Goal: Task Accomplishment & Management: Manage account settings

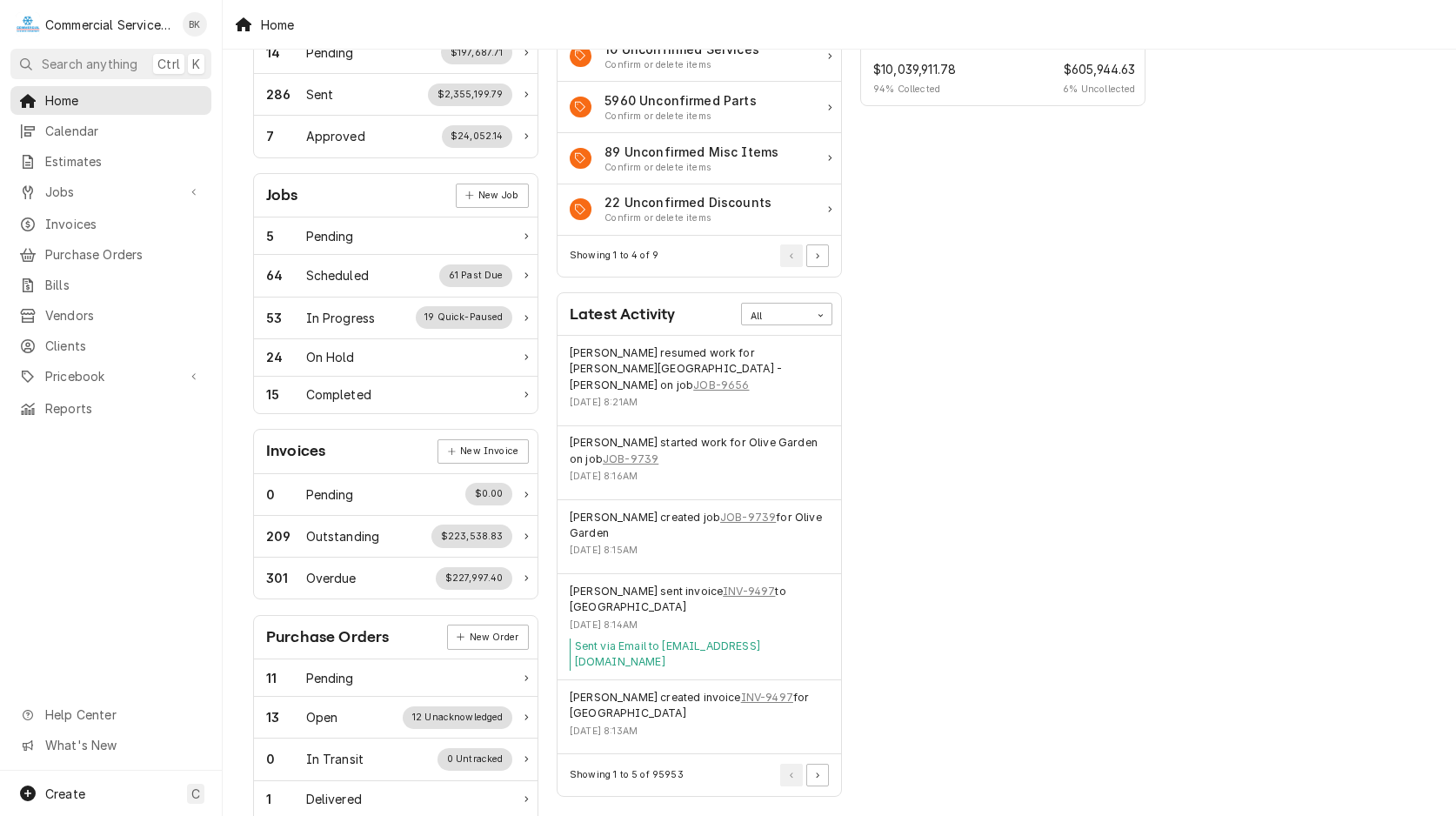
scroll to position [178, 0]
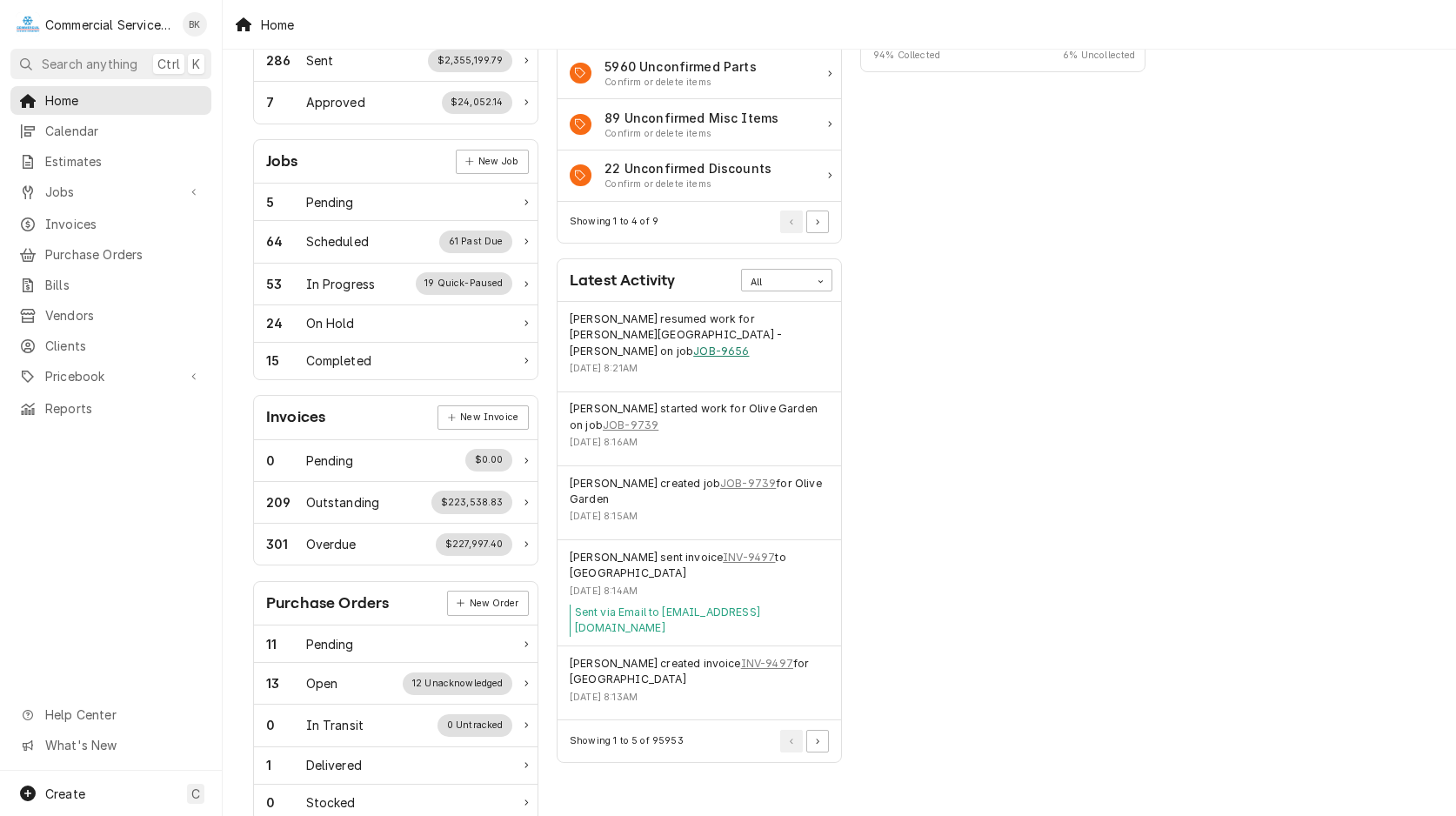
click at [728, 344] on link "JOB-9656" at bounding box center [721, 351] width 56 height 15
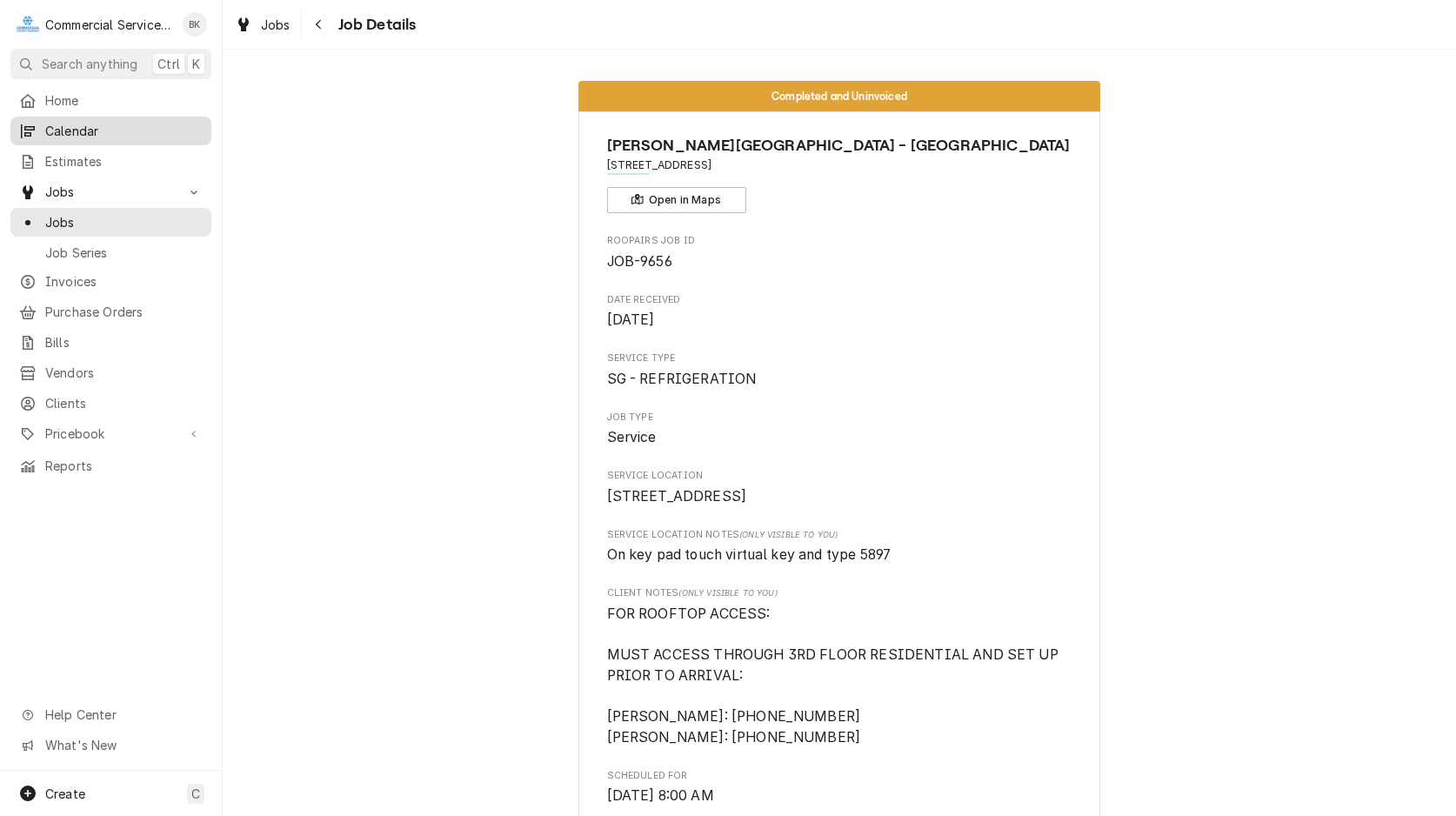
click at [84, 116] on link "Calendar" at bounding box center [110, 131] width 201 height 29
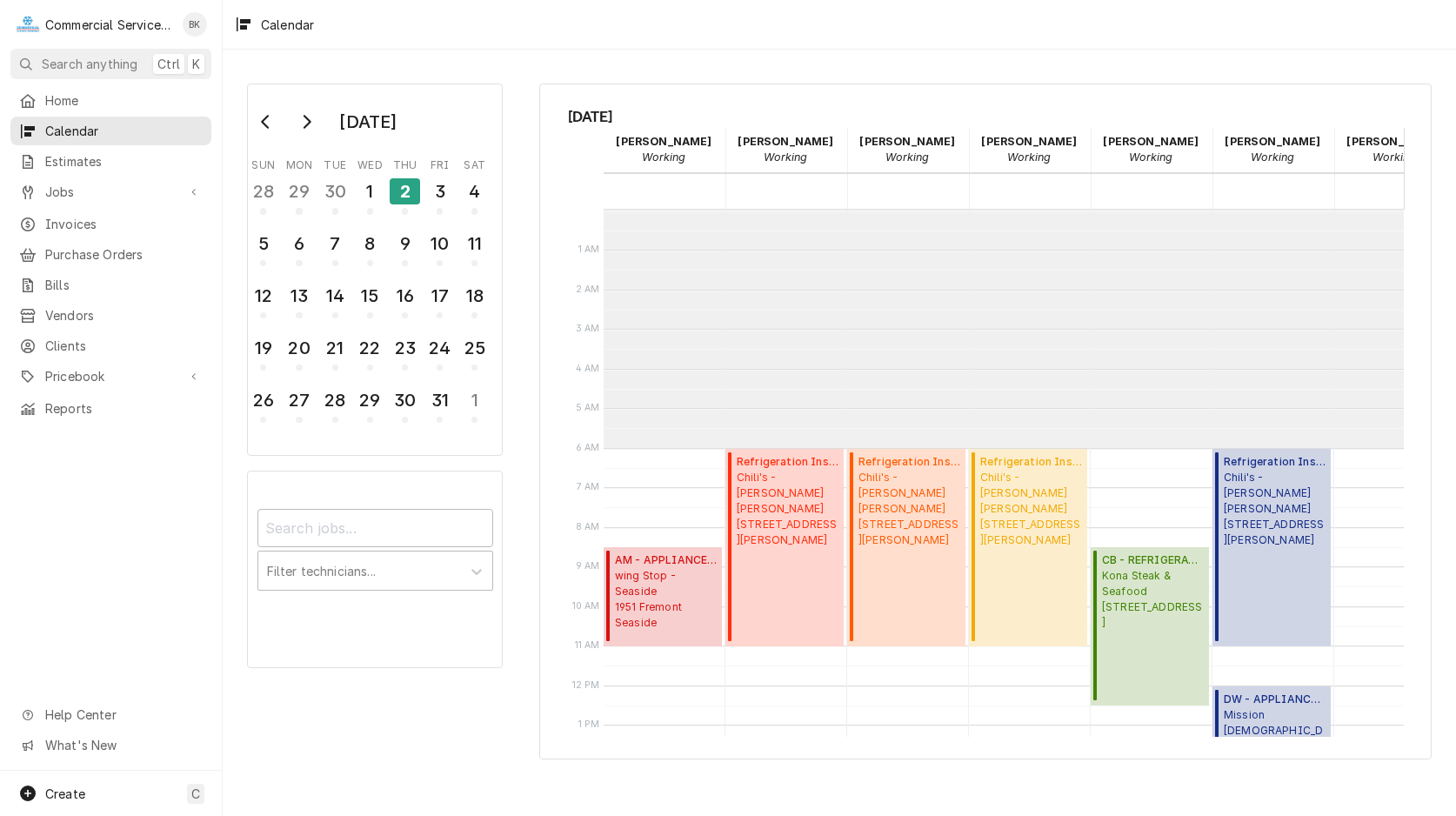
scroll to position [238, 0]
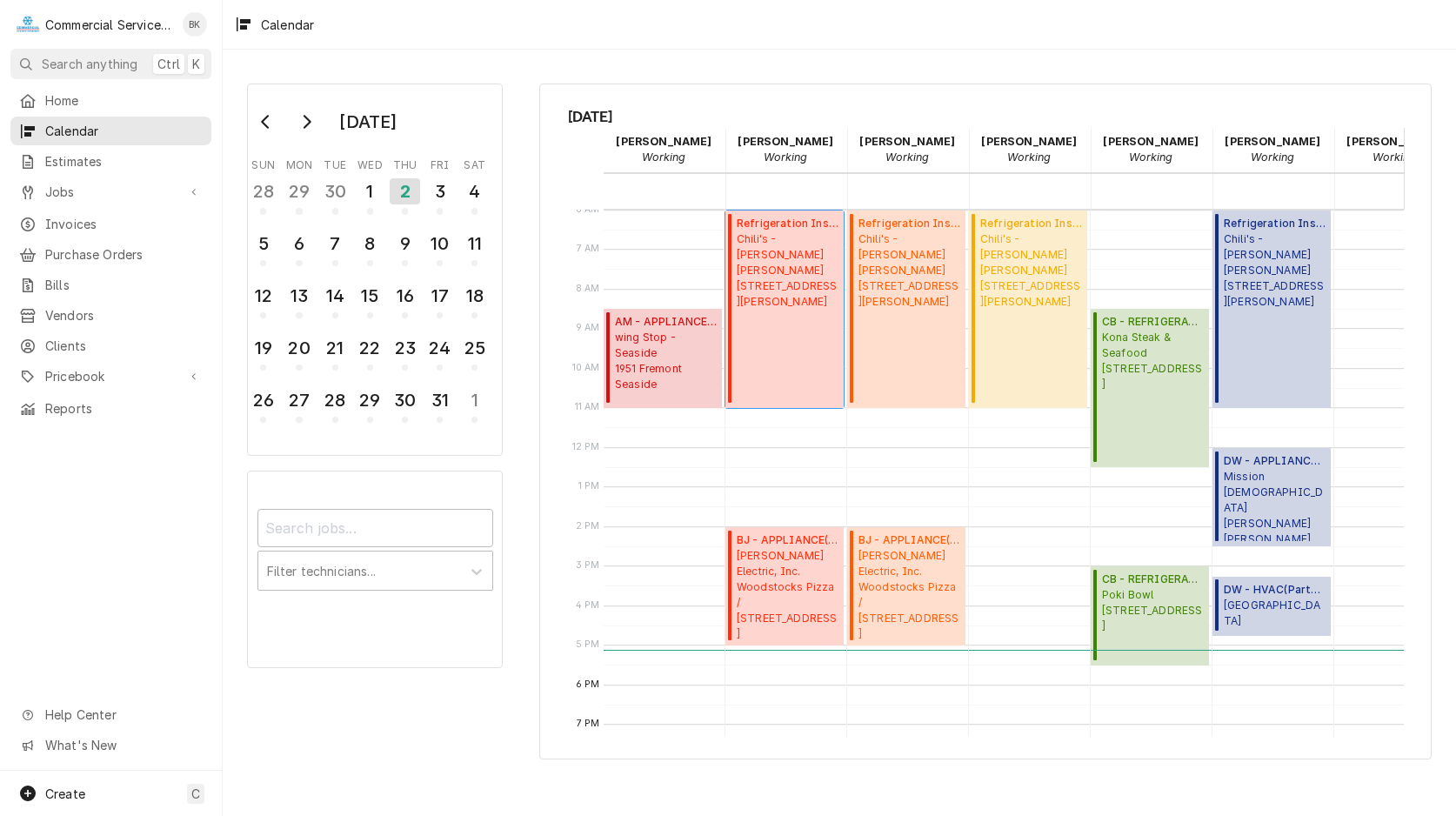
click at [794, 348] on div "Refrigeration Installation ( Active ) Chili's - Morgan Hill 1039 Cochrane, Morg…" at bounding box center [787, 309] width 102 height 187
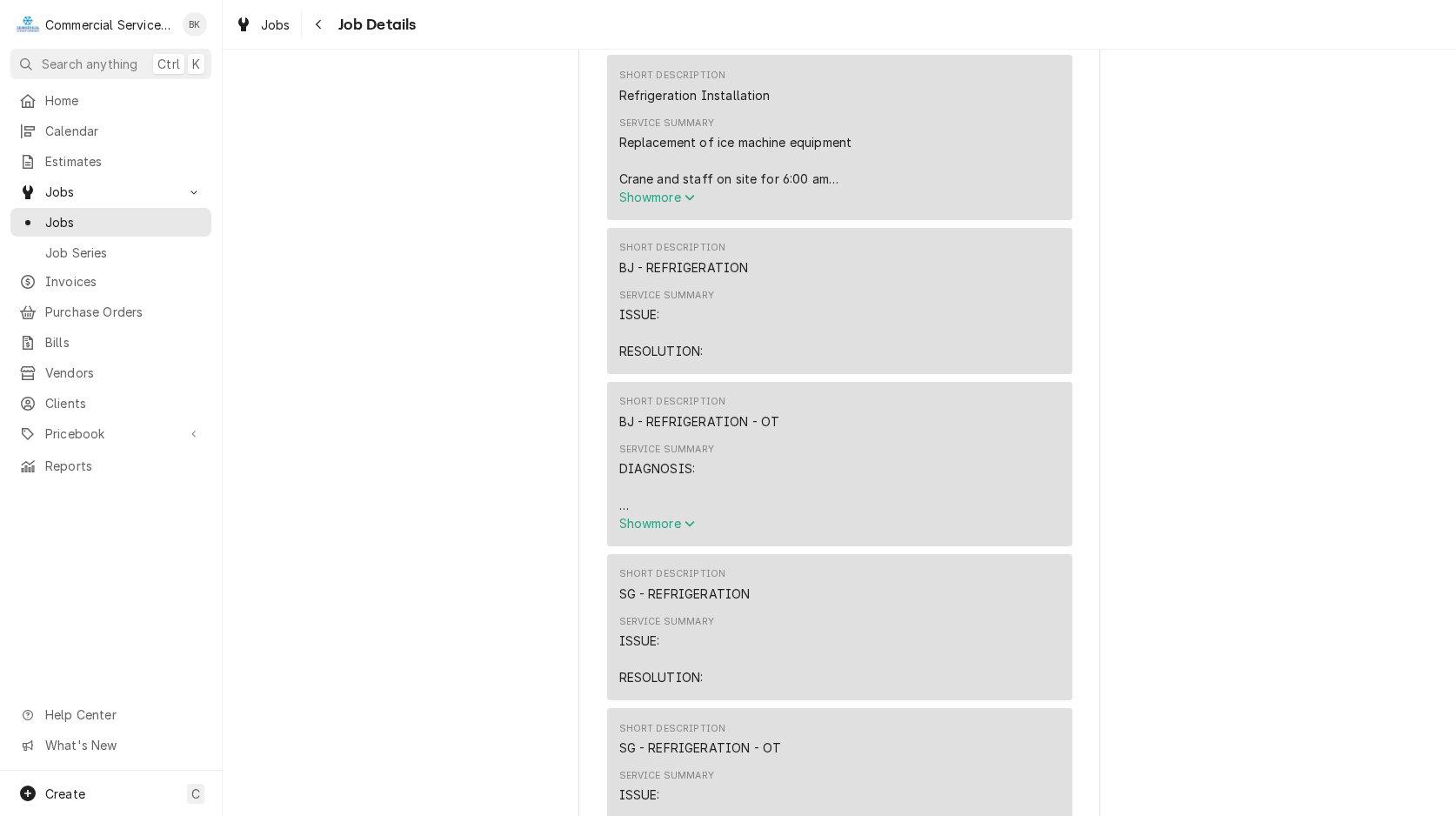
scroll to position [621, 0]
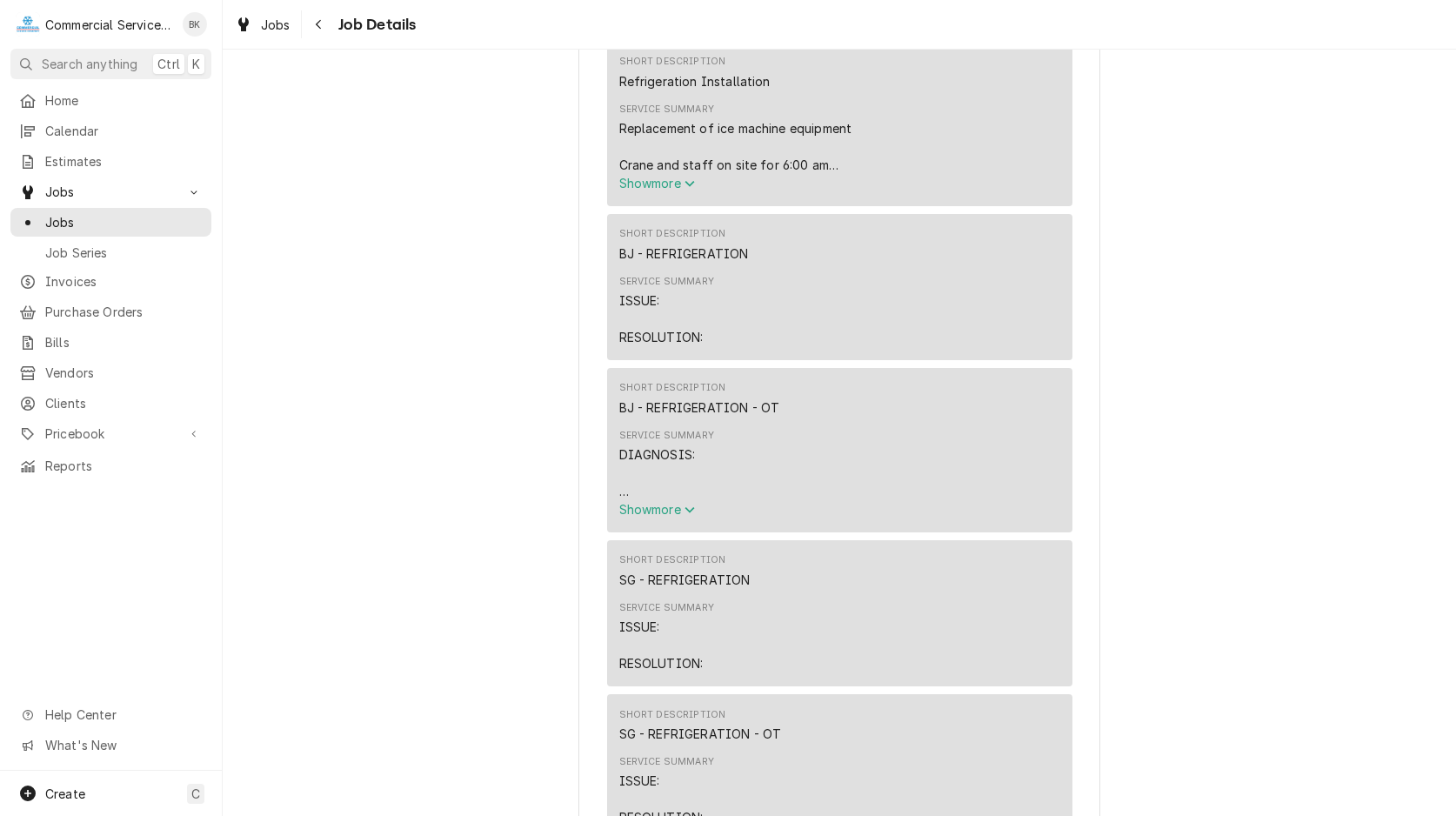
click at [678, 190] on span "Show more" at bounding box center [657, 182] width 77 height 14
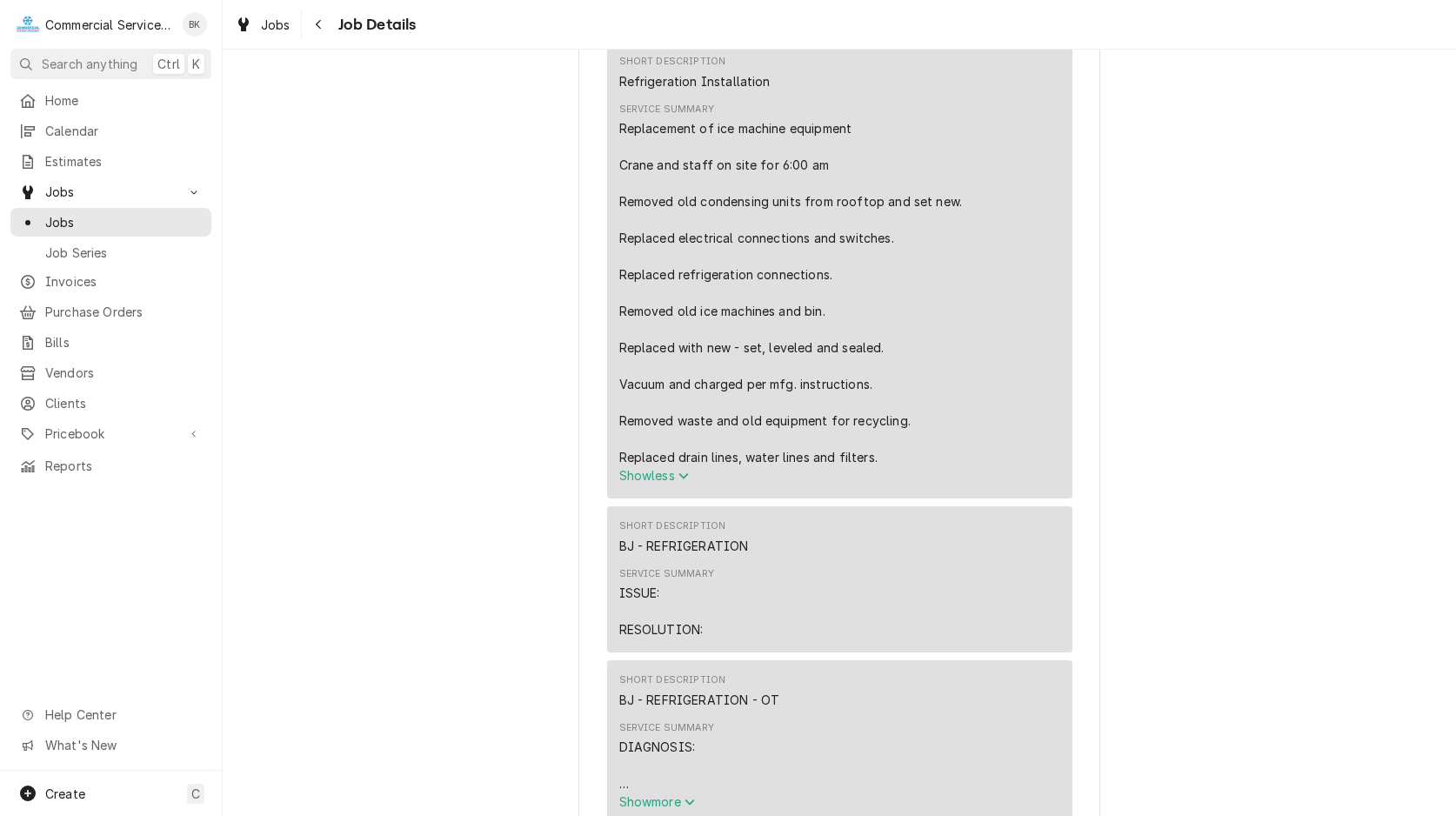
click at [664, 483] on span "Show less" at bounding box center [654, 474] width 70 height 14
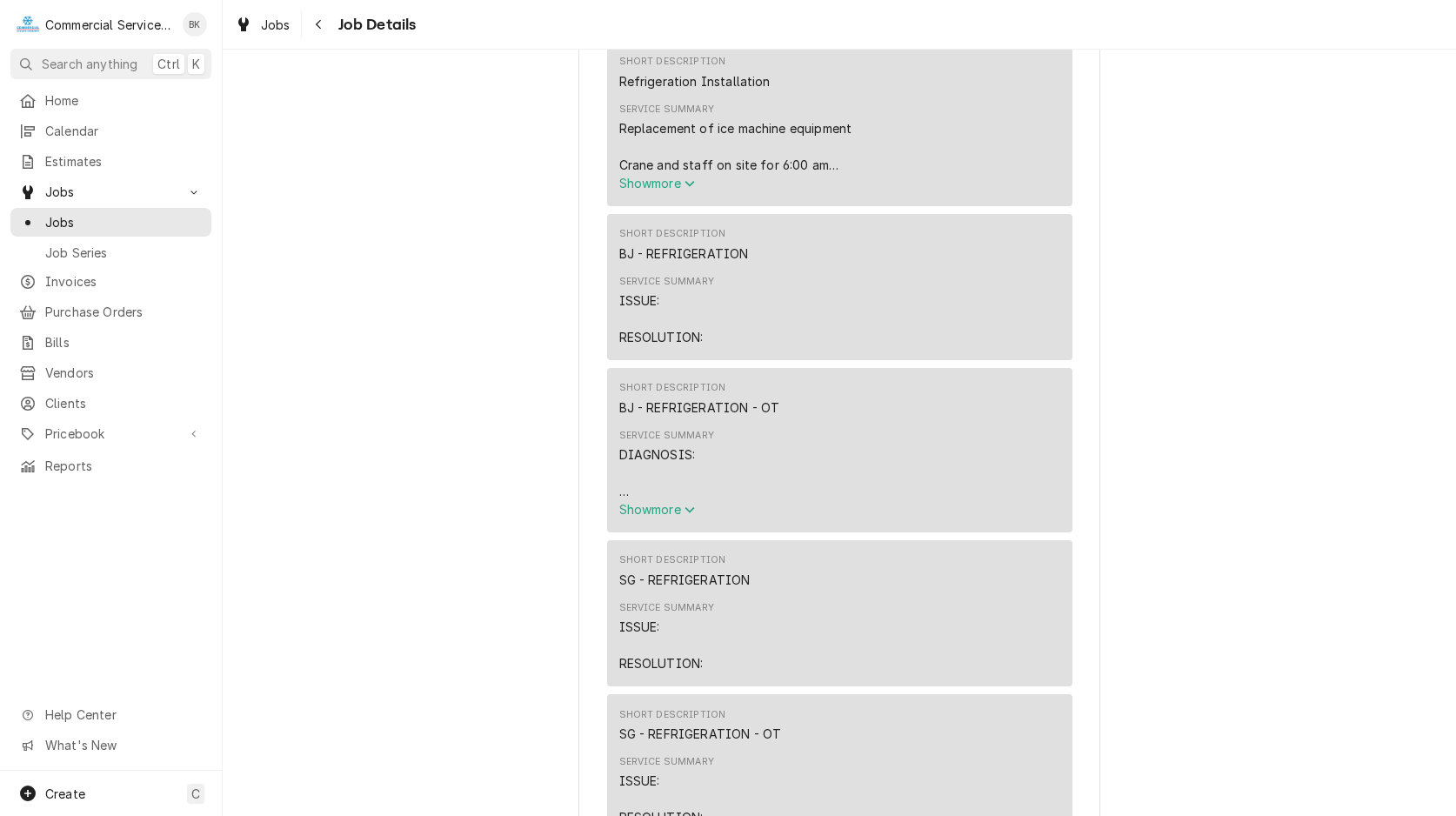
click at [684, 190] on span "Show more" at bounding box center [657, 182] width 77 height 14
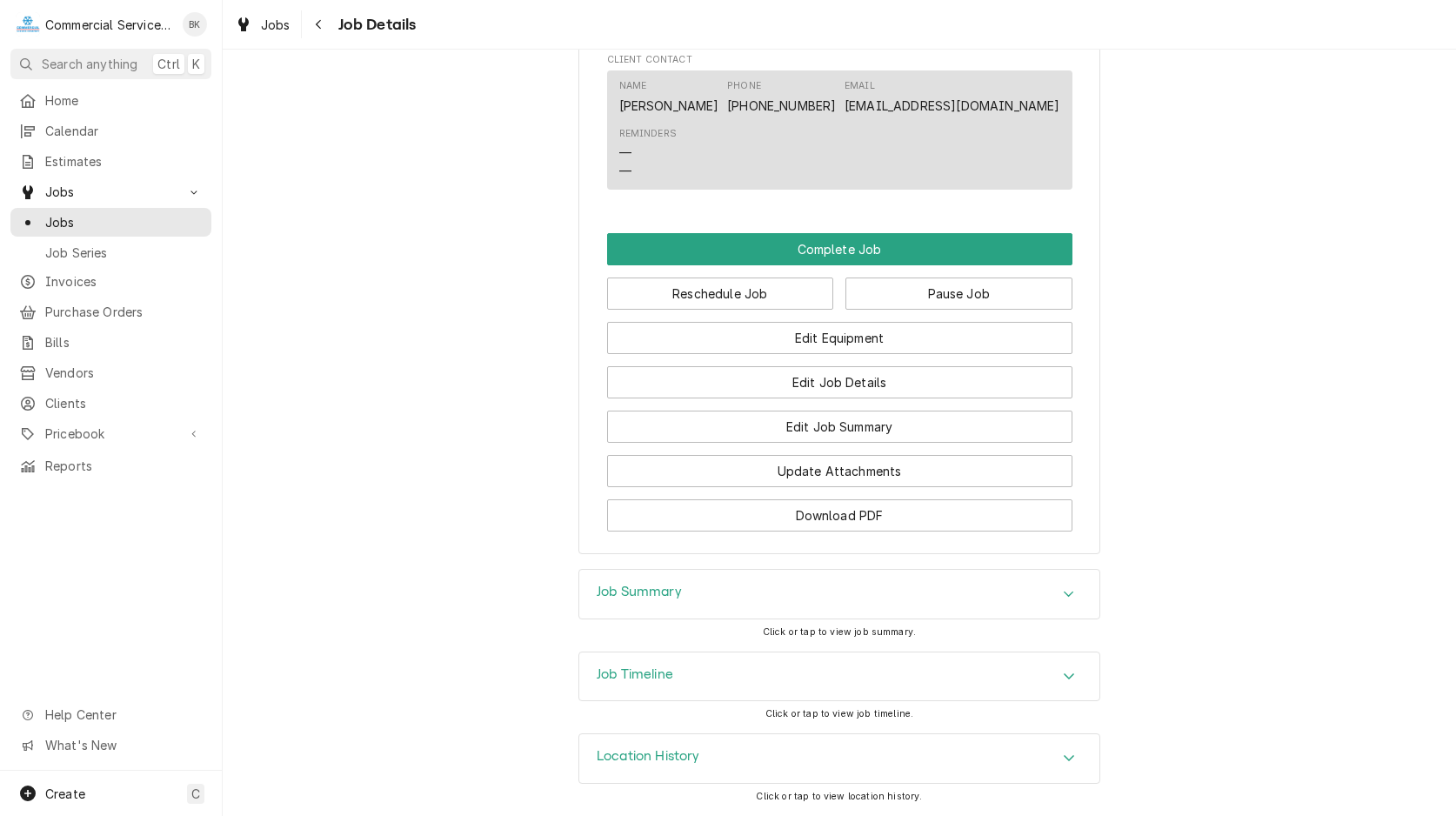
scroll to position [3157, 0]
click at [874, 424] on button "Edit Job Summary" at bounding box center [839, 427] width 465 height 33
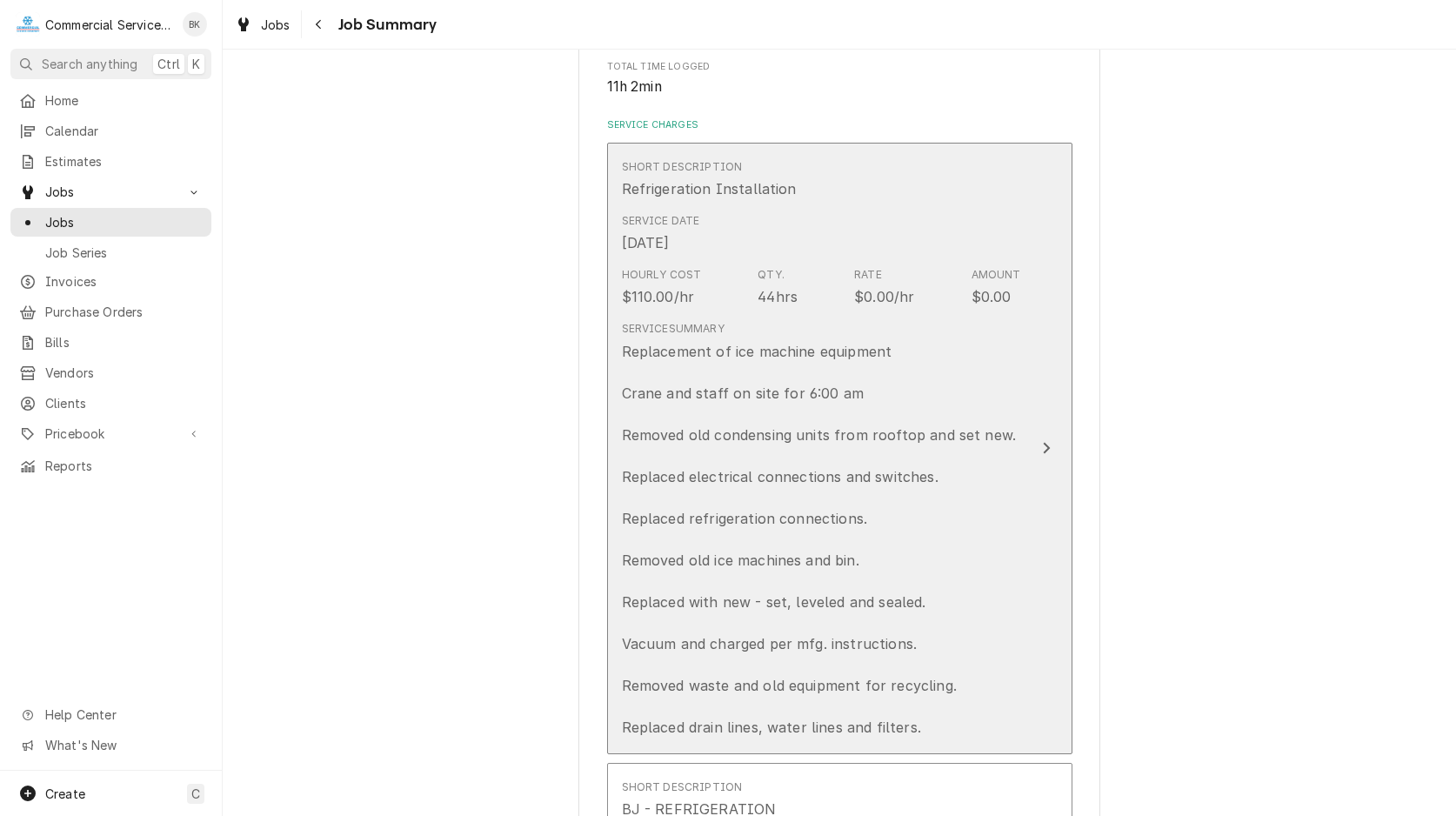
click at [892, 420] on div "Replacement of ice machine equipment Crane and staff on site for 6:00 am Remove…" at bounding box center [822, 539] width 399 height 396
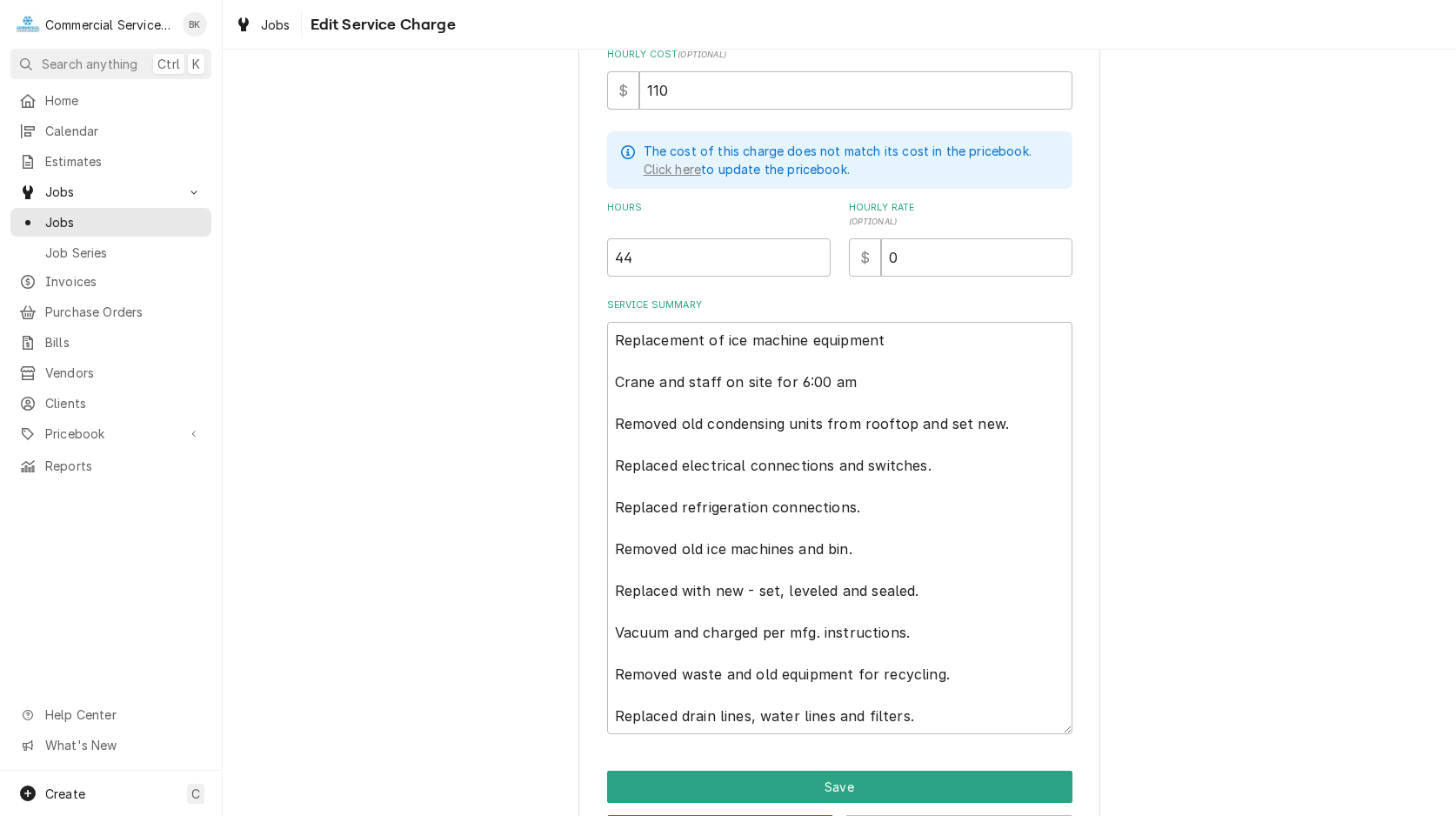
scroll to position [444, 0]
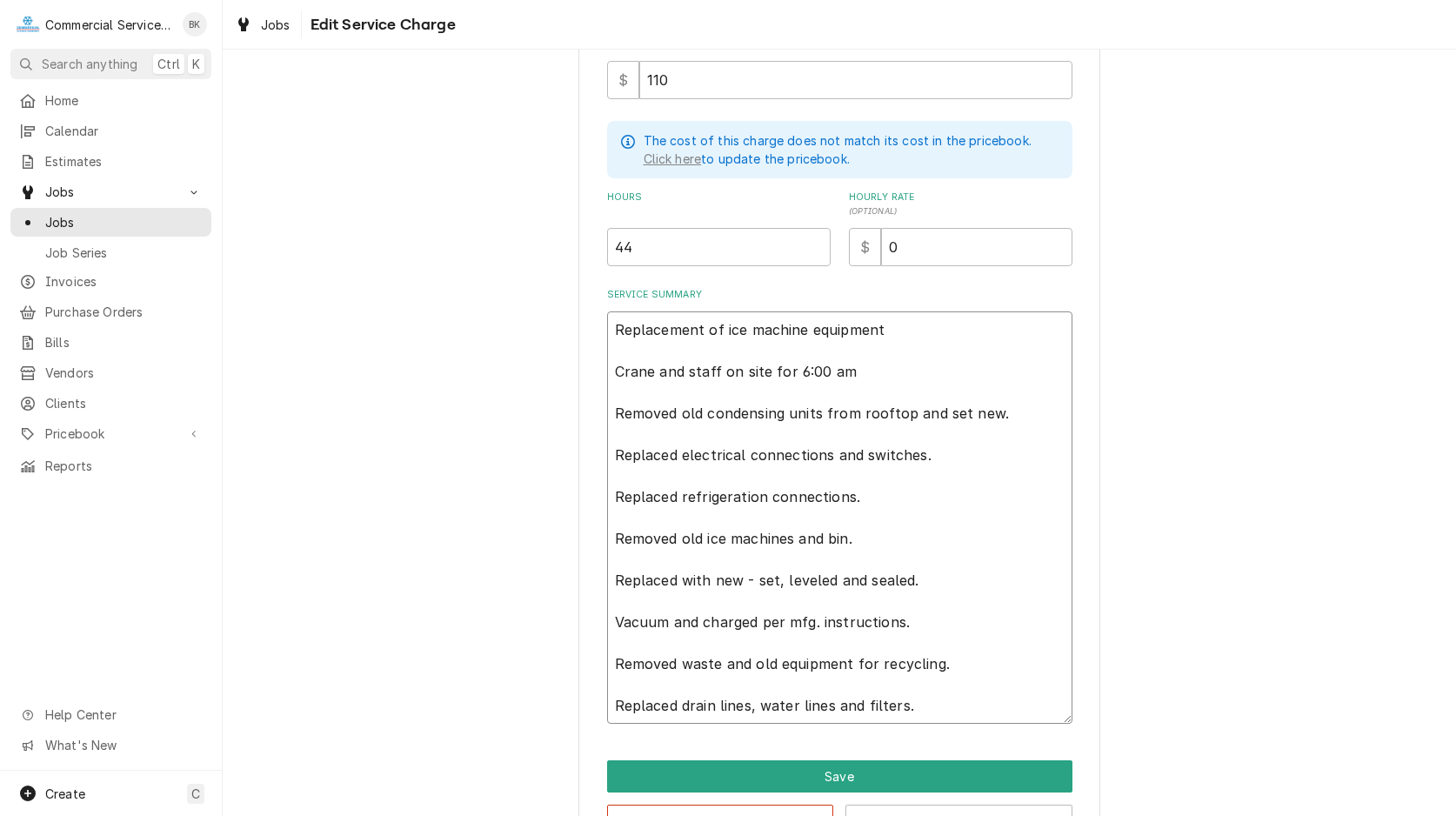
click at [922, 328] on textarea "Replacement of ice machine equipment Crane and staff on site for 6:00 am Remove…" at bounding box center [839, 516] width 465 height 412
type textarea "x"
type textarea "Replacement of ice machine equipment Crane and staff on site for 6:00 am Remove…"
type textarea "x"
type textarea "Replacement of ice machine equipmen Crane and staff on site for 6:00 am Removed…"
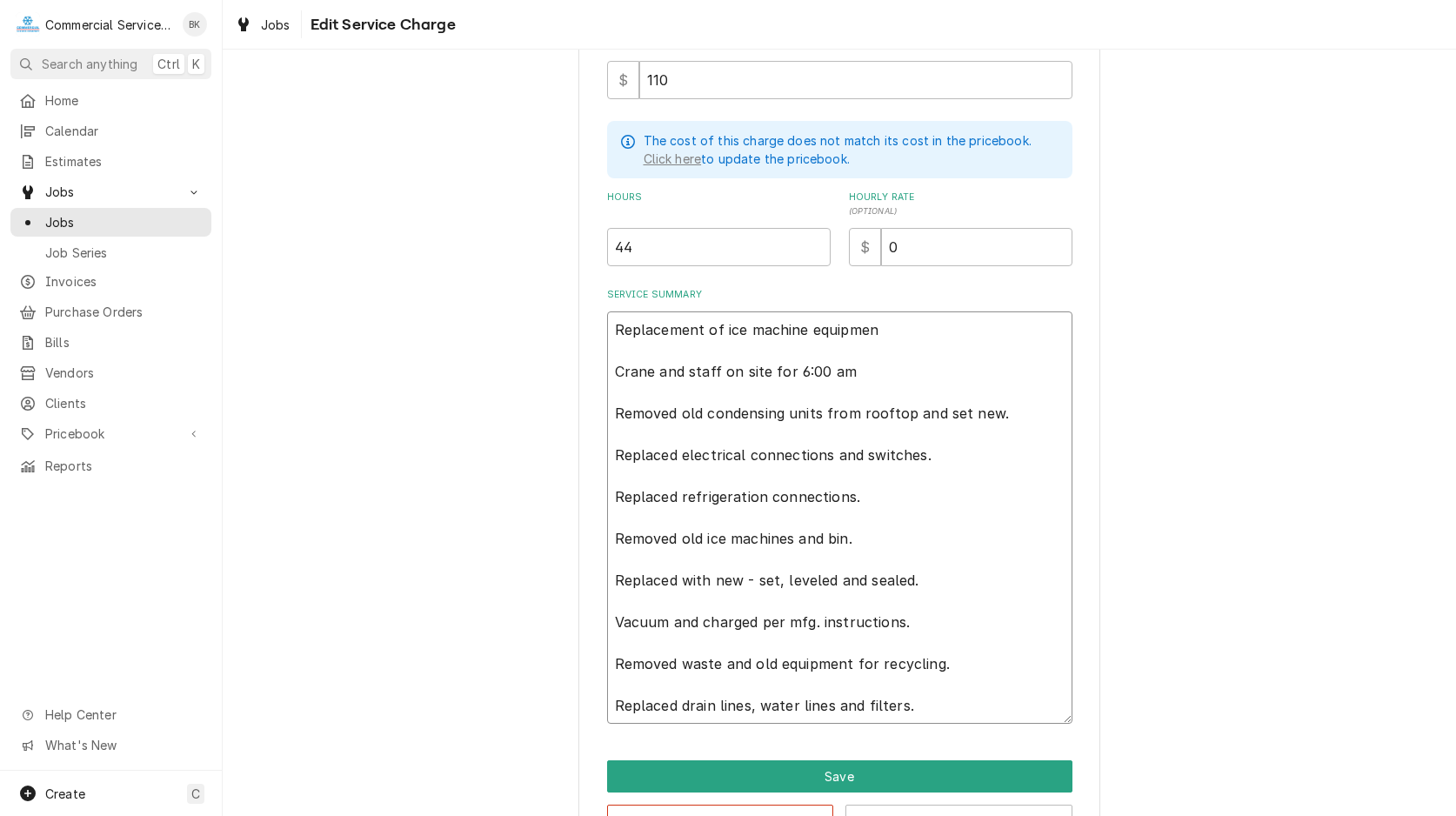
type textarea "x"
type textarea "Replacement of ice machine equipme Crane and staff on site for 6:00 am Removed …"
type textarea "x"
type textarea "Replacement of ice machine equipm Crane and staff on site for 6:00 am Removed o…"
type textarea "x"
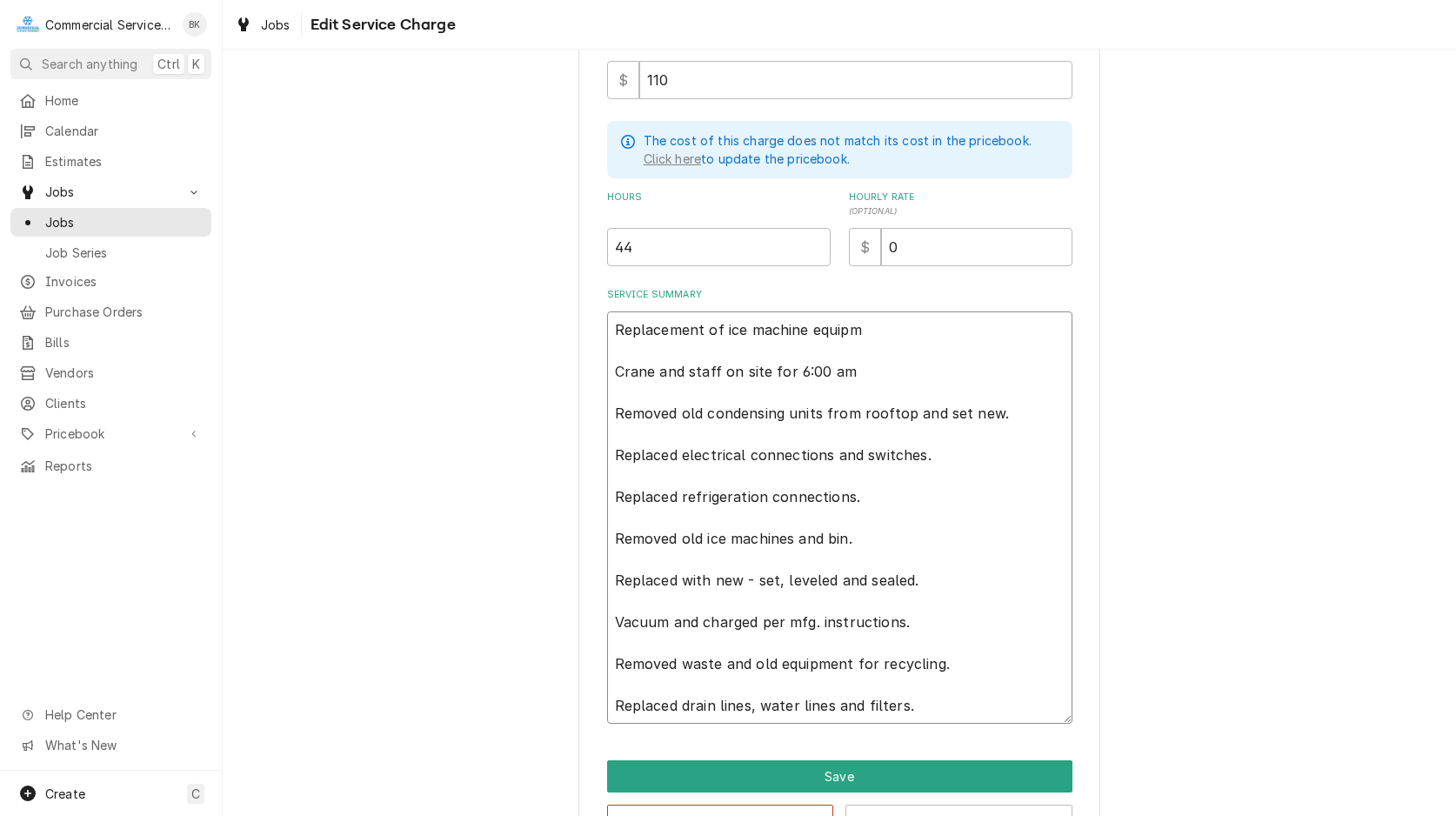
type textarea "Replacement of ice machine equip Crane and staff on site for 6:00 am Removed ol…"
type textarea "x"
type textarea "Replacement of ice machine equi Crane and staff on site for 6:00 am Removed old…"
type textarea "x"
type textarea "Replacement of ice machine equ Crane and staff on site for 6:00 am Removed old …"
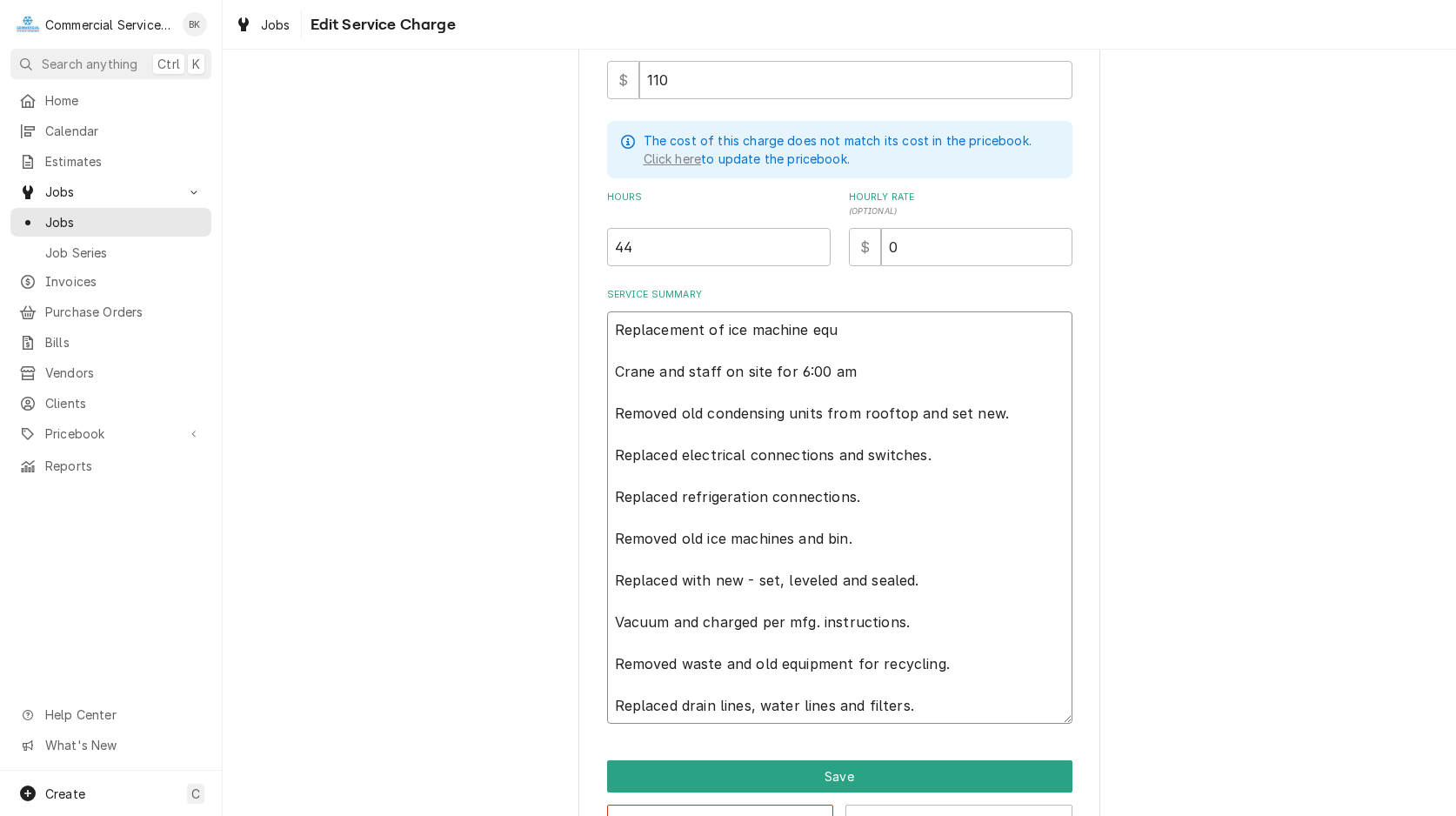
type textarea "x"
type textarea "Replacement of ice machine eq Crane and staff on site for 6:00 am Removed old c…"
type textarea "x"
type textarea "Replacement of ice machine e Crane and staff on site for 6:00 am Removed old co…"
type textarea "x"
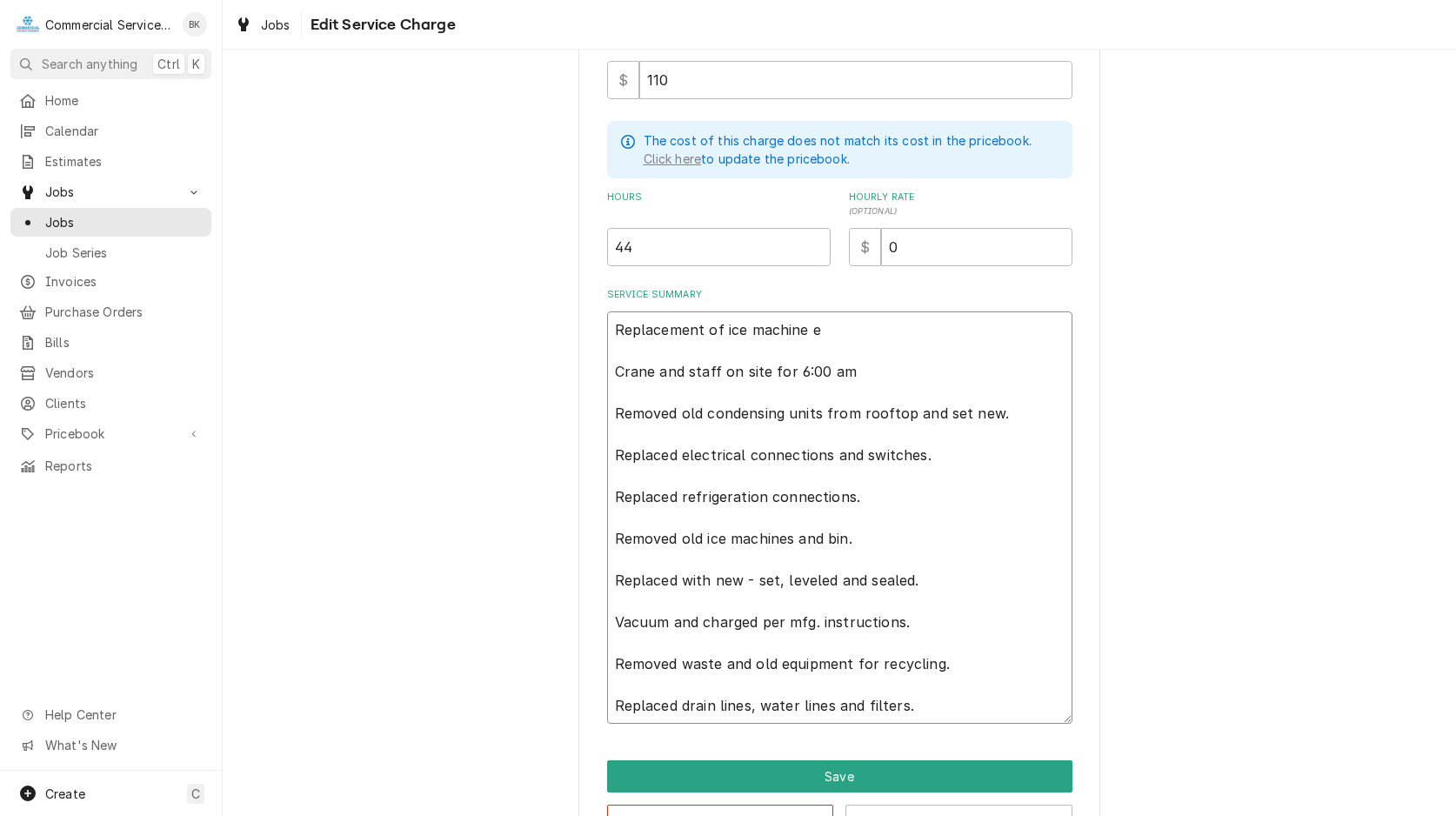
type textarea "Replacement of ice machine Crane and staff on site for 6:00 am Removed old cond…"
type textarea "x"
type textarea "Replacement of ice machine Crane and staff on site for 6:00 am Removed old cond…"
type textarea "x"
type textarea "Replacement of ice machine Crane and staff on site for 6:00 am Removed old cond…"
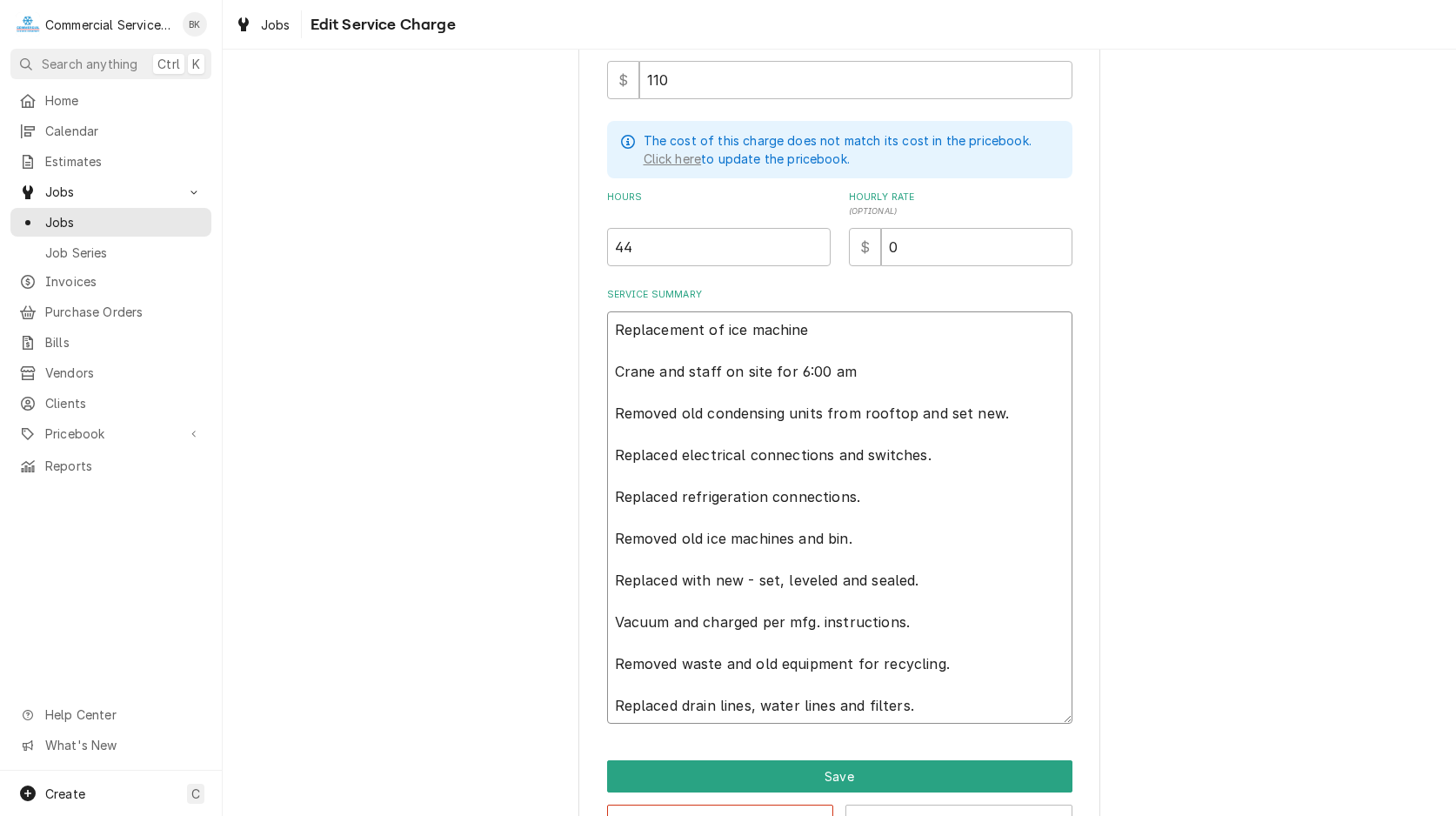
type textarea "x"
type textarea "Replacement of ice machine Crane and staff on site for 6:00 am Removed old cond…"
type textarea "x"
type textarea "Replacement of ice machin Crane and staff on site for 6:00 am Removed old conde…"
type textarea "x"
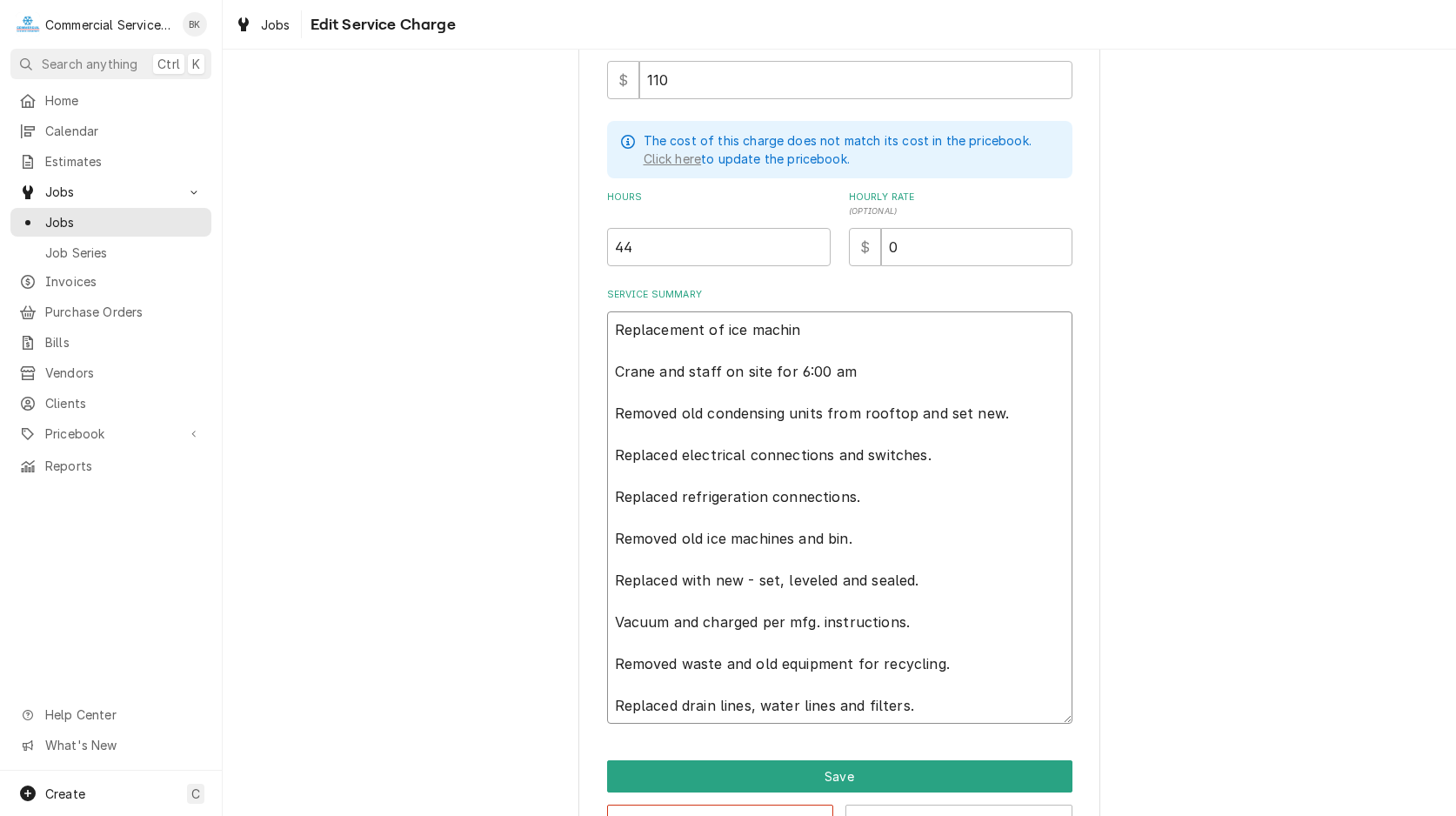
type textarea "Replacement of ice machi Crane and staff on site for 6:00 am Removed old conden…"
type textarea "x"
type textarea "Replacement of ice mach Crane and staff on site for 6:00 am Removed old condens…"
type textarea "x"
type textarea "Replacement of ice [PERSON_NAME] and staff on site for 6:00 am Removed old cond…"
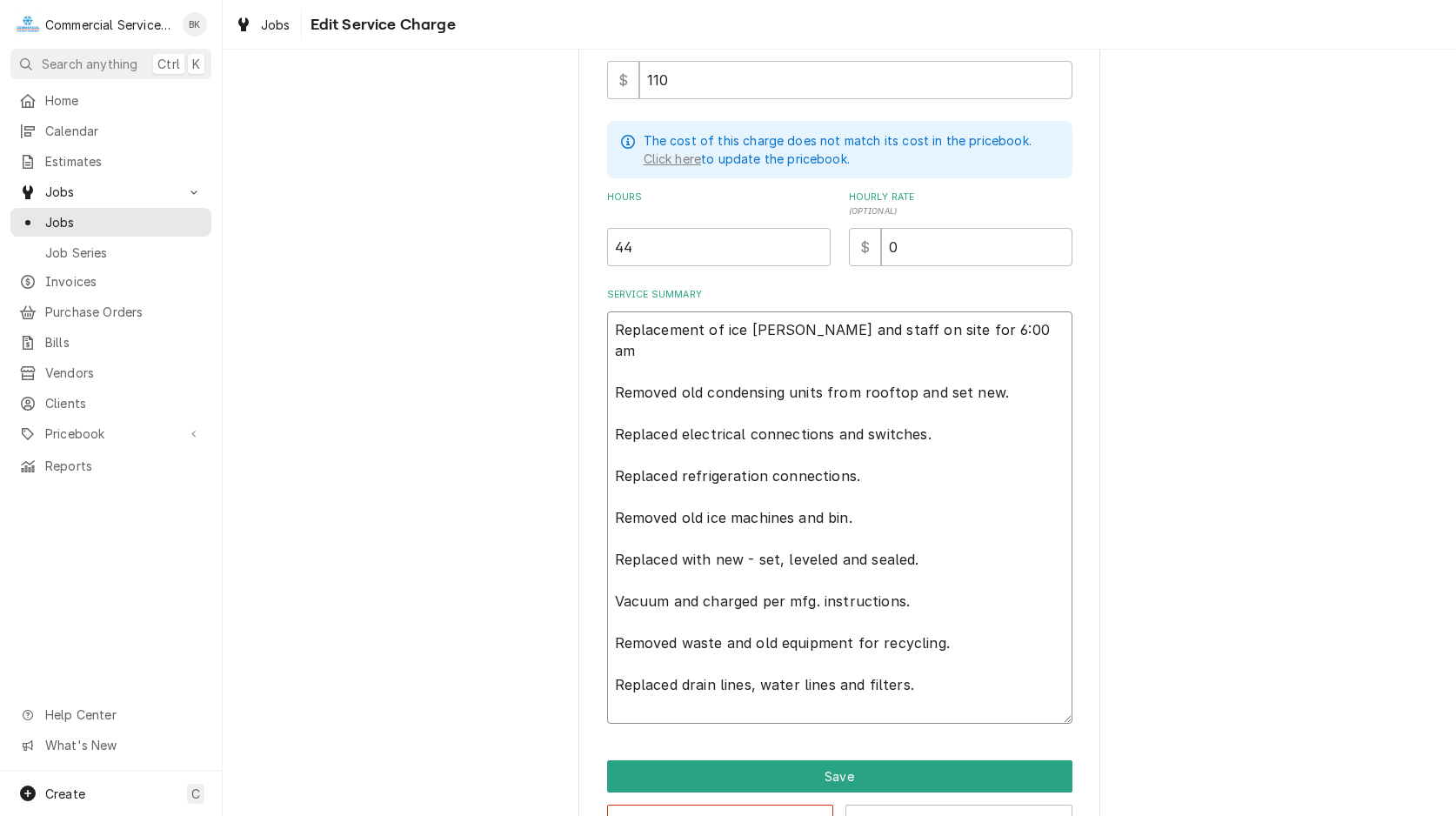
type textarea "x"
type textarea "Replacement of ice ma Crane and staff on site for 6:00 am Removed old condensin…"
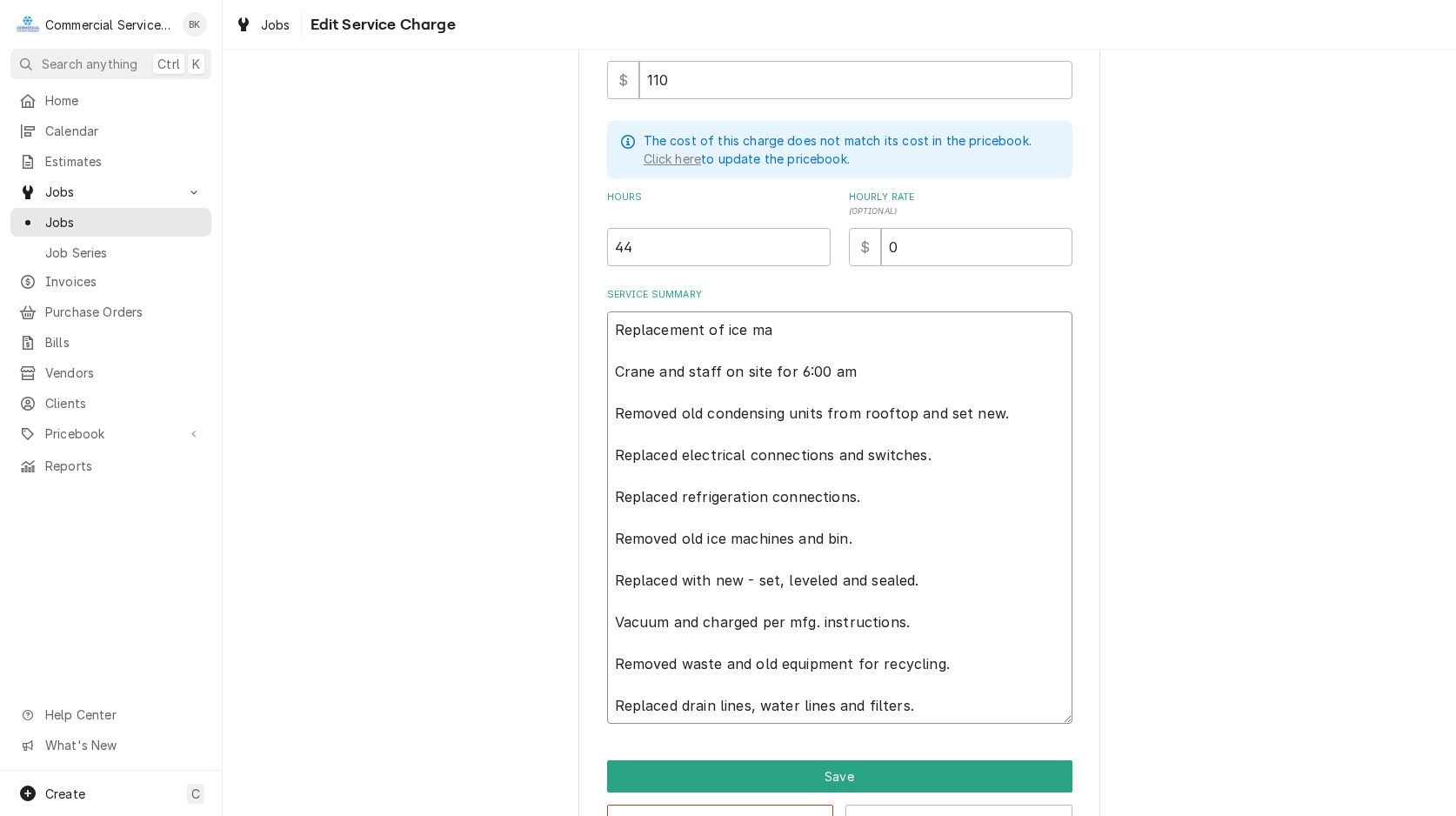
type textarea "x"
type textarea "Replacement of ice m Crane and staff on site for 6:00 am Removed old condensing…"
type textarea "x"
type textarea "Replacement of ice Crane and staff on site for 6:00 am Removed old condensing u…"
type textarea "x"
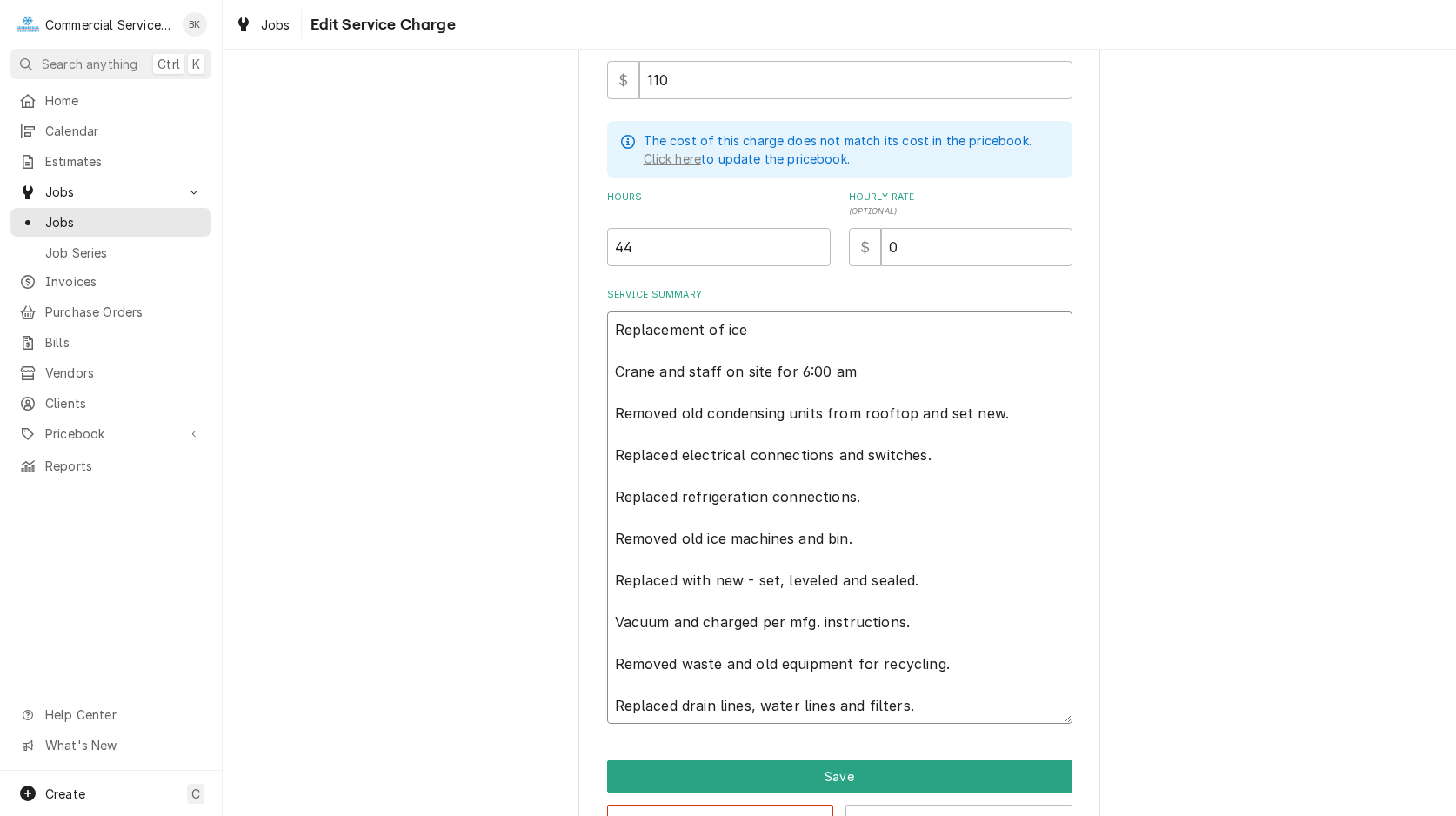
type textarea "Replacement of ice Crane and staff on site for 6:00 am Removed old condensing u…"
type textarea "x"
type textarea "Replacement of ic Crane and staff on site for 6:00 am Removed old condensing un…"
type textarea "x"
type textarea "Replacement of i Crane and staff on site for 6:00 am Removed old condensing uni…"
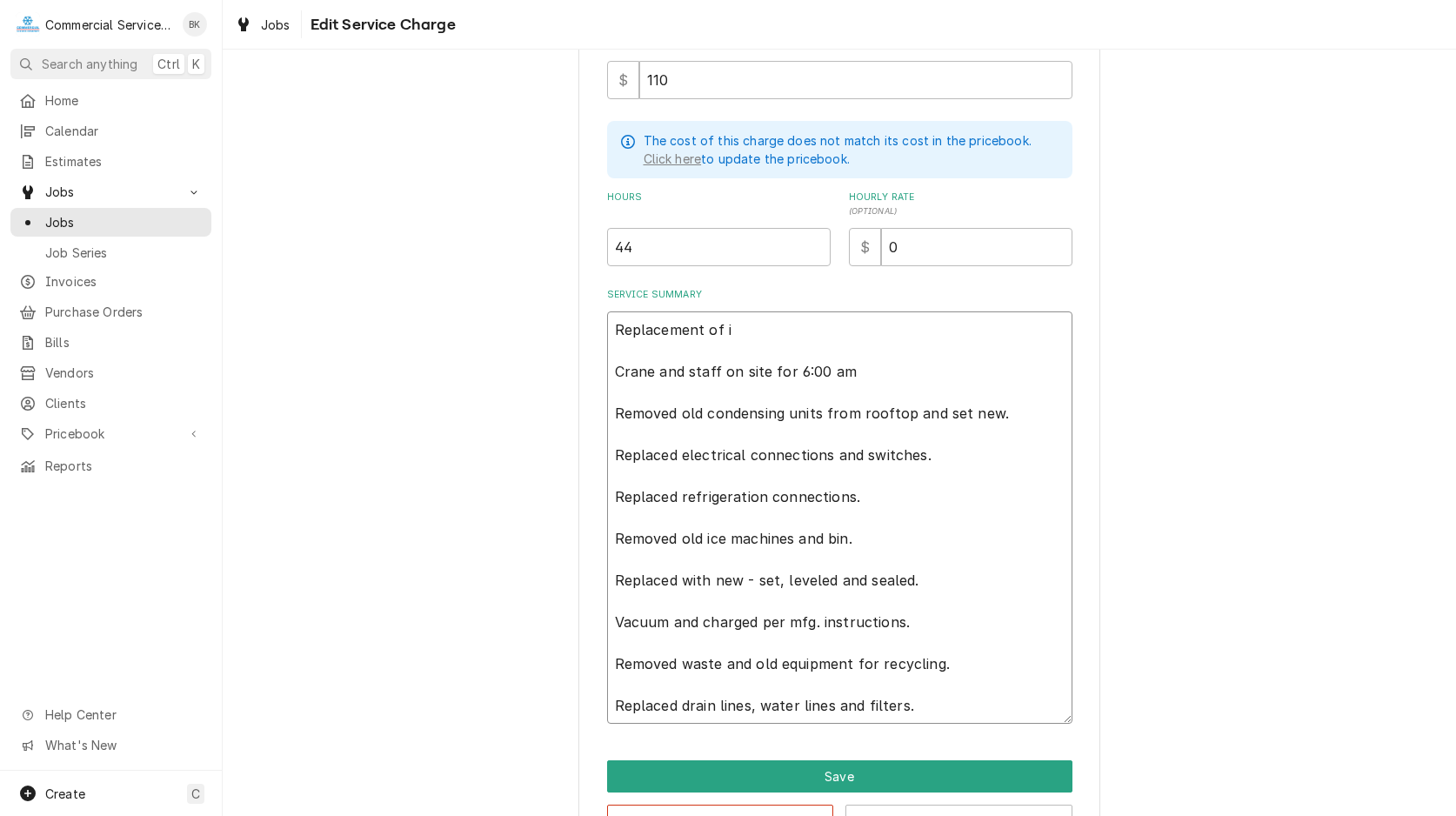
type textarea "x"
type textarea "Replacement of Crane and staff on site for 6:00 am Removed old condensing units…"
type textarea "x"
type textarea "Replacement of i Crane and staff on site for 6:00 am Removed old condensing uni…"
type textarea "x"
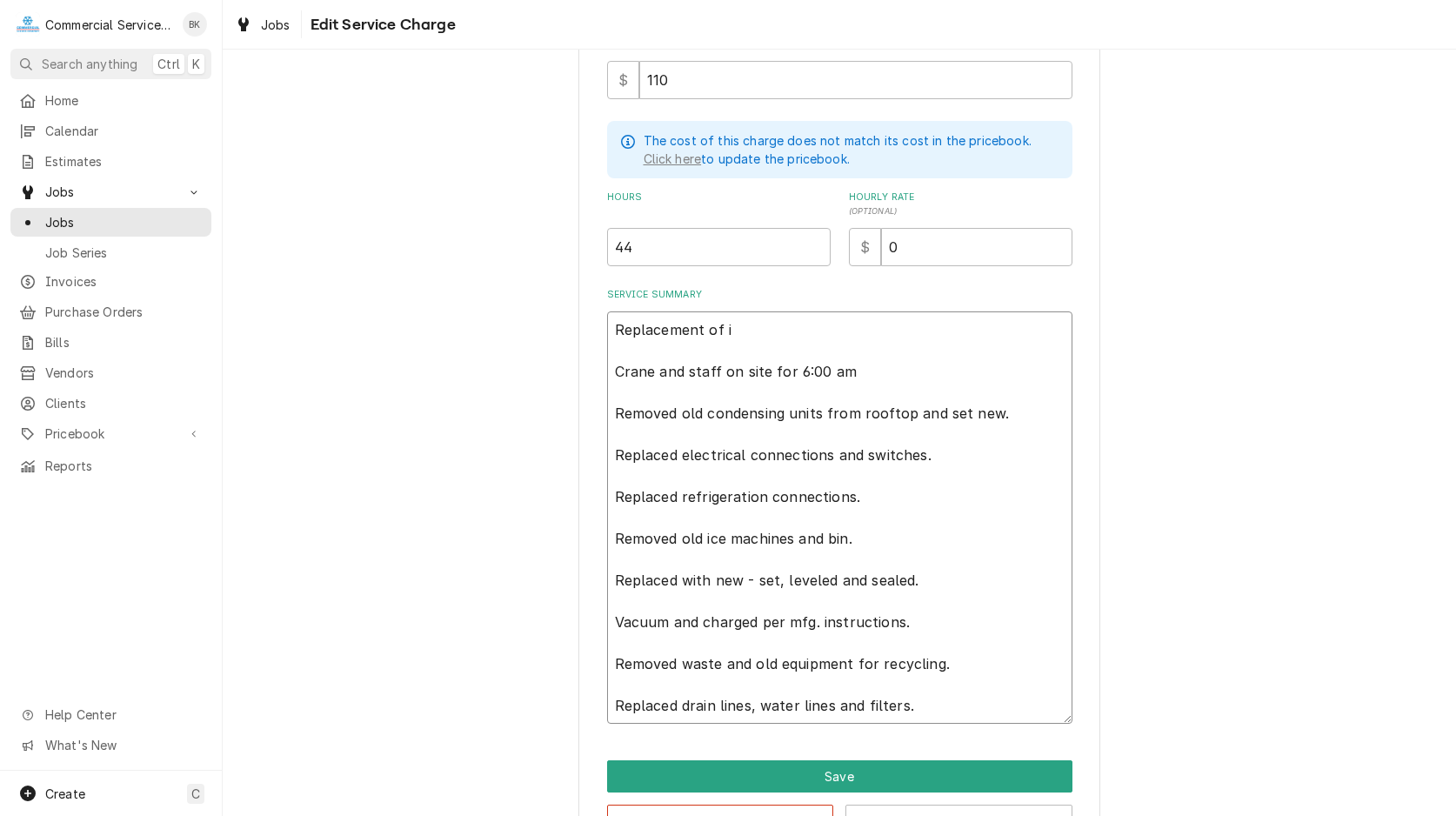
type textarea "Replacement of iC Crane and staff on site for 6:00 am Removed old condensing un…"
type textarea "x"
type textarea "Replacement of iCE Crane and staff on site for 6:00 am Removed old condensing u…"
type textarea "x"
type textarea "Replacement of iC Crane and staff on site for 6:00 am Removed old condensing un…"
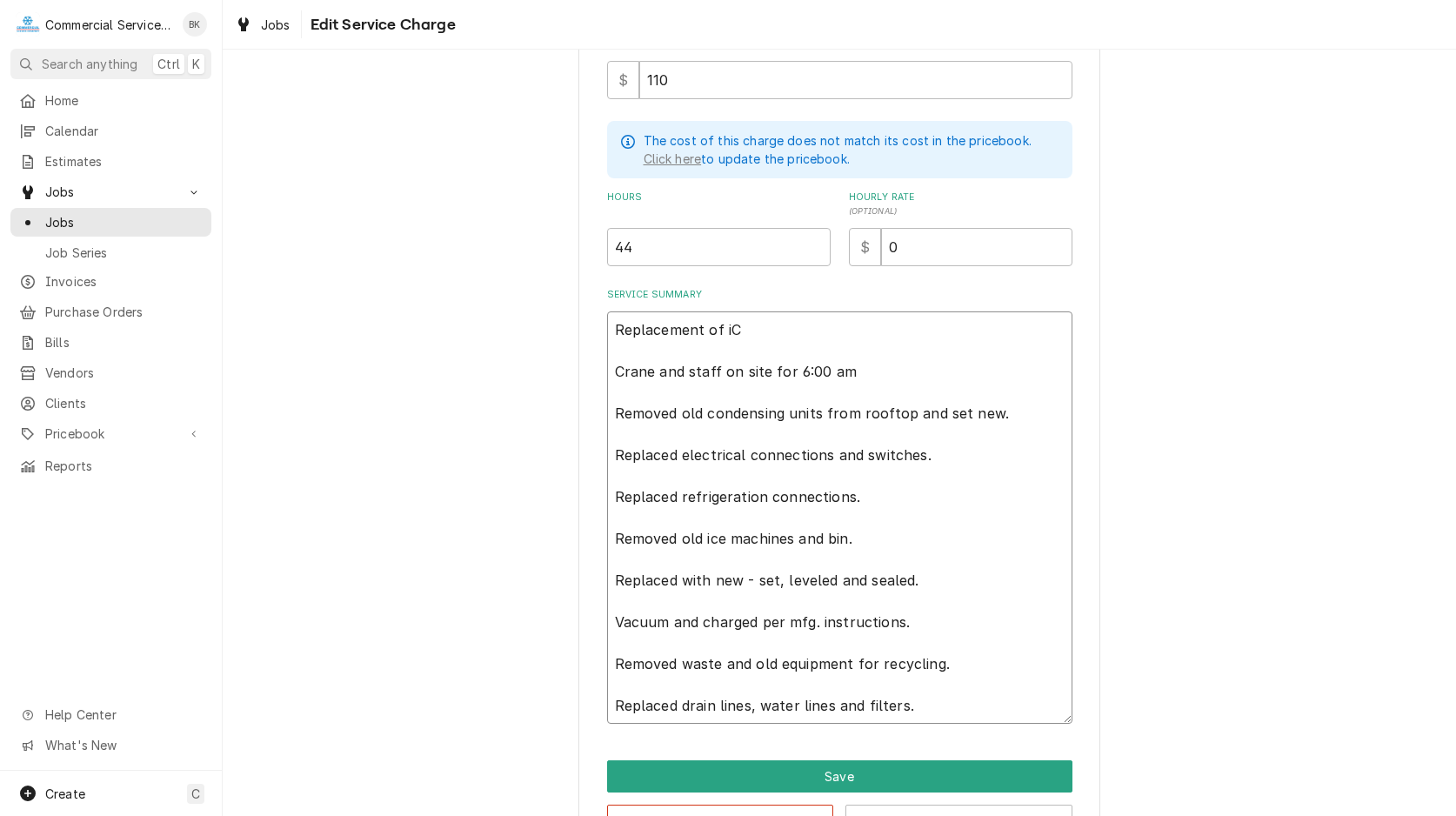
type textarea "x"
type textarea "Replacement of i Crane and staff on site for 6:00 am Removed old condensing uni…"
type textarea "x"
type textarea "Replacement of Crane and staff on site for 6:00 am Removed old condensing units…"
type textarea "x"
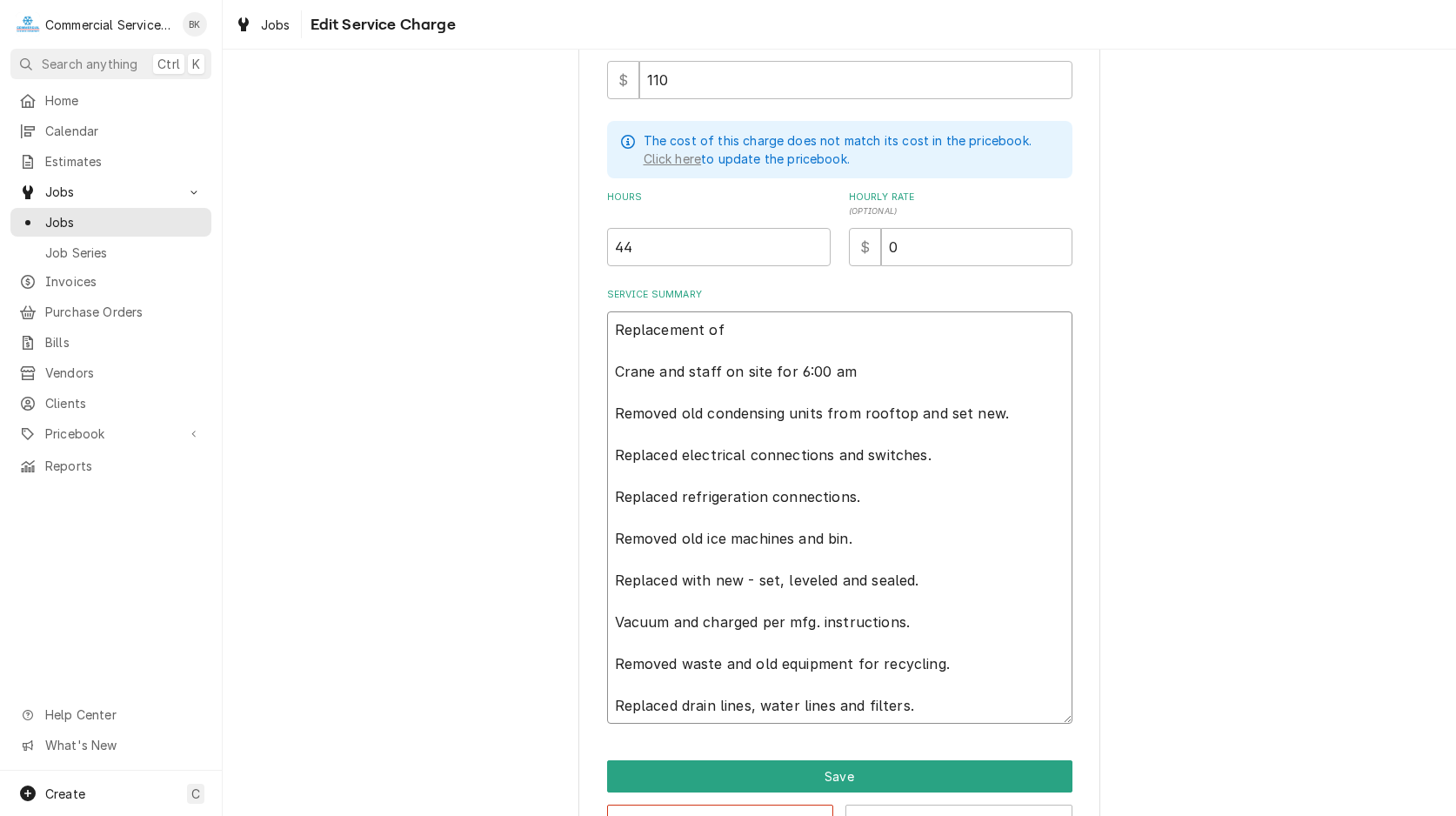
type textarea "Replacement of i Crane and staff on site for 6:00 am Removed old condensing uni…"
type textarea "x"
type textarea "Replacement of Crane and staff on site for 6:00 am Removed old condensing units…"
type textarea "x"
type textarea "Replacement of I Crane and staff on site for 6:00 am Removed old condensing uni…"
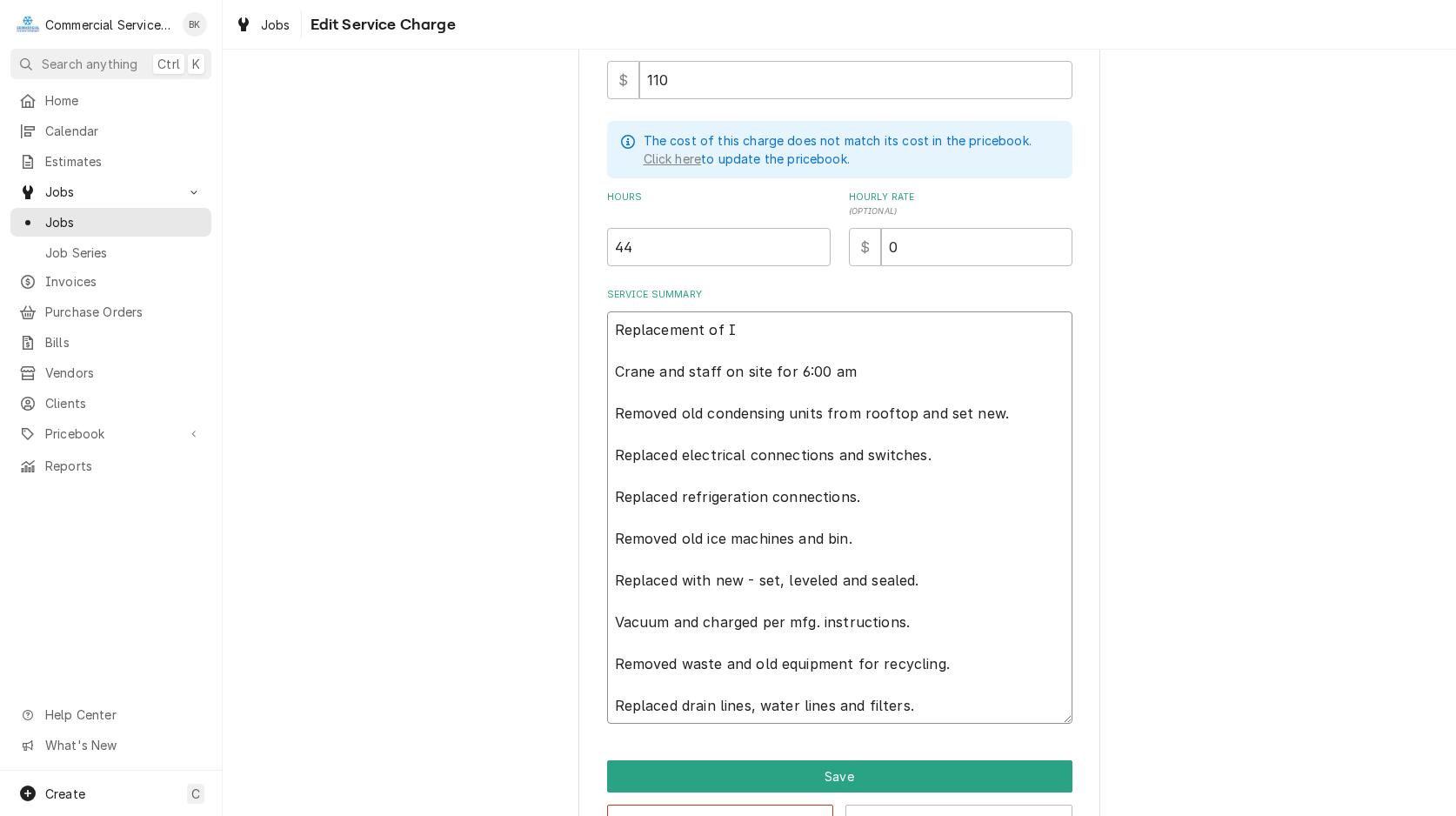
type textarea "x"
type textarea "Replacement of Ic Crane and staff on site for 6:00 am Removed old condensing un…"
type textarea "x"
type textarea "Replacement of Ice Crane and staff on site for 6:00 am Removed old condensing u…"
type textarea "x"
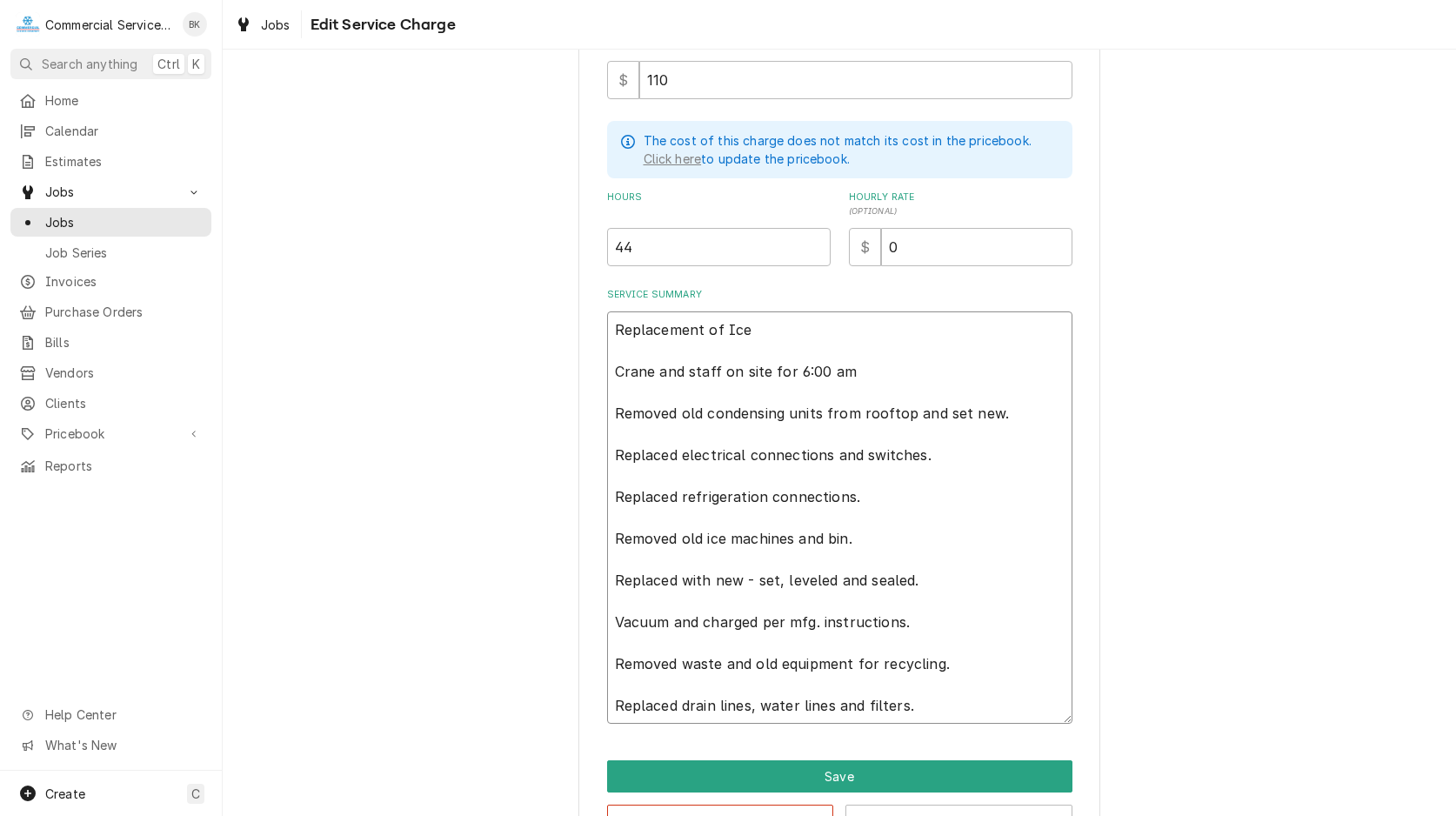
type textarea "Replacement of Ice Crane and staff on site for 6:00 am Removed old condensing u…"
type textarea "x"
type textarea "Replacement of Ice M Crane and staff on site for 6:00 am Removed old condensing…"
type textarea "x"
type textarea "Replacement of Ice Ma Crane and staff on site for 6:00 am Removed old condensin…"
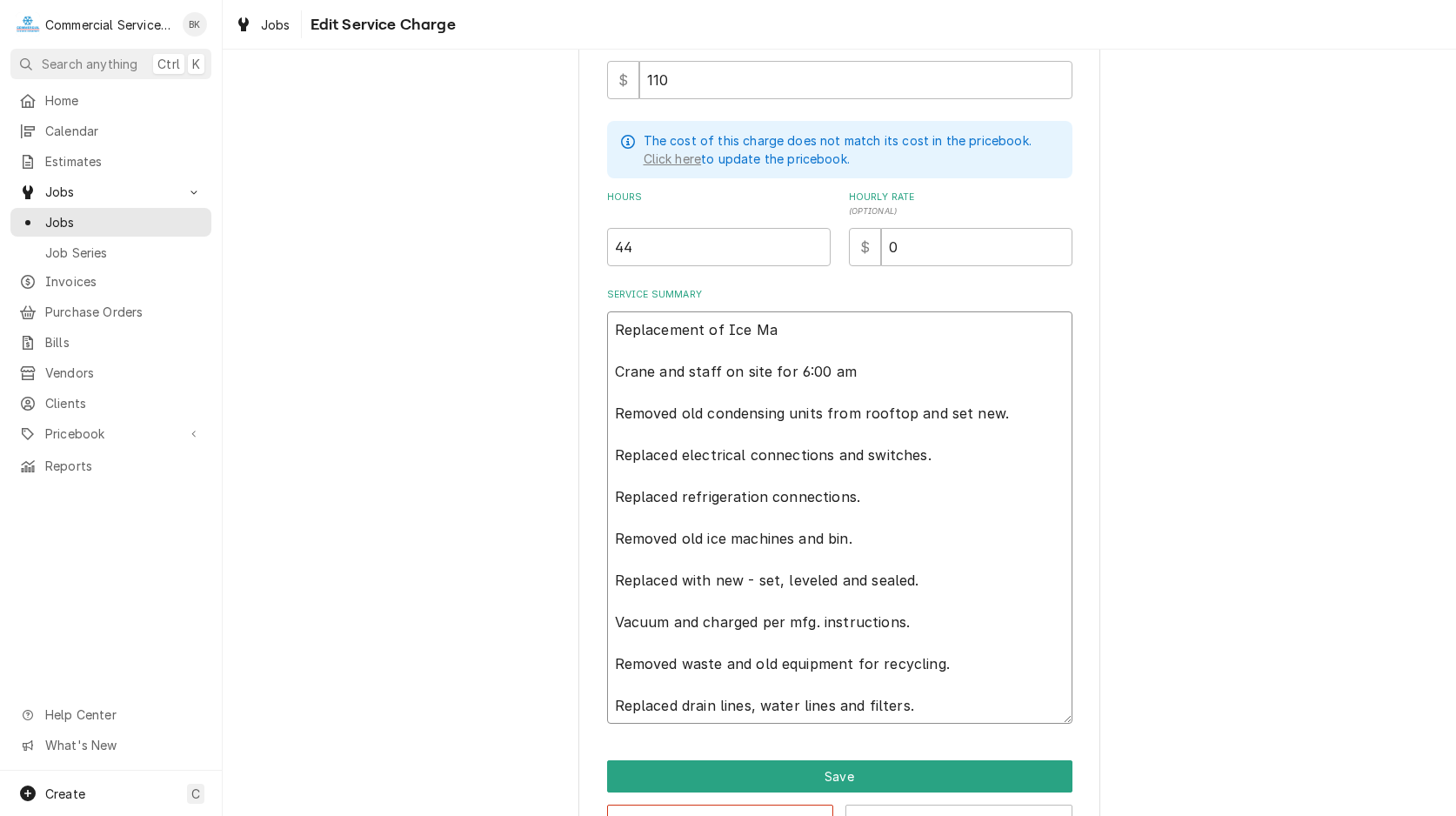
type textarea "x"
type textarea "Replacement of Ice [PERSON_NAME] and staff on site for 6:00 am Removed old cond…"
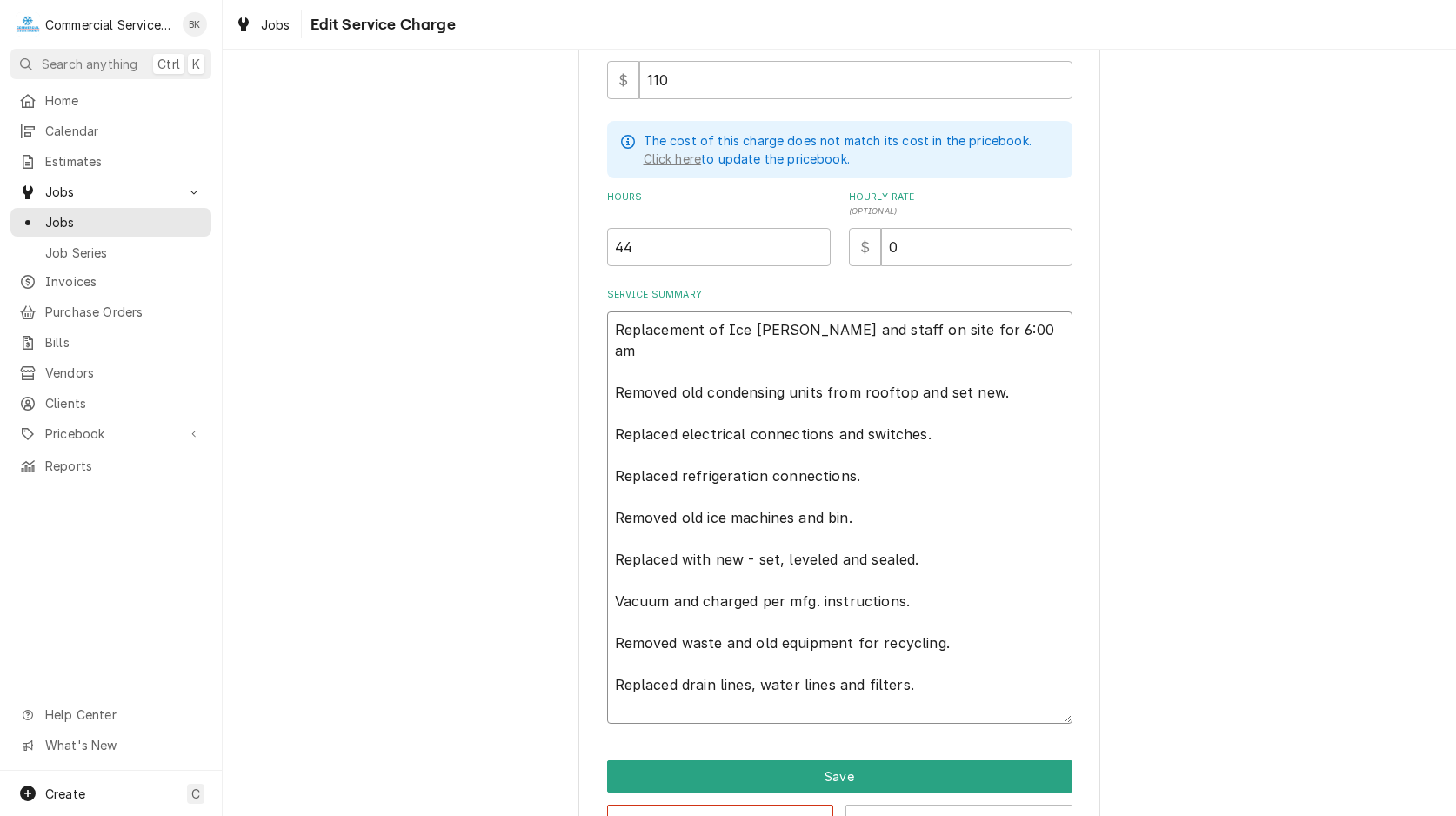
type textarea "x"
type textarea "Replacement of Ice [PERSON_NAME] and staff on site for 6:00 am Removed old cond…"
type textarea "x"
type textarea "Replacement of Ice Macin Crane and staff on site for 6:00 am Removed old conden…"
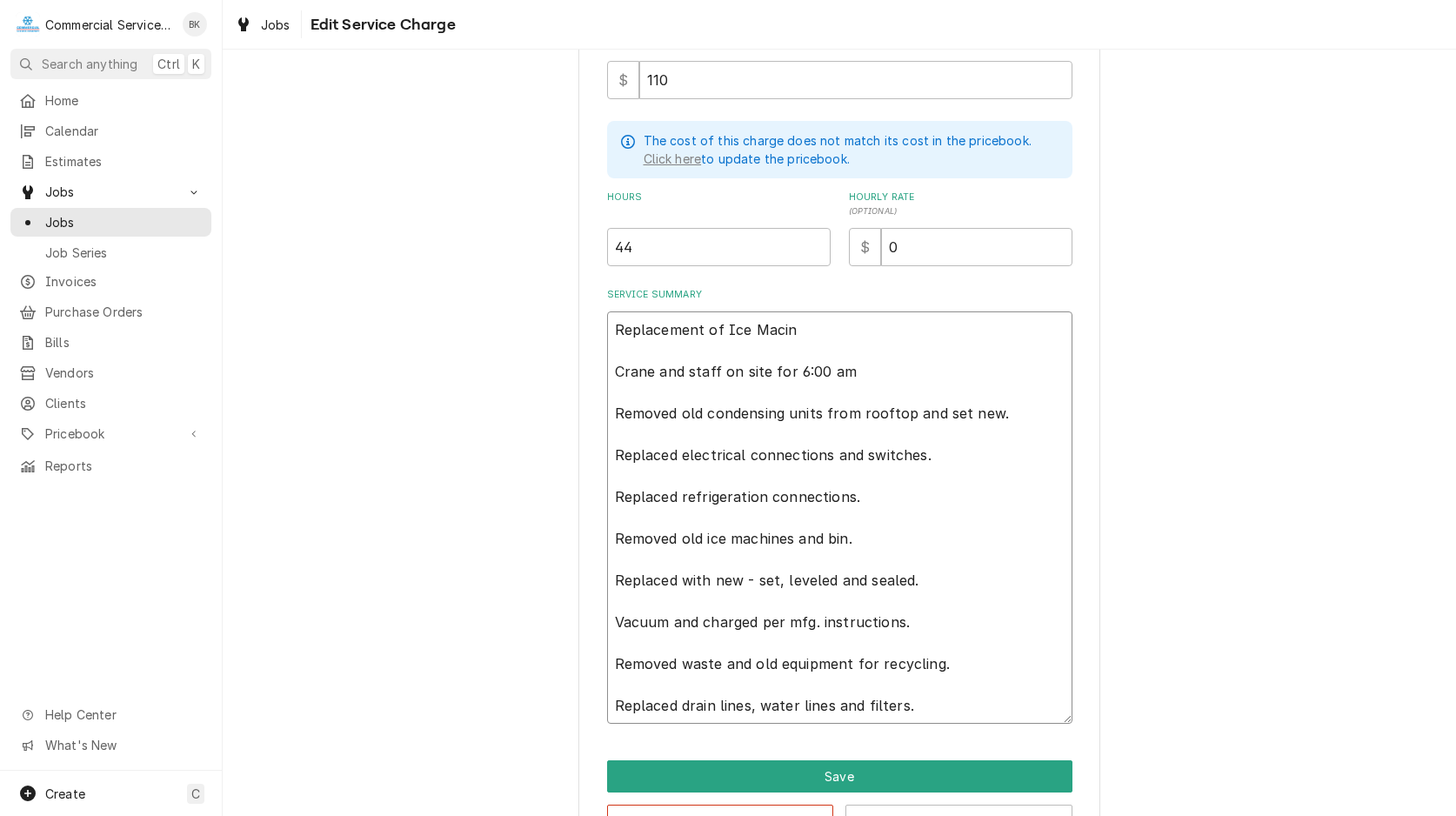
type textarea "x"
type textarea "Replacement of Ice [PERSON_NAME] and staff on site for 6:00 am Removed old cond…"
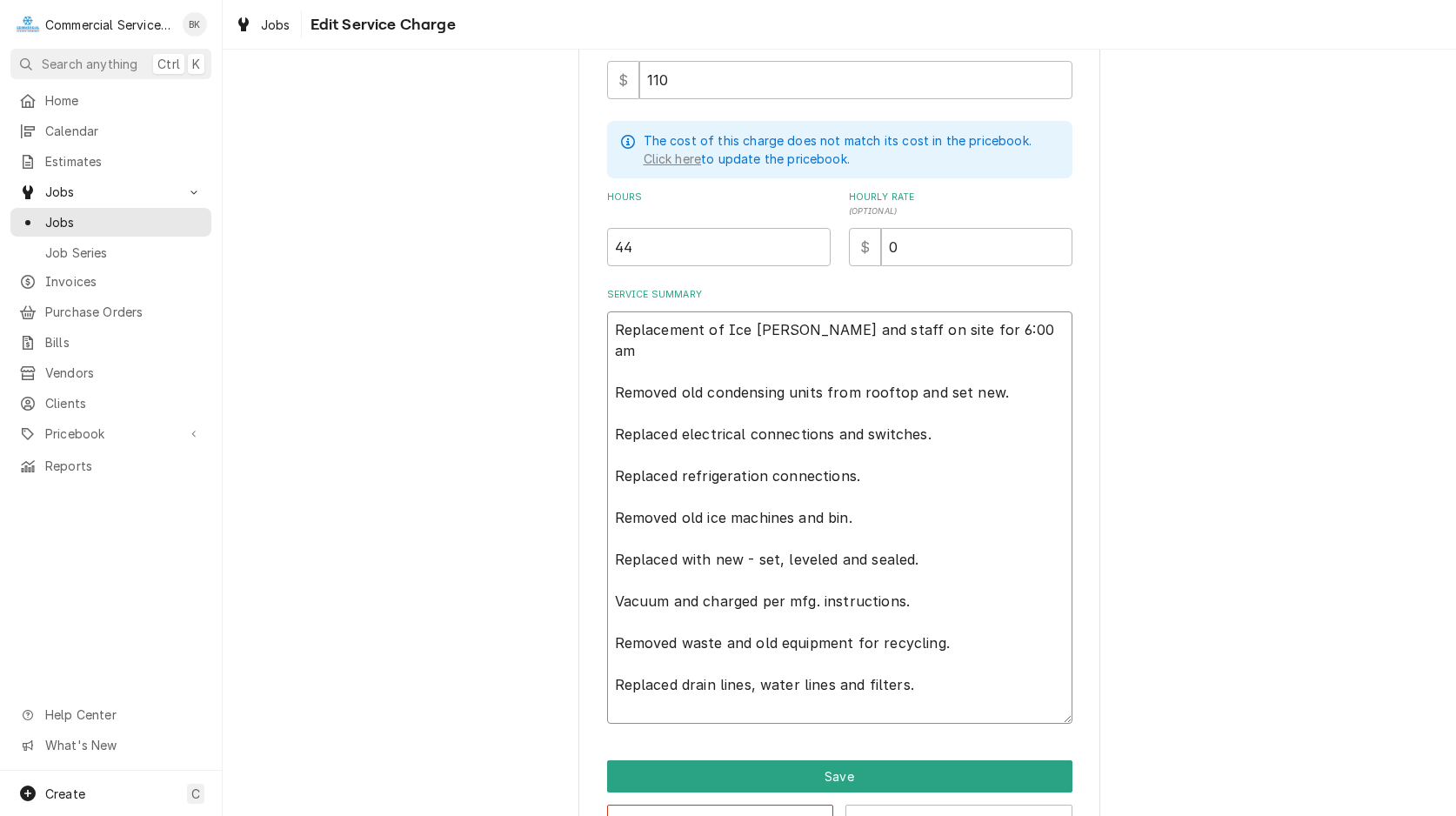
type textarea "x"
type textarea "Replacement of Ice [PERSON_NAME] and staff on site for 6:00 am Removed old cond…"
type textarea "x"
type textarea "Replacement of Ice Mach Crane and staff on site for 6:00 am Removed old condens…"
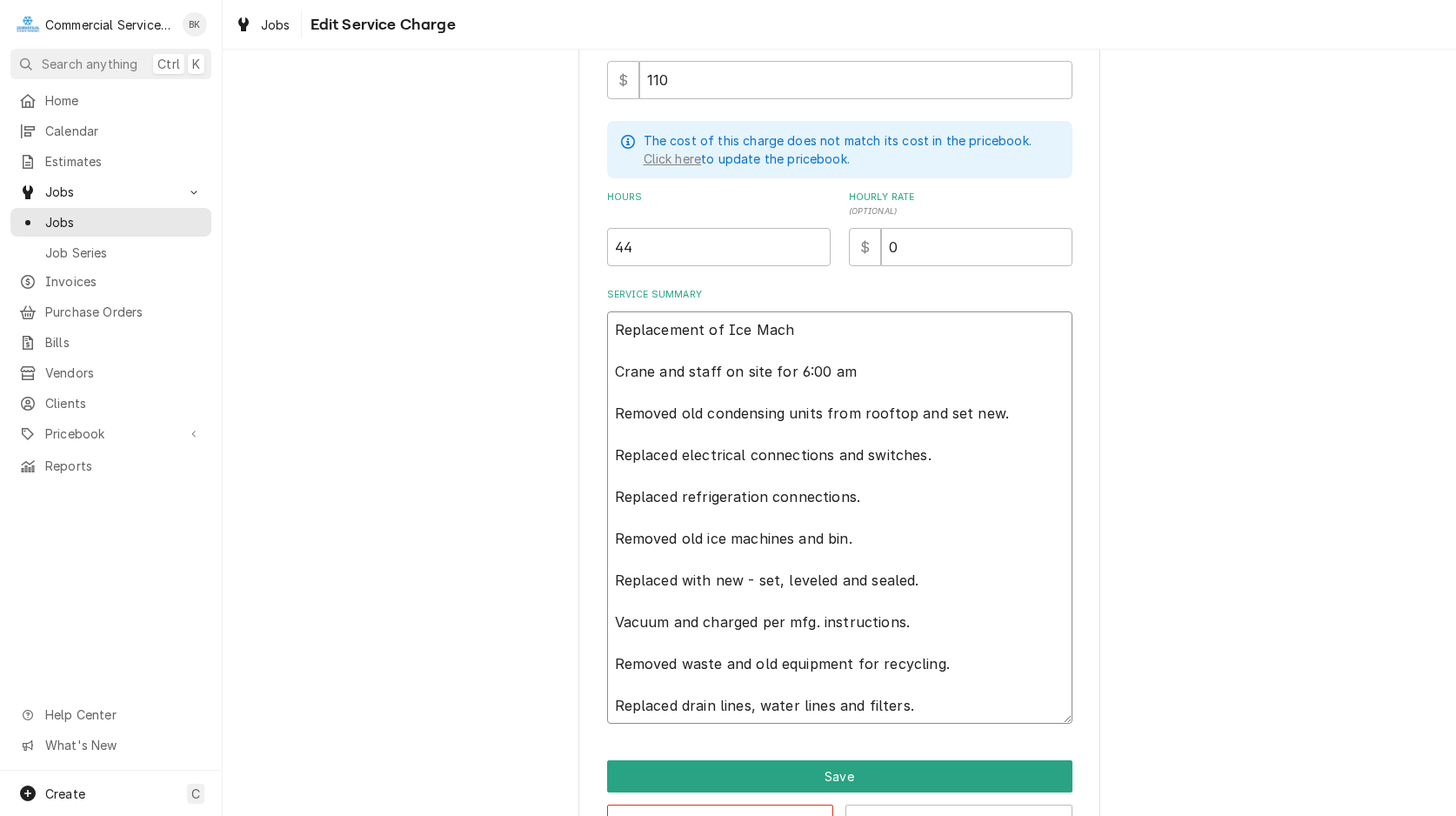
type textarea "x"
type textarea "Replacement of Ice Machi Crane and staff on site for 6:00 am Removed old conden…"
type textarea "x"
type textarea "Replacement of Ice Machin Crane and staff on site for 6:00 am Removed old conde…"
type textarea "x"
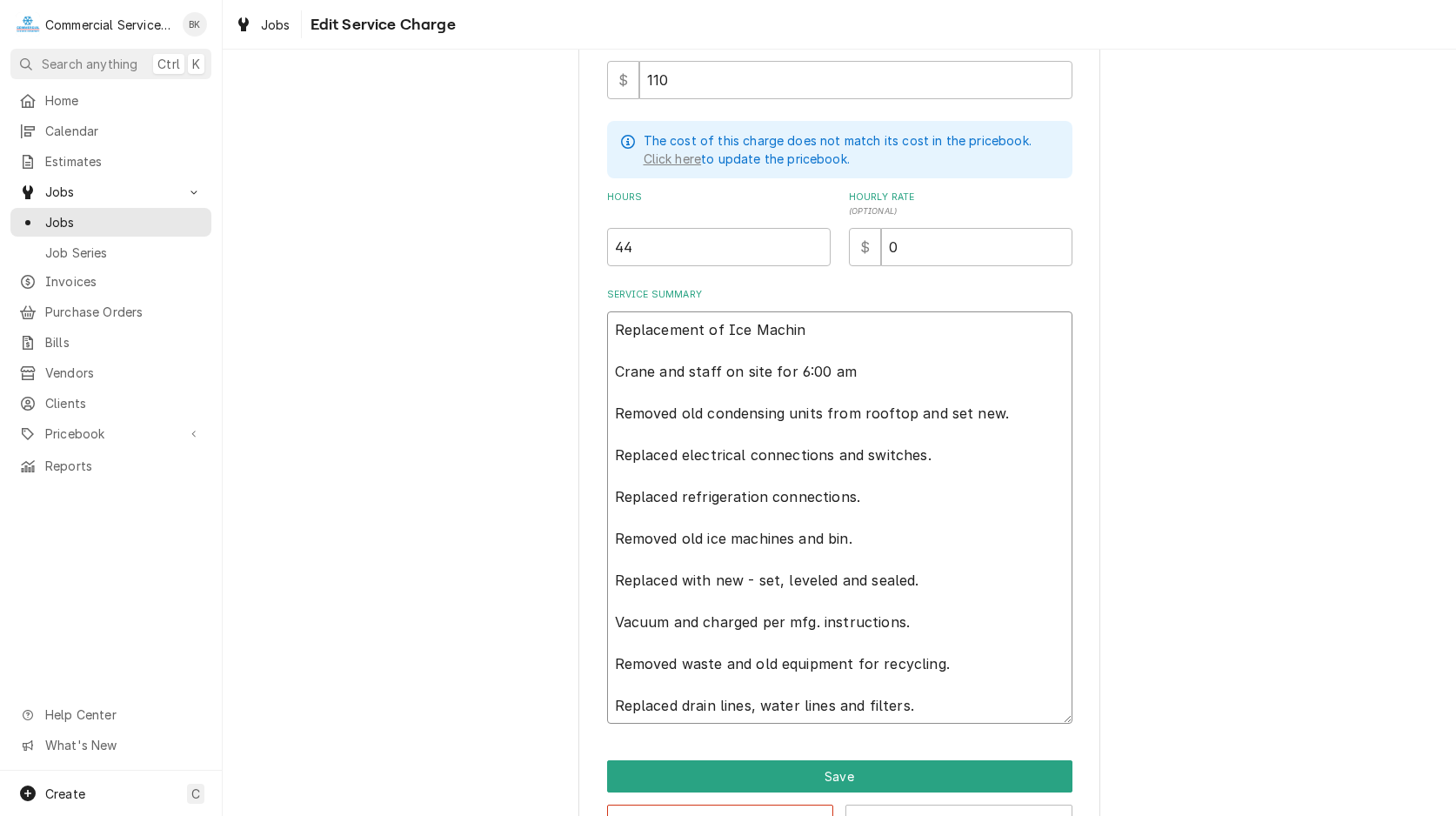
type textarea "Replacement of Ice Machine Crane and staff on site for 6:00 am Removed old cond…"
type textarea "x"
type textarea "Replacement of Ice Machines Crane and staff on site for 6:00 am Removed old con…"
type textarea "x"
type textarea "Replacement of Ice Machines Crane and staff on site for 6:00 am Removed old con…"
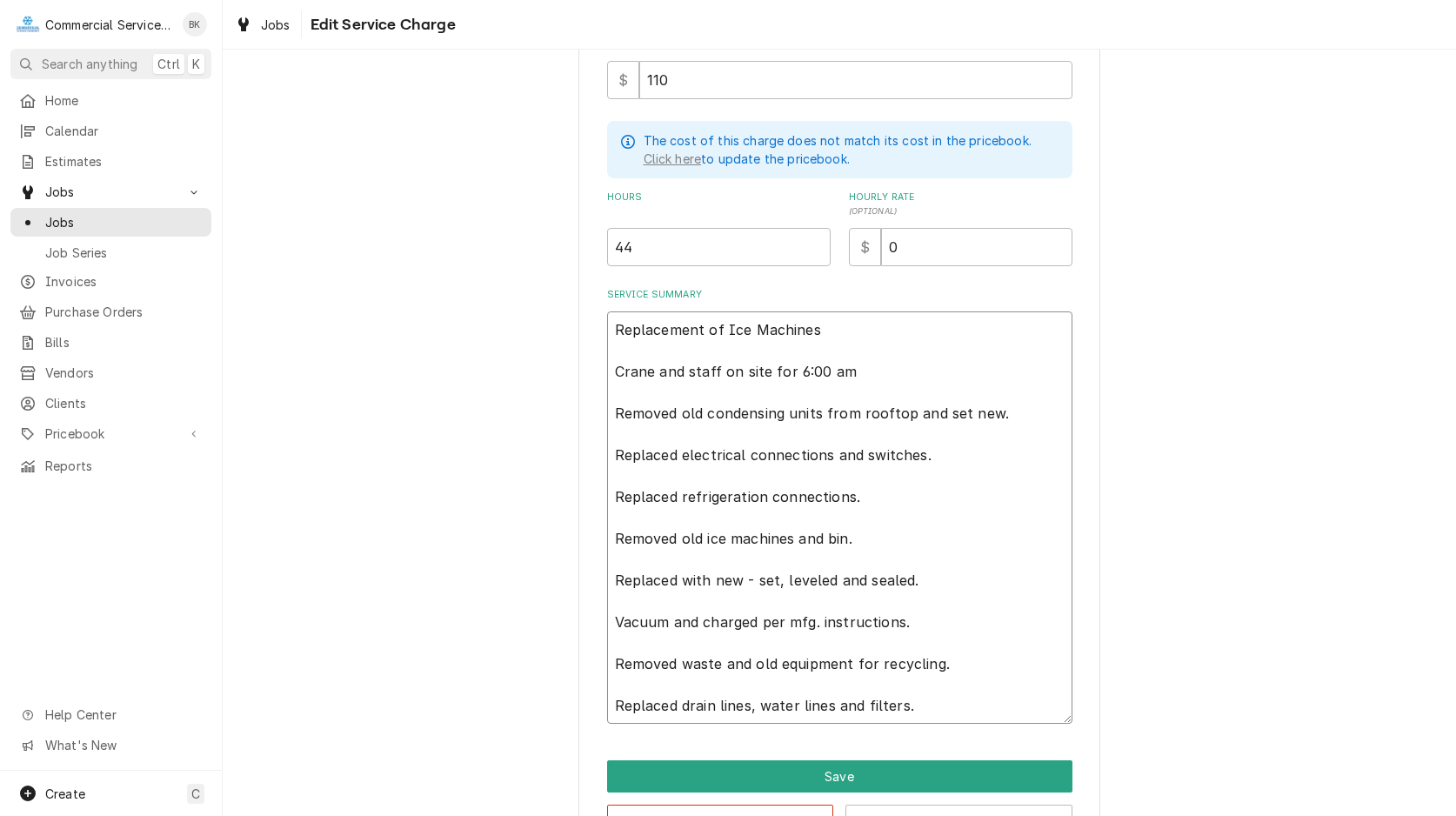
type textarea "x"
type textarea "Replacement of Ice Machines / Crane and staff on site for 6:00 am Removed old c…"
type textarea "x"
type textarea "Replacement of Ice Machines / Crane and staff on site for 6:00 am Removed old c…"
type textarea "x"
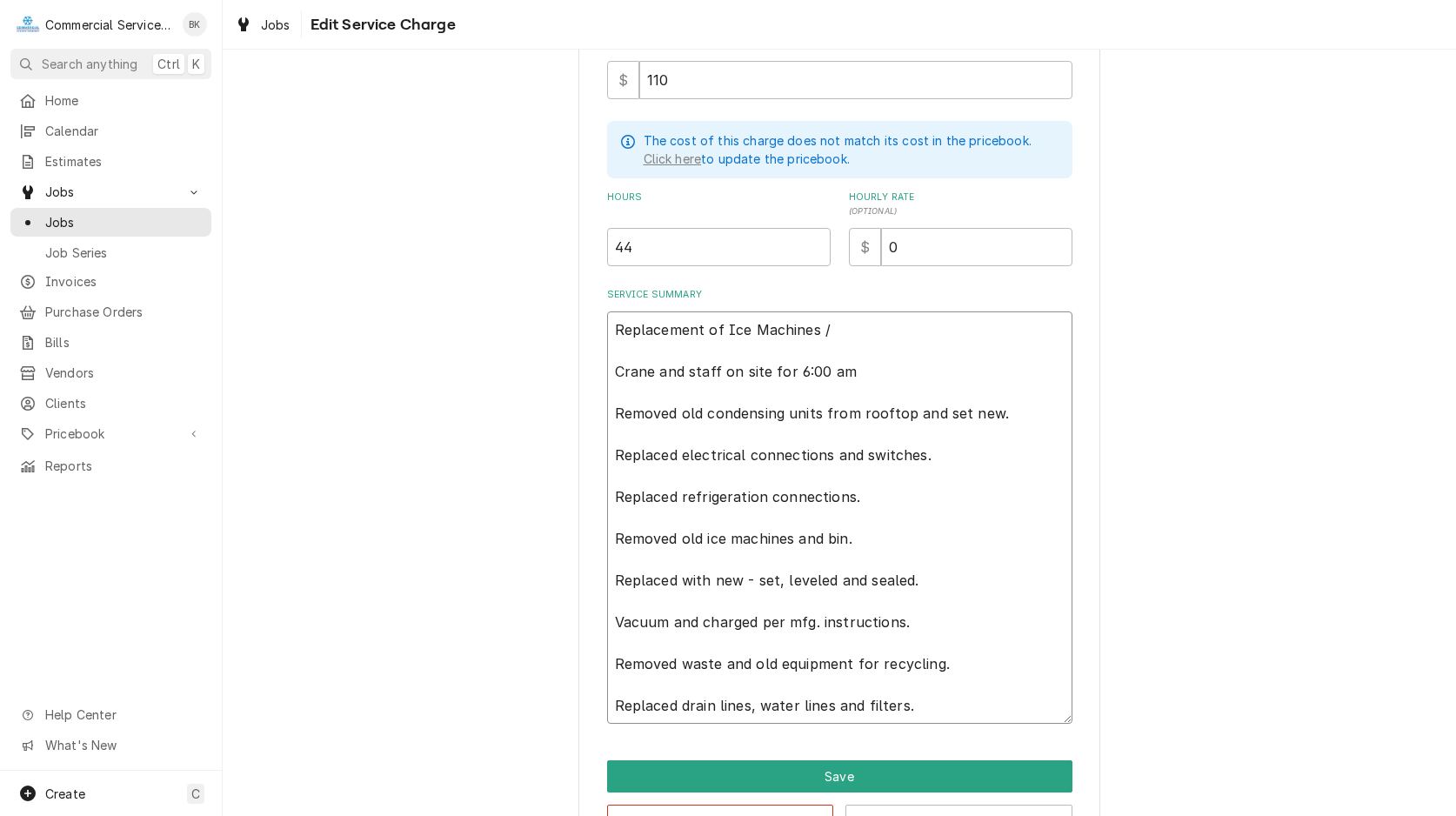
type textarea "Replacement of Ice Machines / B Crane and staff on site for 6:00 am Removed old…"
type textarea "x"
type textarea "Replacement of Ice Machines / Bi Crane and staff on site for 6:00 am Removed ol…"
type textarea "x"
type textarea "Replacement of Ice Machines / Bin Crane and staff on site for 6:00 am Removed o…"
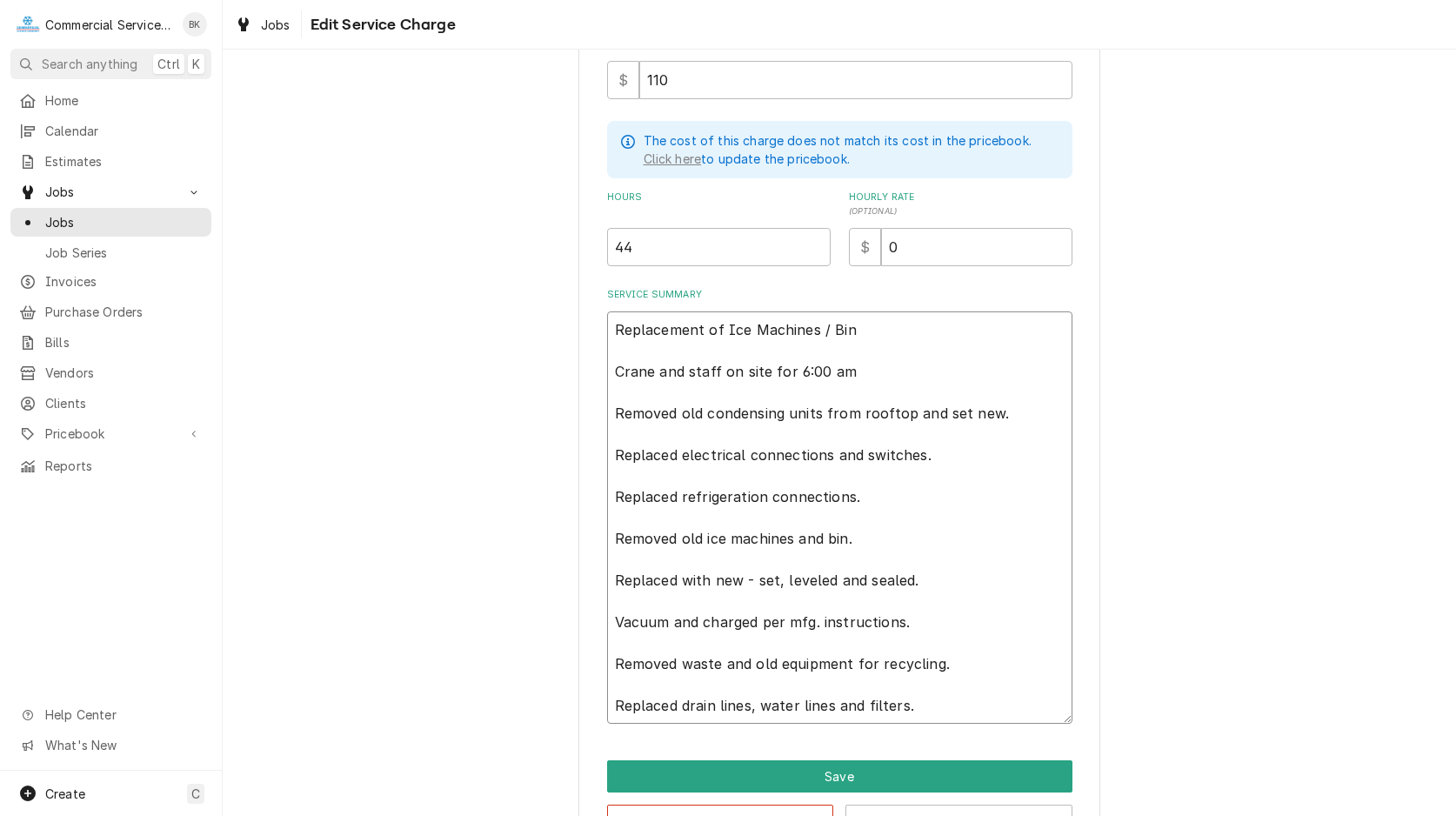
type textarea "x"
type textarea "Replacement of Ice Machines / Bin Crane and staff on site for 6:00 am Removed o…"
type textarea "x"
type textarea "Replacement of Ice Machines / Bin / Crane and staff on site for 6:00 am Removed…"
type textarea "x"
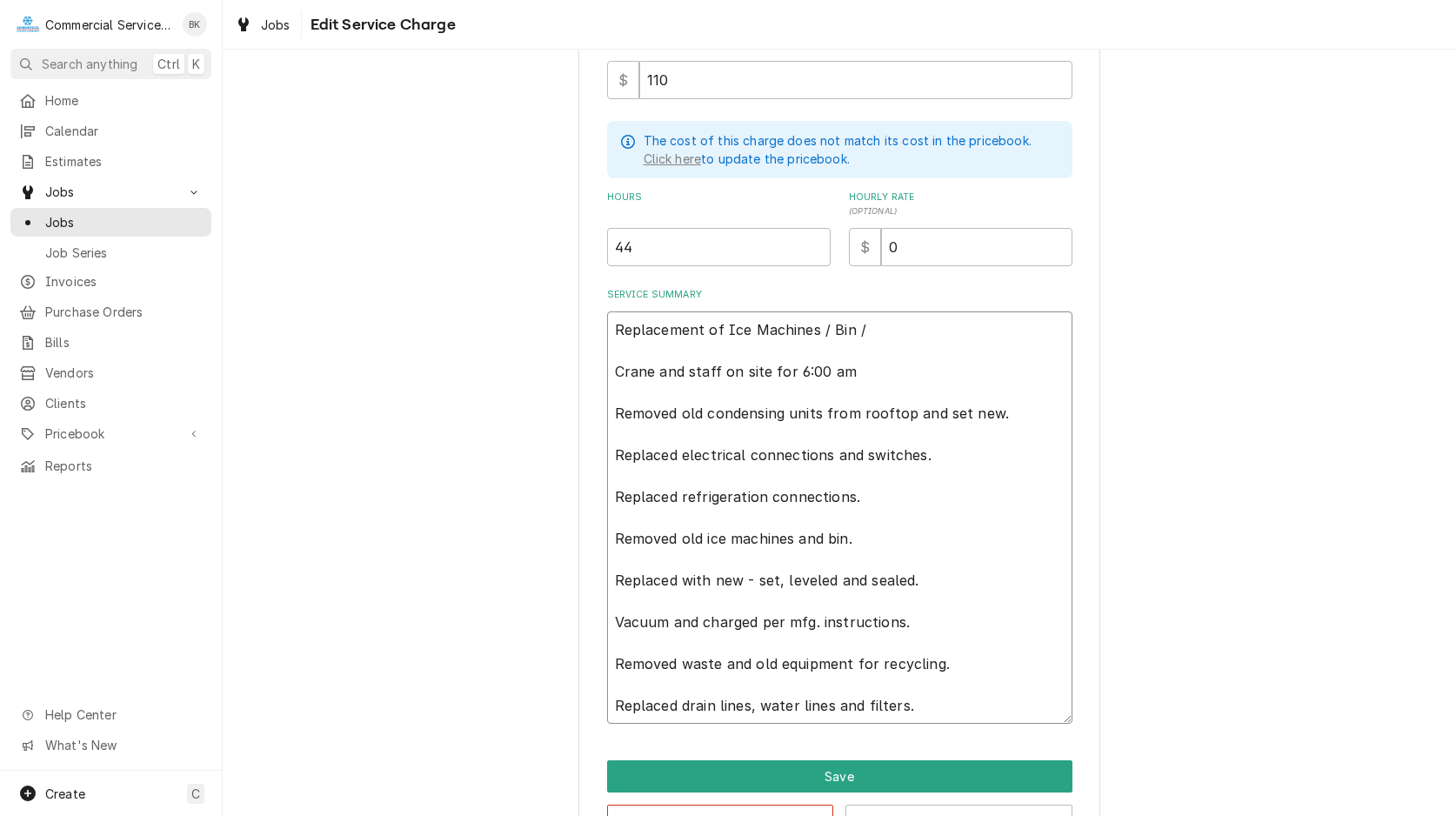
type textarea "Replacement of Ice Machines / Bin / Crane and staff on site for 6:00 am Removed…"
type textarea "x"
type textarea "Replacement of Ice Machines / Bin / A Crane and staff on site for 6:00 am Remov…"
type textarea "x"
type textarea "Replacement of Ice Machines / Bin / [PERSON_NAME] and staff on site for 6:00 am…"
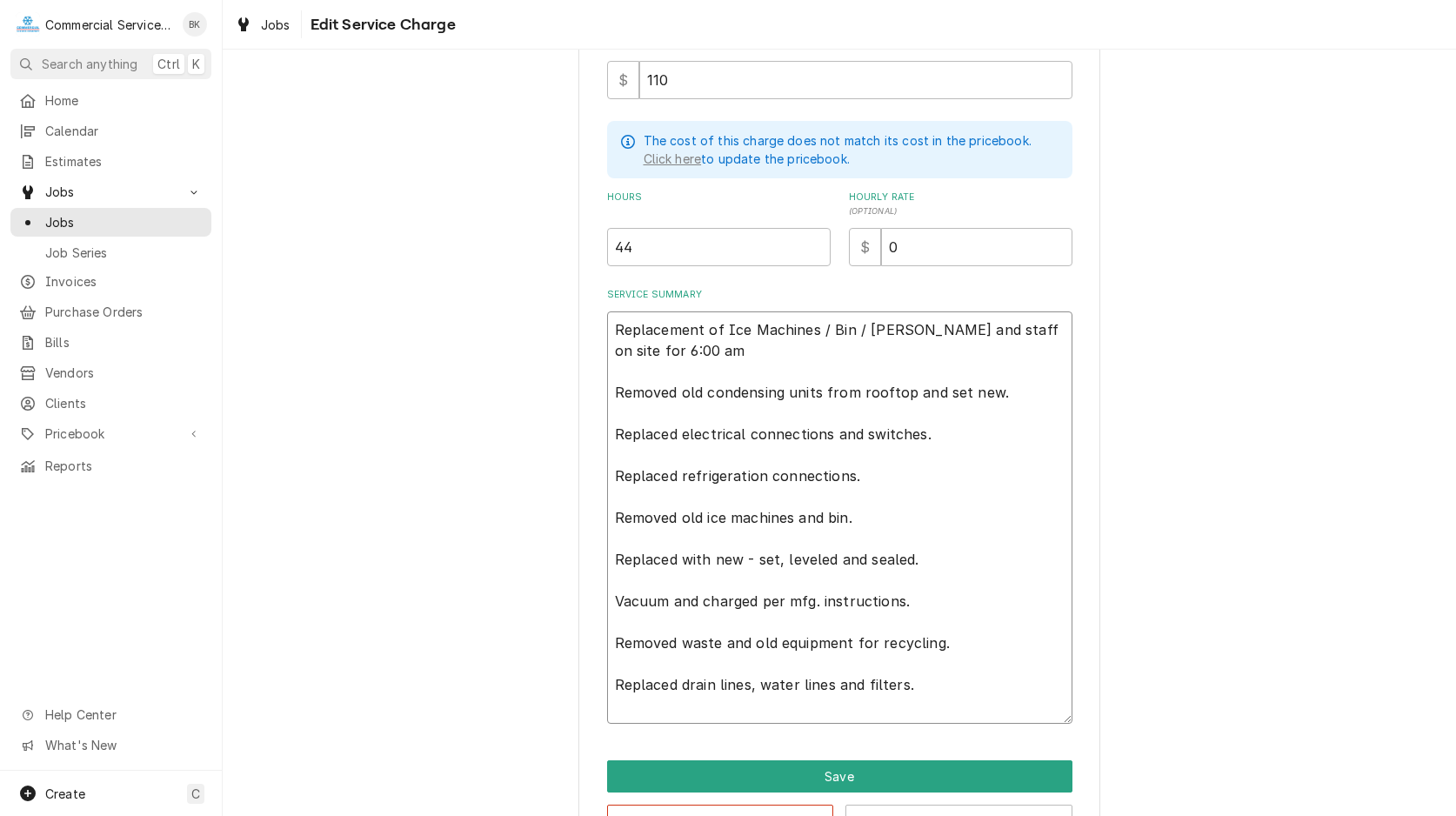
type textarea "x"
type textarea "Replacement of Ice Machines / Bin / Ace Crane and staff on site for 6:00 am Rem…"
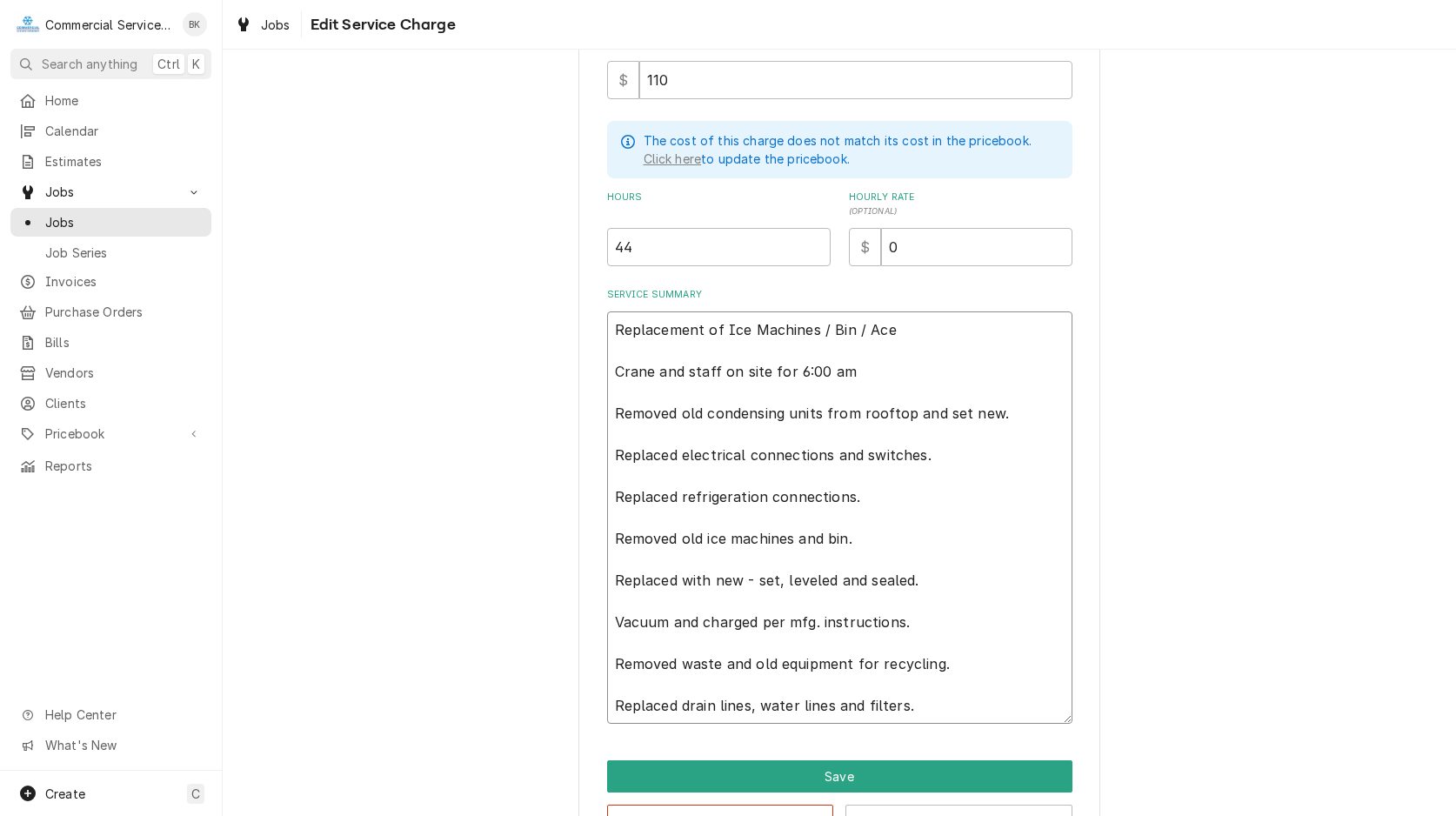
type textarea "x"
type textarea "Replacement of Ice Machines / Bin / Aces Crane and staff on site for 6:00 am Re…"
type textarea "x"
type textarea "Replacement of Ice Machines / Bin / Acess Crane and staff on site for 6:00 am R…"
type textarea "x"
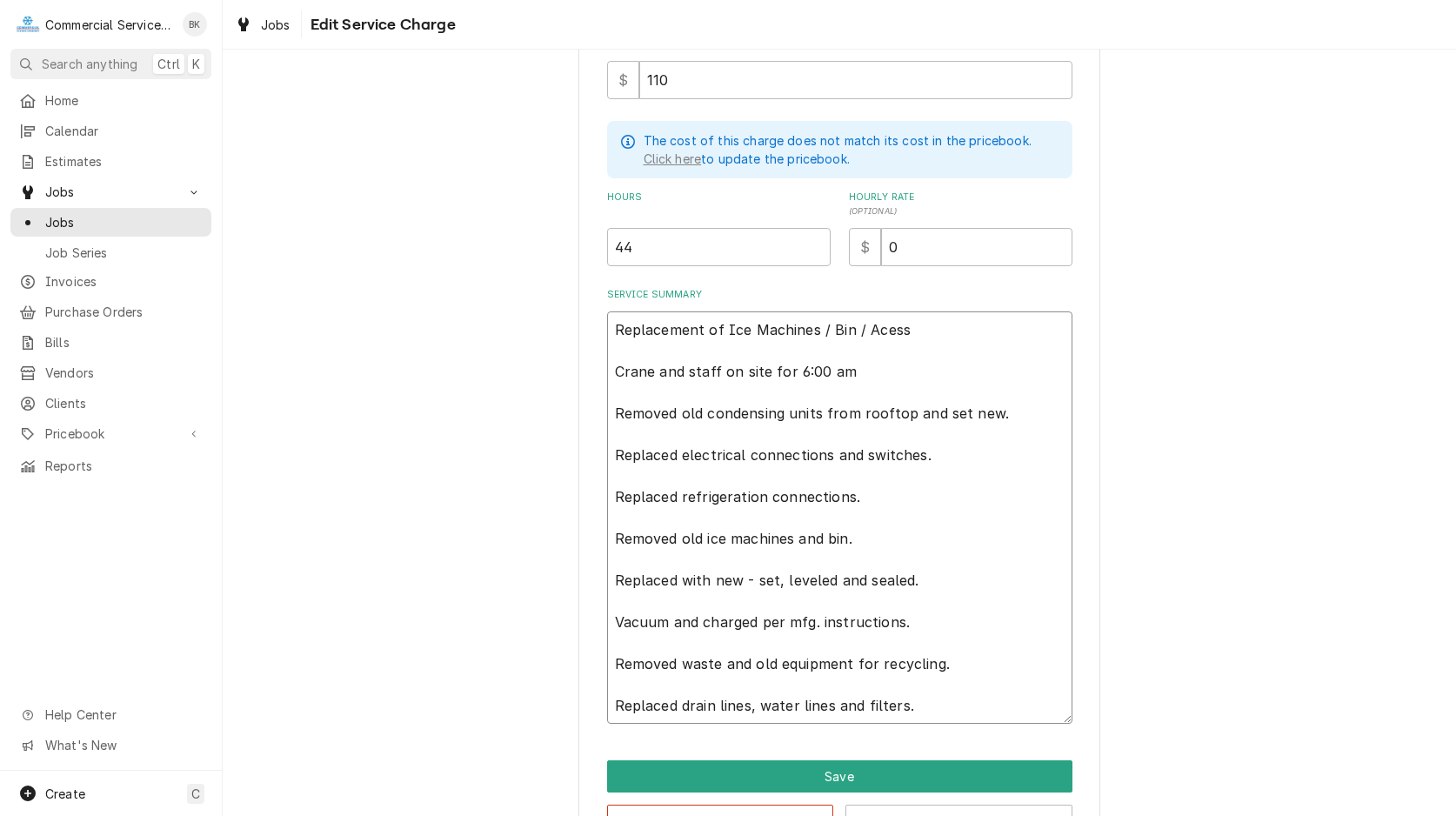
type textarea "Replacement of Ice Machines / Bin / Acesso Crane and staff on site for 6:00 am …"
type textarea "x"
type textarea "Replacement of Ice Machines / Bin / Acessor Crane and staff on site for 6:00 am…"
type textarea "x"
type textarea "Replacement of Ice Machines / Bin / Acessori Crane and staff on site for 6:00 a…"
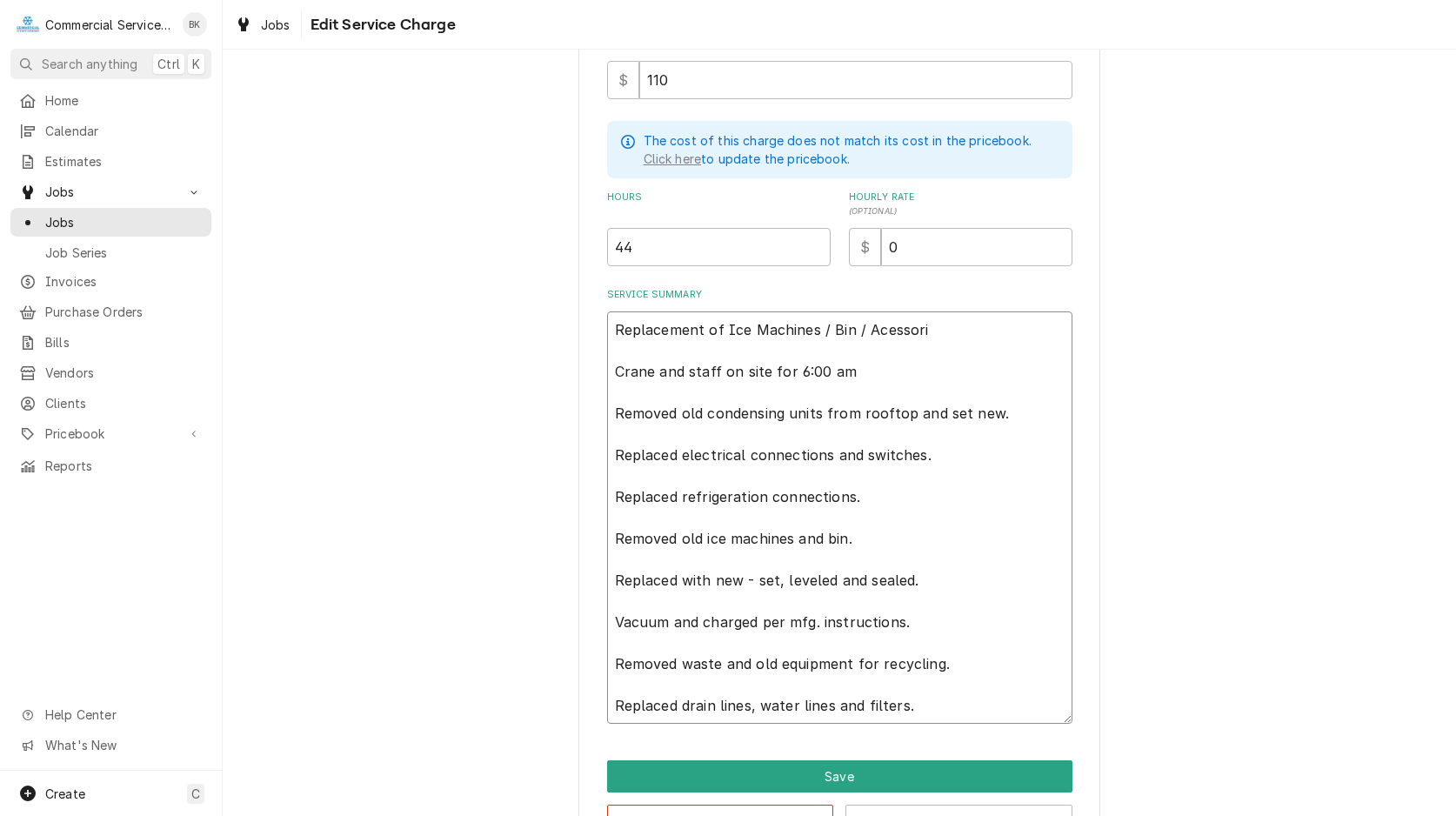
type textarea "x"
type textarea "Replacement of Ice Machines / Bin / Acessorie Crane and staff on site for 6:00 …"
type textarea "x"
type textarea "Replacement of Ice Machines / Bin / Acessories Crane and staff on site for 6:00…"
type textarea "x"
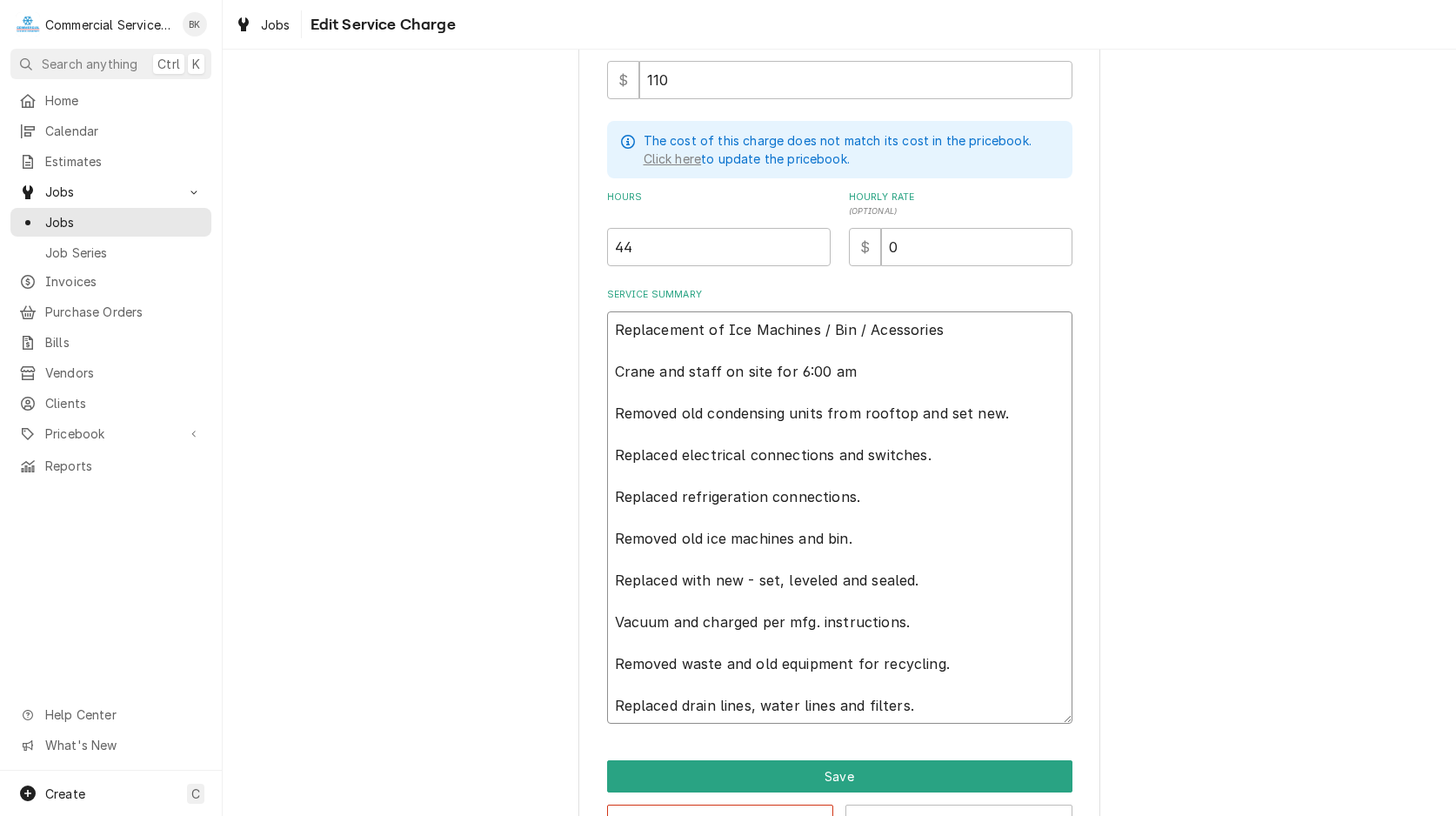
type textarea "Replacement of Ice Machines / Bin / Acessories Crane and staff on site for 6:00…"
type textarea "x"
type textarea "Replacement of Ice Machines / Bin / Acessories / Crane and staff on site for 6:…"
type textarea "x"
type textarea "Replacement of Ice Machines / Bin / Acessories / Crane and staff on site for 6:…"
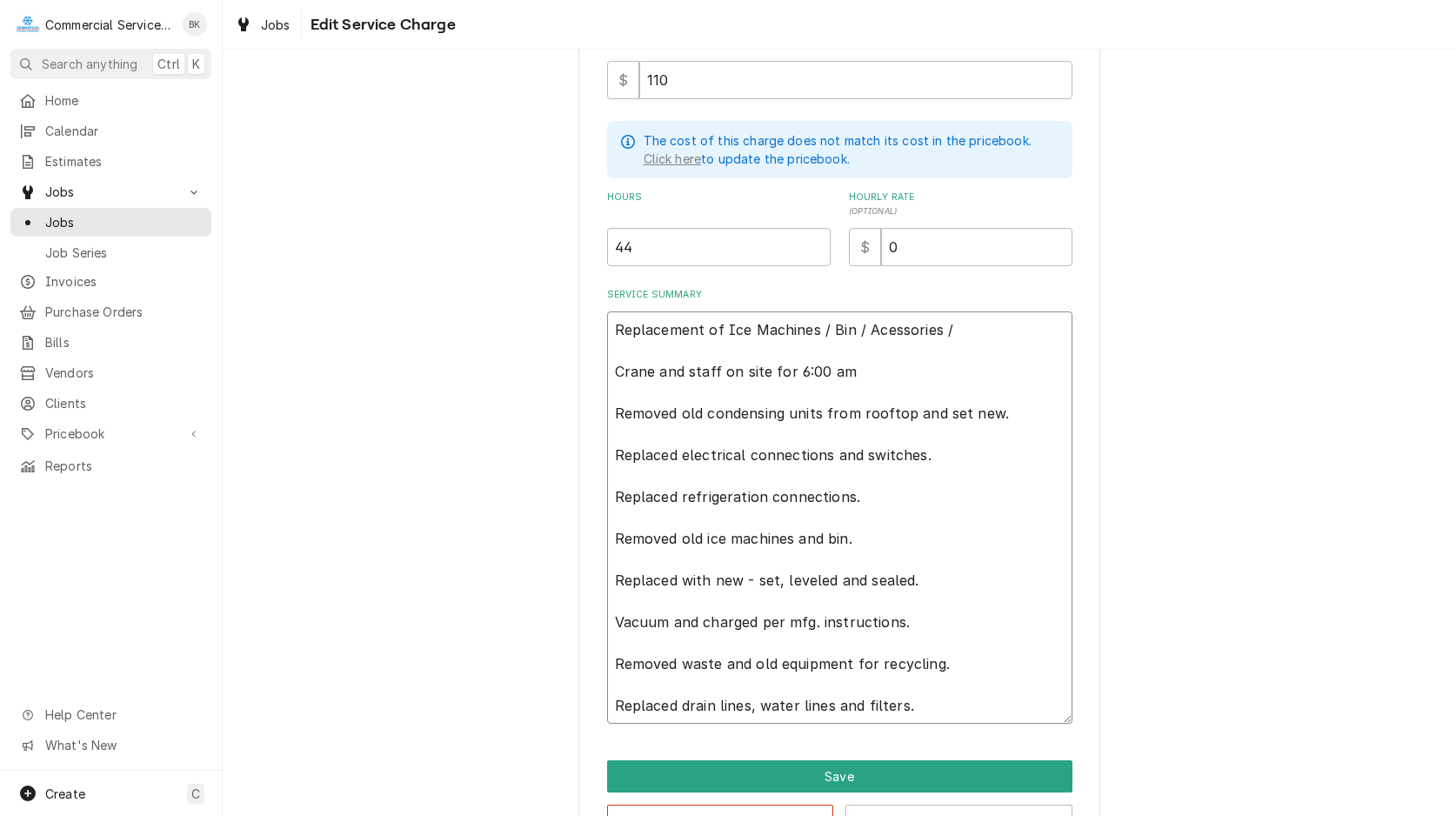
type textarea "x"
type textarea "Replacement of Ice Machines / Bin / Acessories / Crane and staff on site for 6:…"
type textarea "x"
type textarea "Replacement of Ice Machines / Bin / Acessories Crane and staff on site for 6:00…"
type textarea "x"
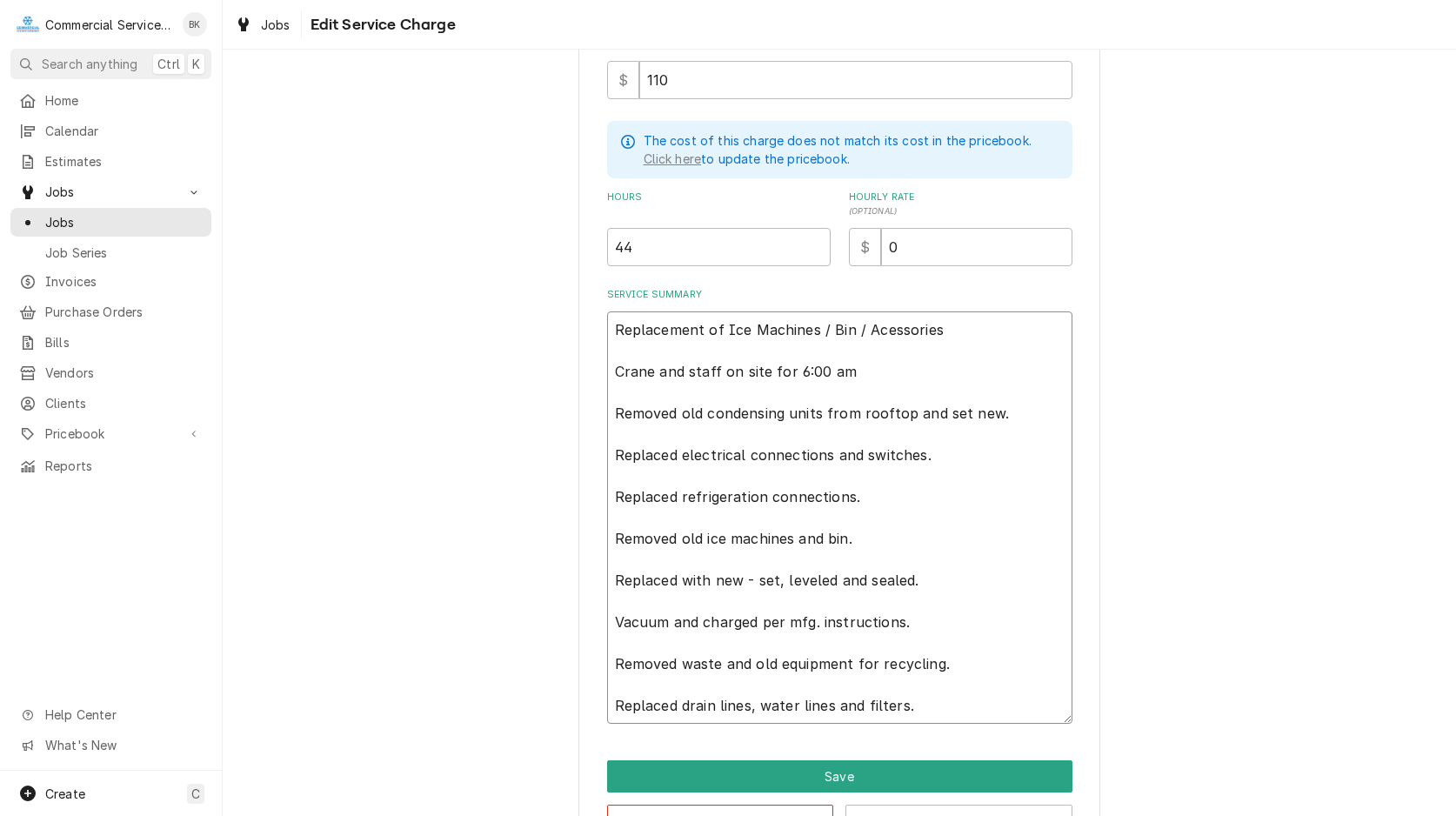
type textarea "Replacement of Ice Machines / Bin / Acessories Crane and staff on site for 6:00…"
type textarea "x"
type textarea "Replacement of Ice Machines / Bin / Acessorie Crane and staff on site for 6:00 …"
type textarea "x"
type textarea "Replacement of Ice Machines / Bin / Acessori Crane and staff on site for 6:00 a…"
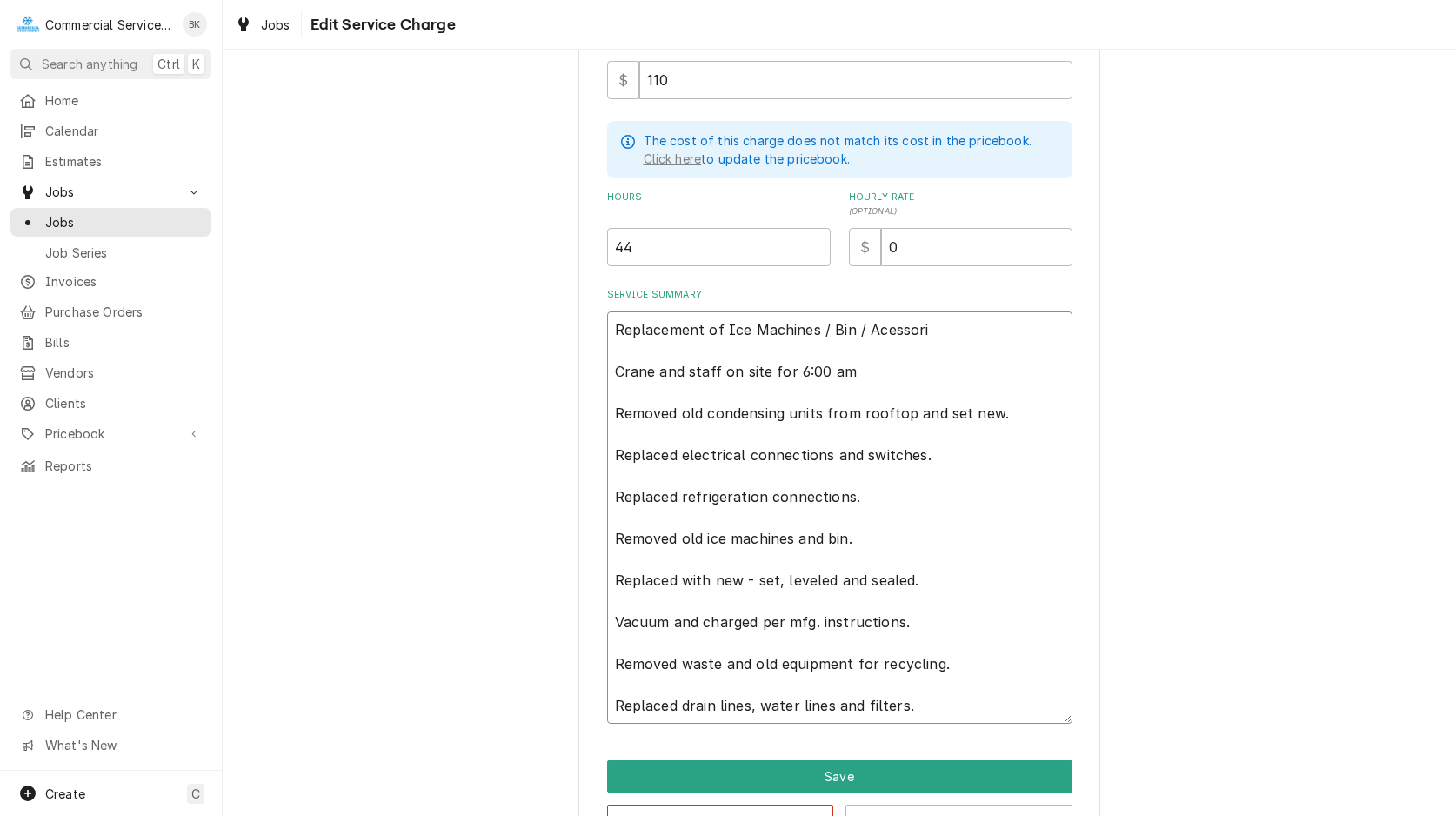
type textarea "x"
type textarea "Replacement of Ice Machines / Bin / Acessor Crane and staff on site for 6:00 am…"
type textarea "x"
type textarea "Replacement of Ice Machines / Bin / Acesso Crane and staff on site for 6:00 am …"
type textarea "x"
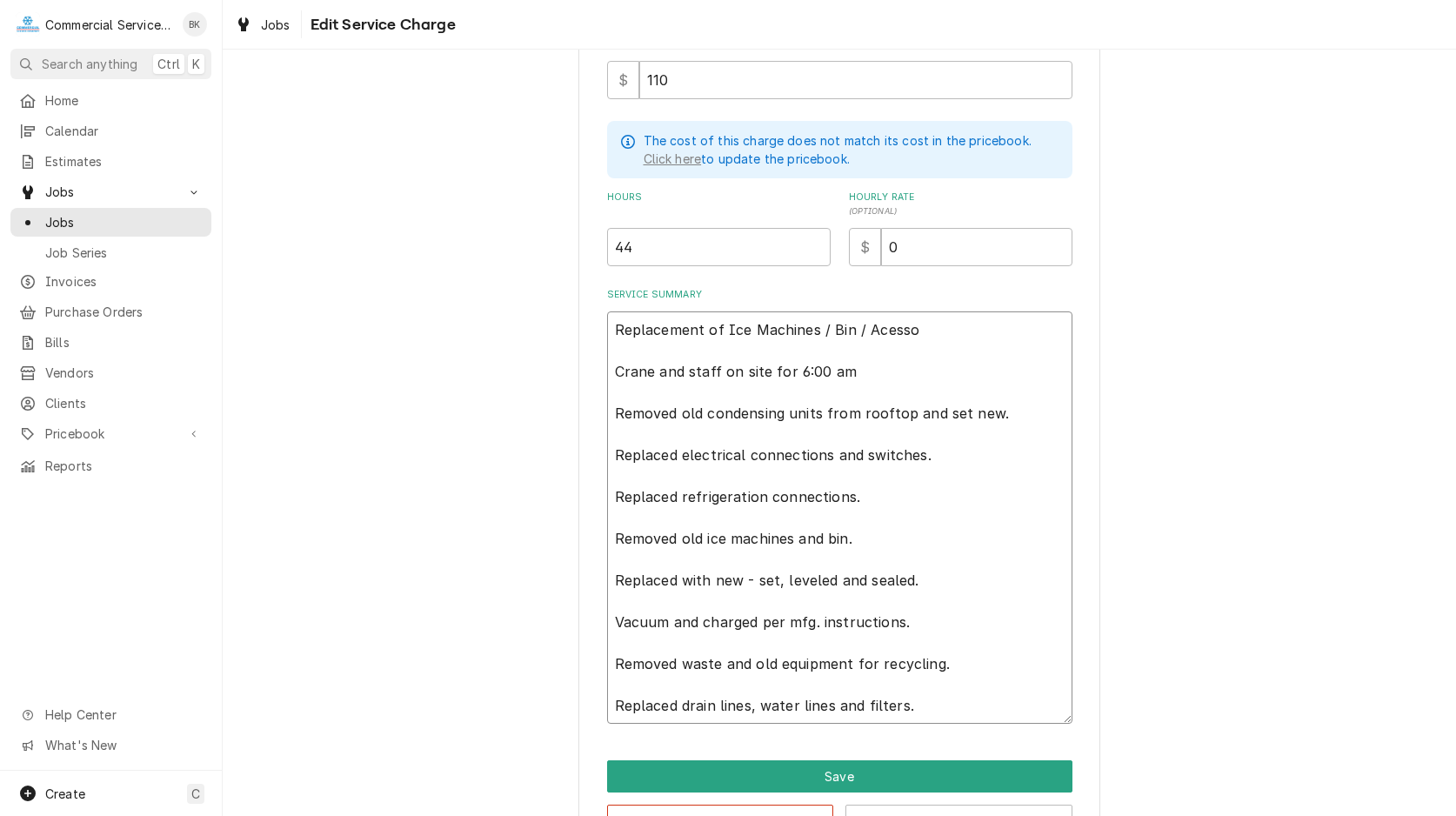
type textarea "Replacement of Ice Machines / Bin / Acess Crane and staff on site for 6:00 am R…"
type textarea "x"
type textarea "Replacement of Ice Machines / Bin / Aces Crane and staff on site for 6:00 am Re…"
type textarea "x"
type textarea "Replacement of Ice Machines / Bin / Ace Crane and staff on site for 6:00 am Rem…"
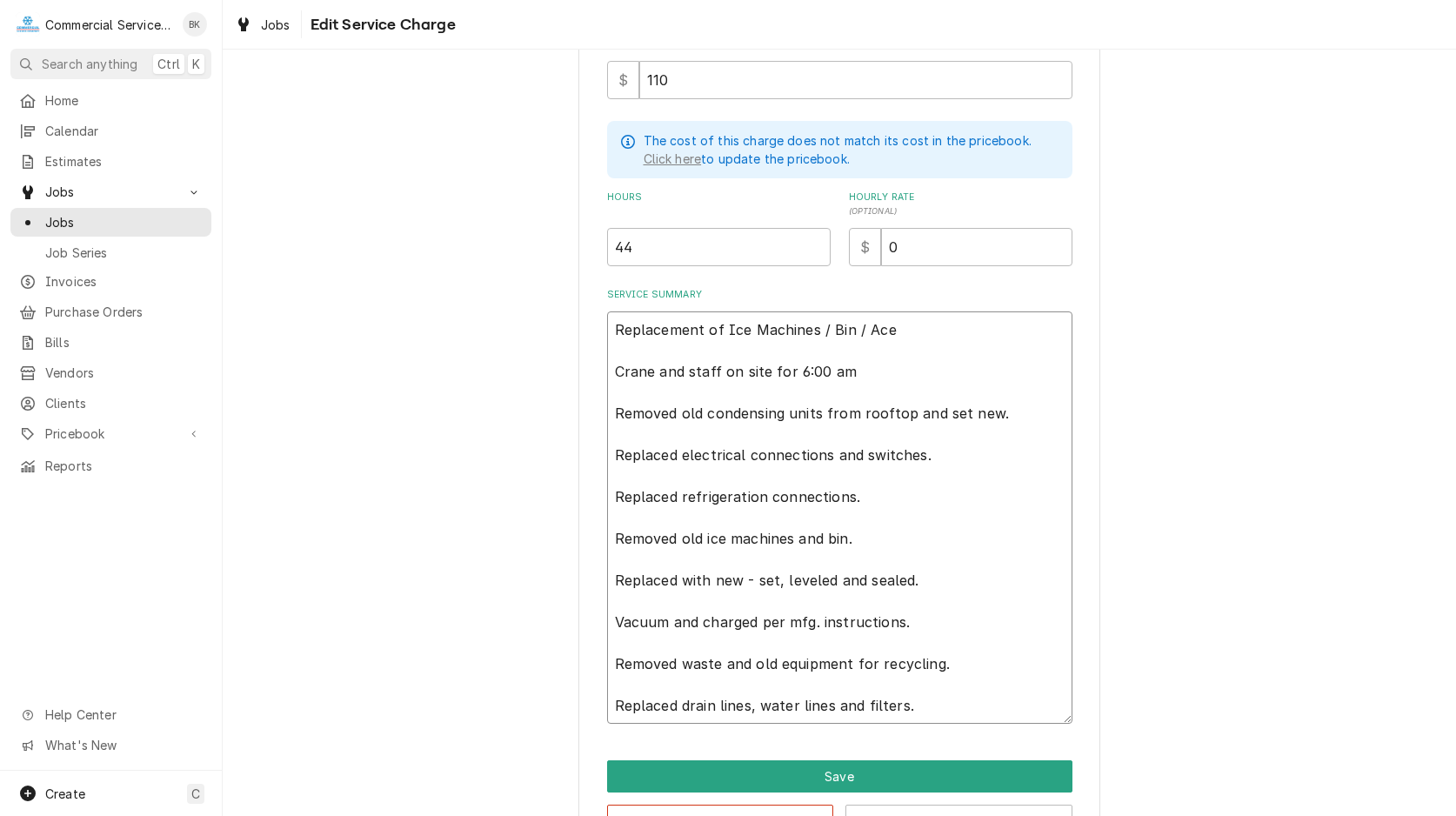
type textarea "x"
type textarea "Replacement of Ice Machines / Bin / [PERSON_NAME] and staff on site for 6:00 am…"
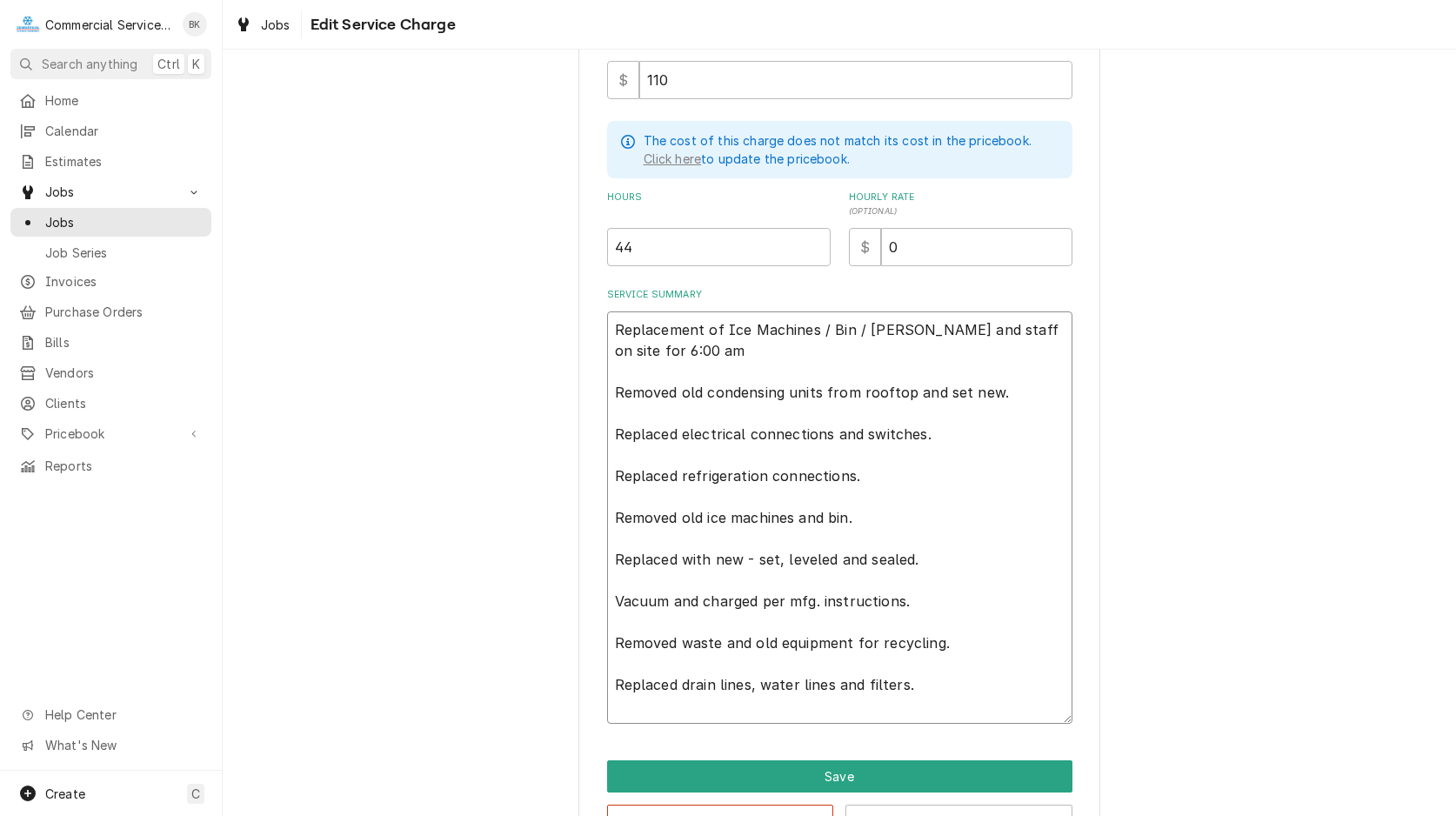
type textarea "x"
type textarea "Replacement of Ice Machines / Bin / Acc Crane and staff on site for 6:00 am Rem…"
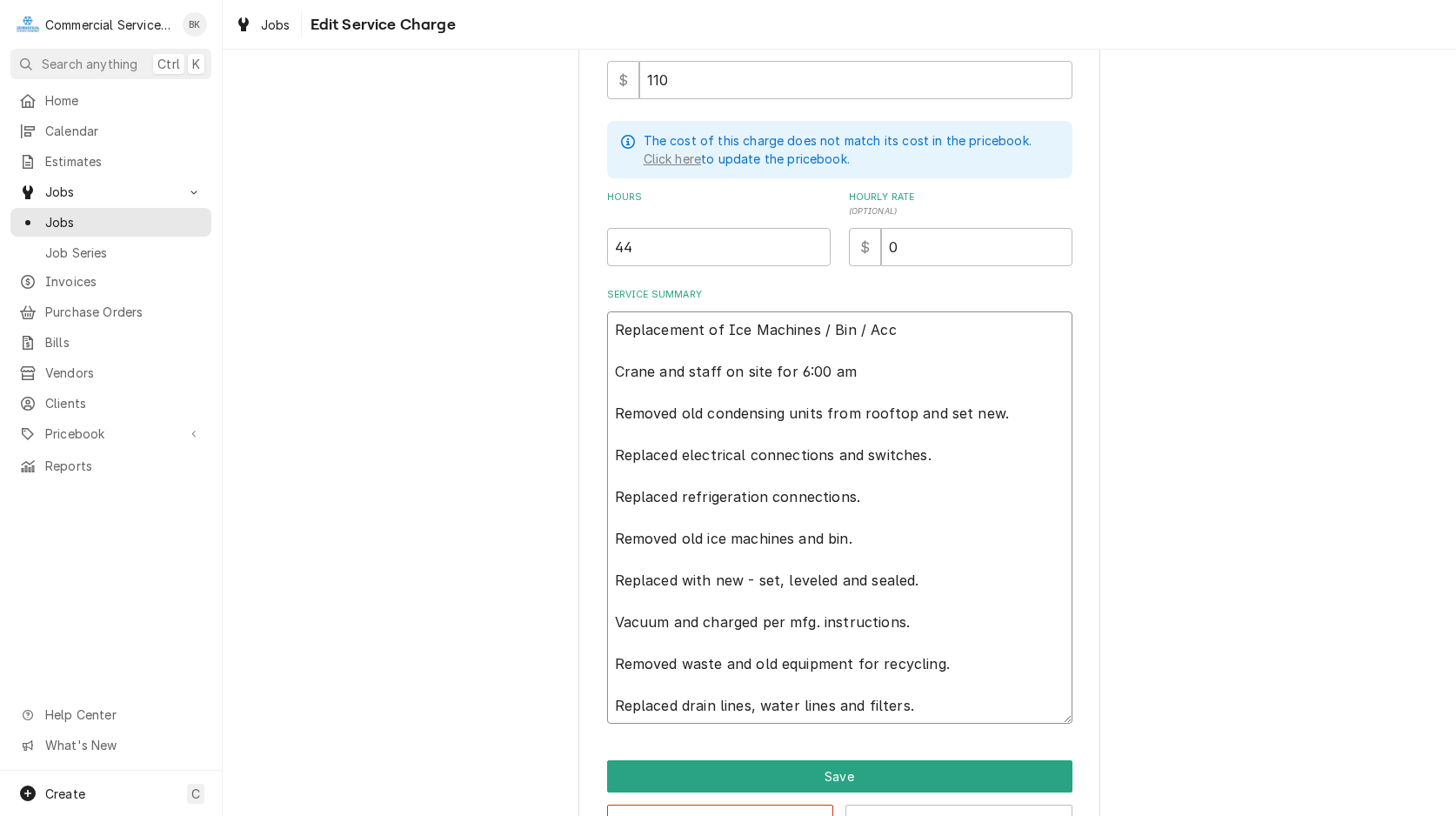
type textarea "x"
type textarea "Replacement of Ice Machines / Bin / Acce Crane and staff on site for 6:00 am Re…"
type textarea "x"
type textarea "Replacement of Ice Machines / Bin / Acces Crane and staff on site for 6:00 am R…"
type textarea "x"
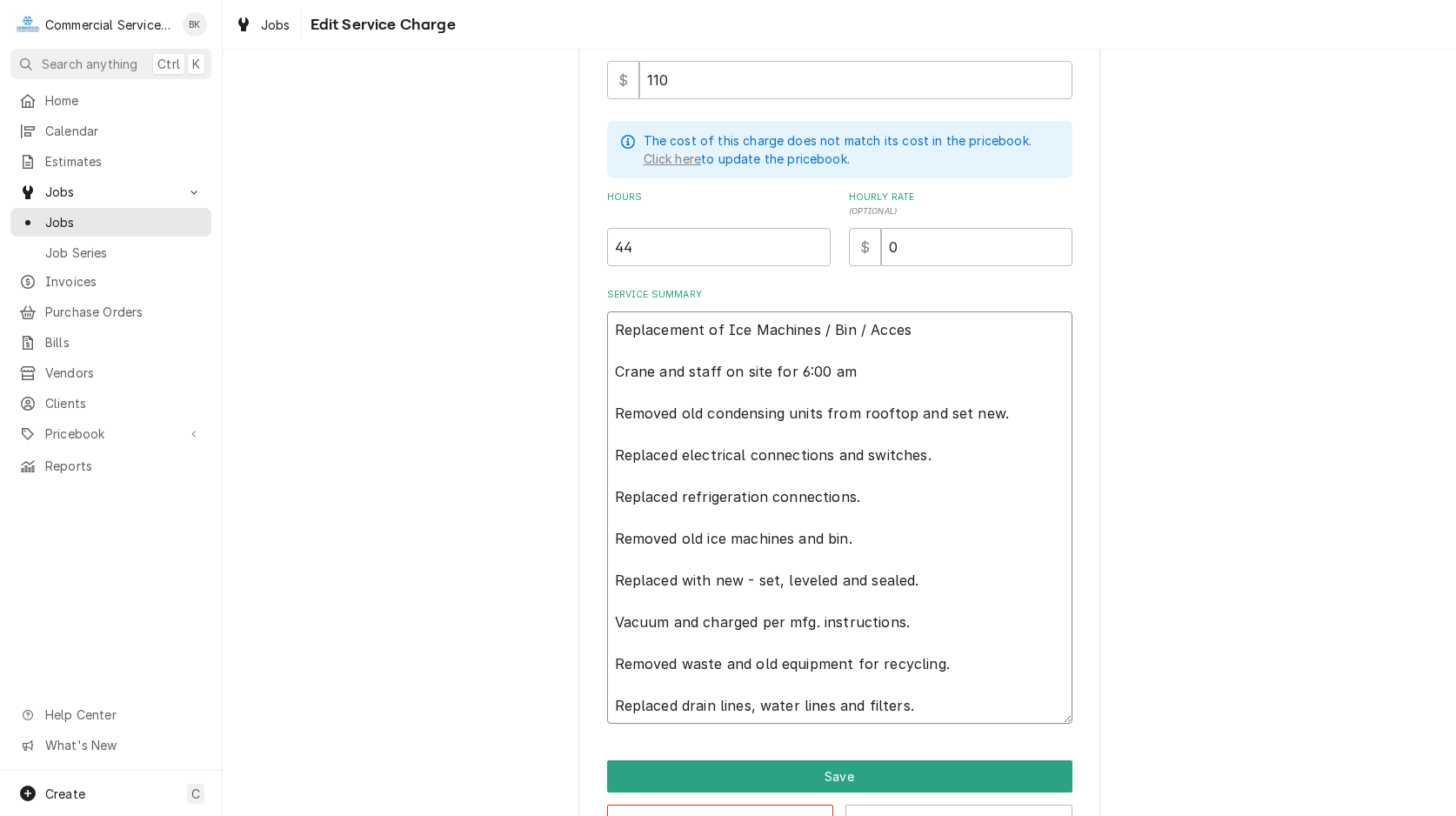
type textarea "Replacement of Ice Machines / Bin / Access Crane and staff on site for 6:00 am …"
type textarea "x"
type textarea "Replacement of Ice Machines / Bin / Accesso Crane and staff on site for 6:00 am…"
type textarea "x"
type textarea "Replacement of Ice Machines / Bin / Accessor Crane and staff on site for 6:00 a…"
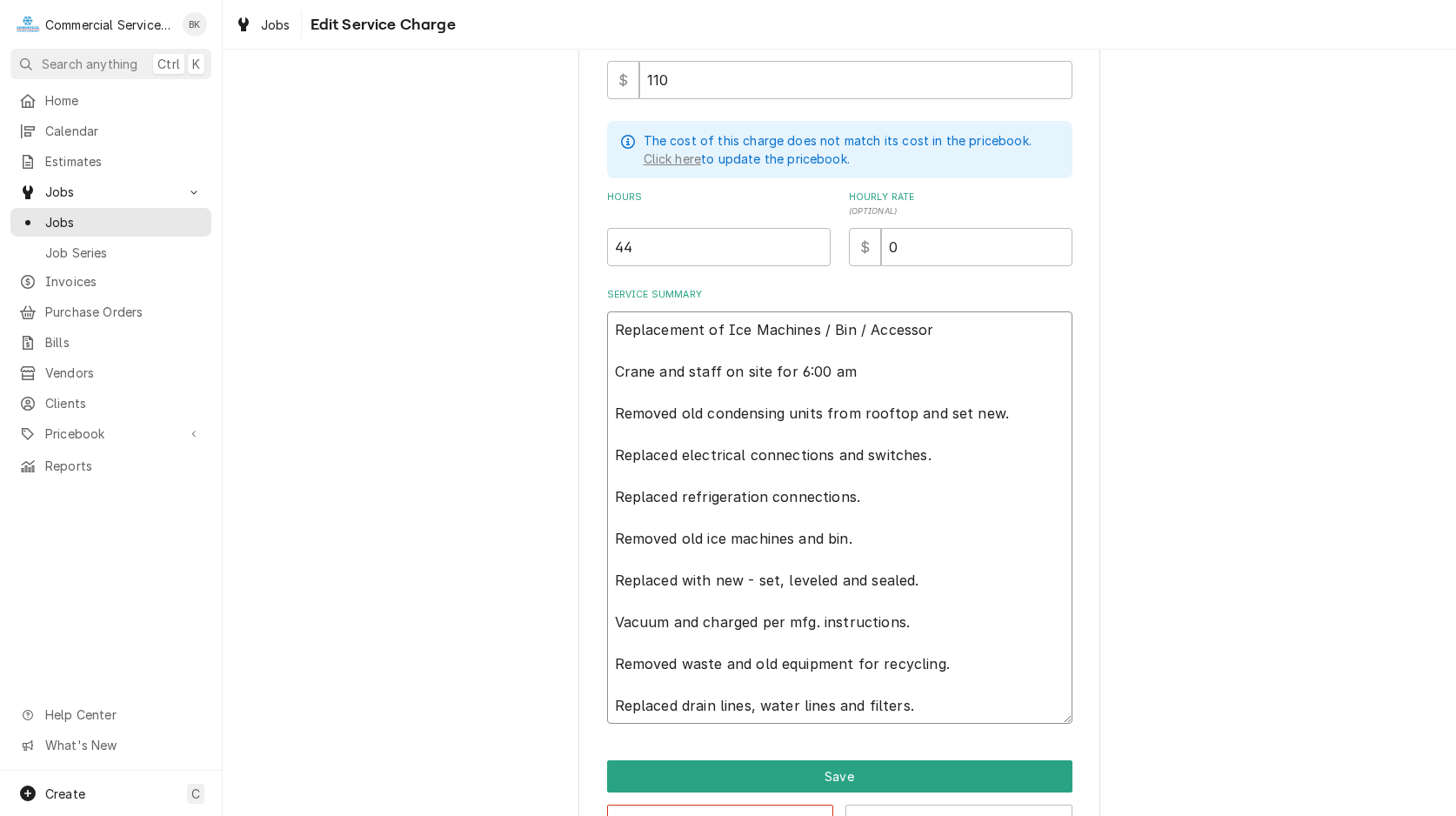
type textarea "x"
type textarea "Replacement of Ice Machines / Bin / Accessori Crane and staff on site for 6:00 …"
type textarea "x"
type textarea "Replacement of Ice Machines / Bin / Accessoria Crane and staff on site for 6:00…"
type textarea "x"
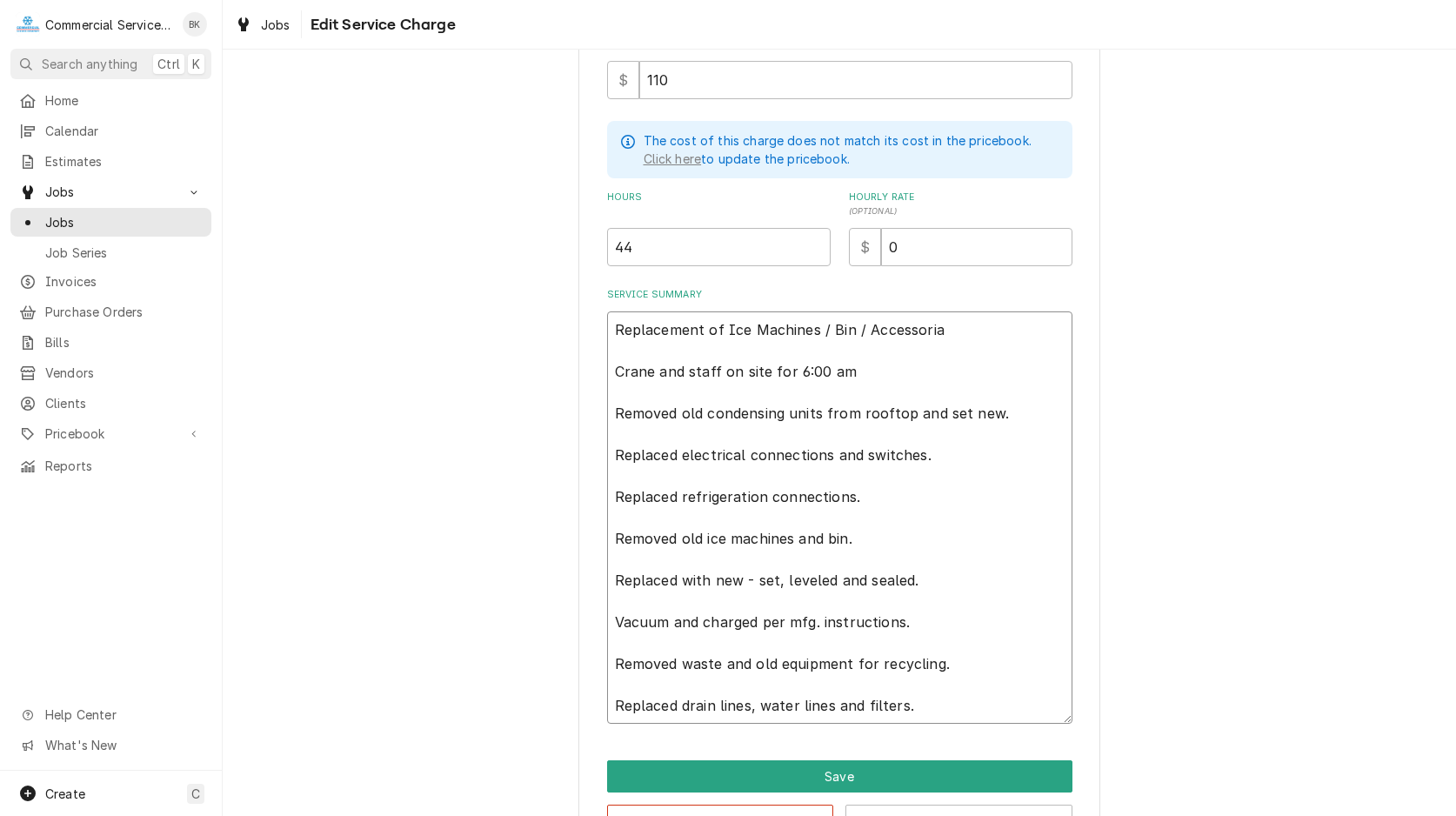
type textarea "Replacement of Ice Machines / Bin / Accessori Crane and staff on site for 6:00 …"
type textarea "x"
type textarea "Replacement of Ice Machines / Bin / Accessorie Crane and staff on site for 6:00…"
type textarea "x"
type textarea "Replacement of Ice Machines / Bin / Accessories Crane and staff on site for 6:0…"
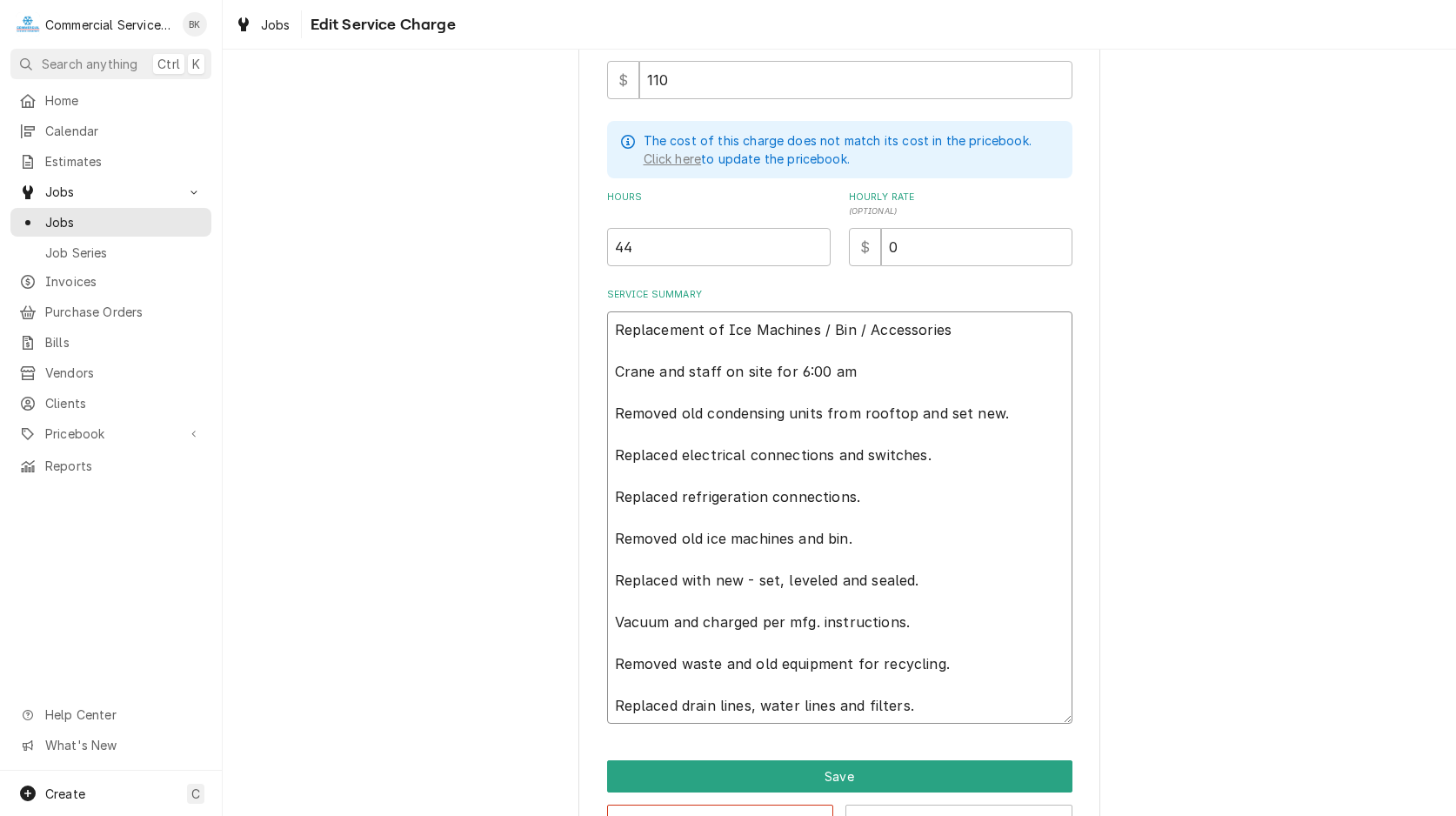
type textarea "x"
type textarea "Replacement of Ice Machines / Bin / Accessories Crane and staff on site for 6:0…"
type textarea "x"
type textarea "Replacement of Ice Machines / Bin / Accessories / Crane and staff on site for 6…"
type textarea "x"
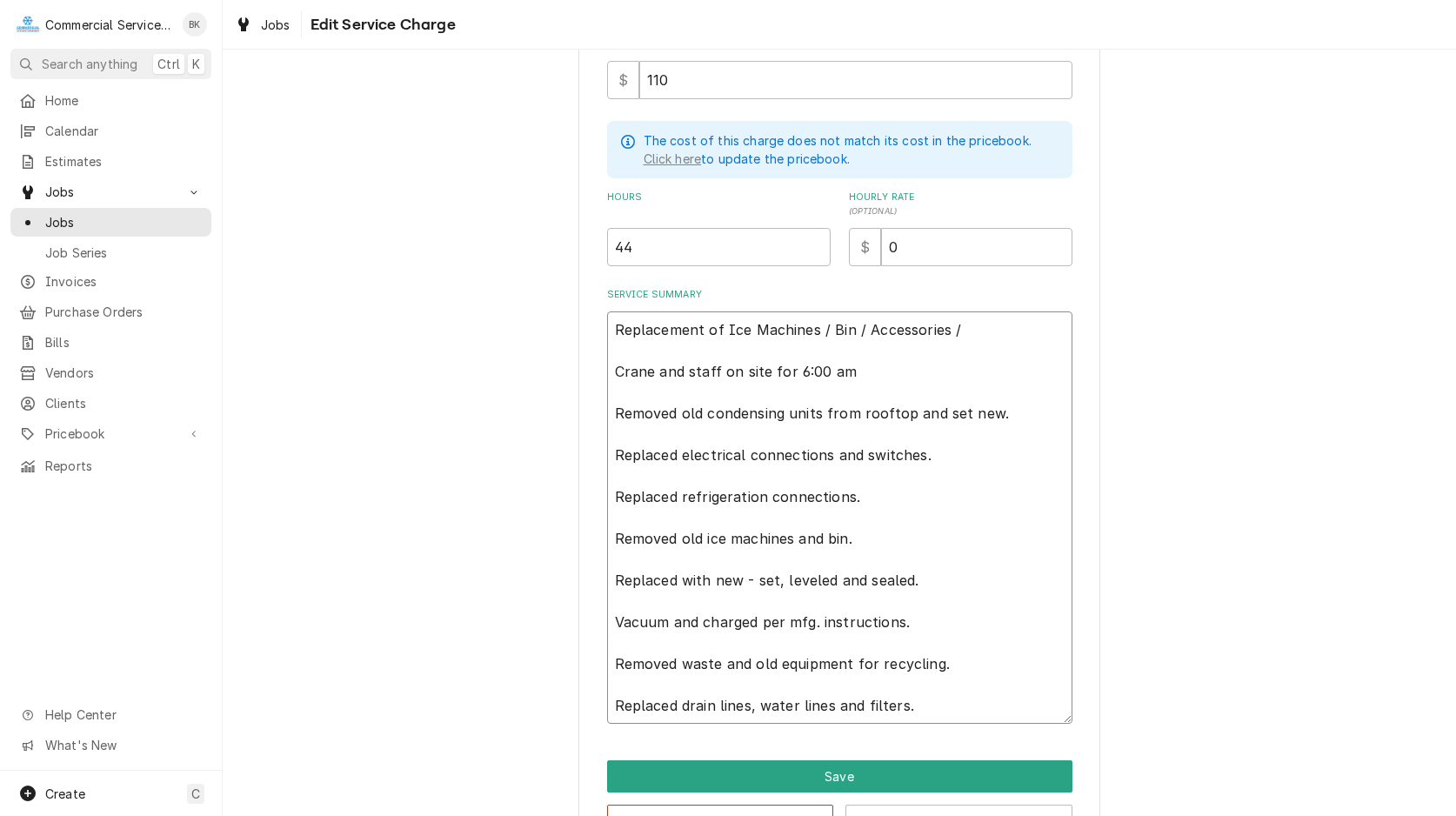
type textarea "Replacement of Ice Machines / Bin / Accessories / Crane and staff on site for 6…"
type textarea "x"
type textarea "Replacement of Ice Machines / Bin / Accessories / w Crane and staff on site for…"
type textarea "x"
type textarea "Replacement of Ice Machines / Bin / Accessories / wa Crane and staff on site fo…"
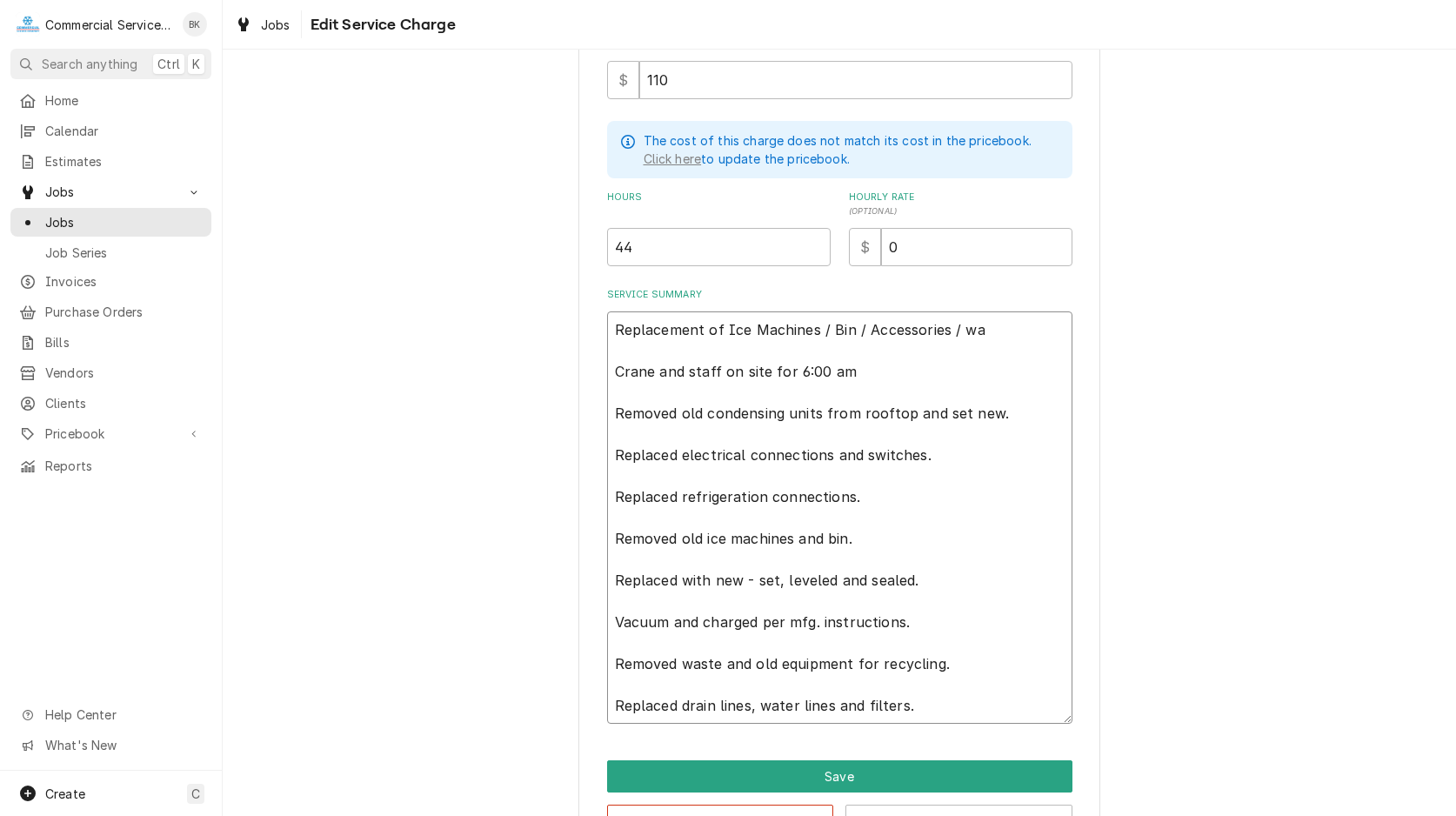
type textarea "x"
type textarea "Replacement of Ice Machines / Bin / Accessories / w Crane and staff on site for…"
type textarea "x"
type textarea "Replacement of Ice Machines / Bin / Accessories / Crane and staff on site for 6…"
type textarea "x"
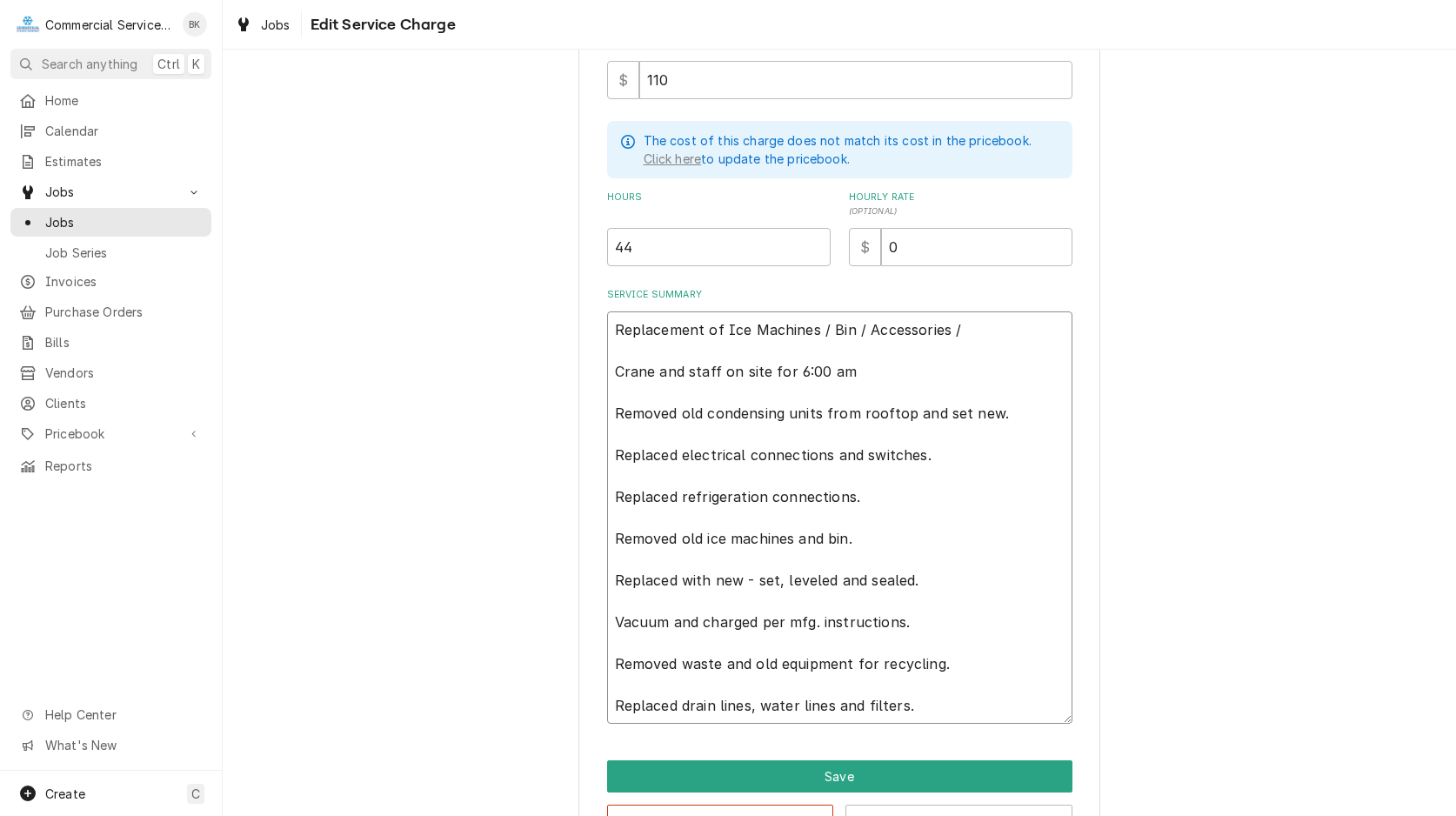
type textarea "Replacement of Ice Machines / Bin / Accessories / W Crane and staff on site for…"
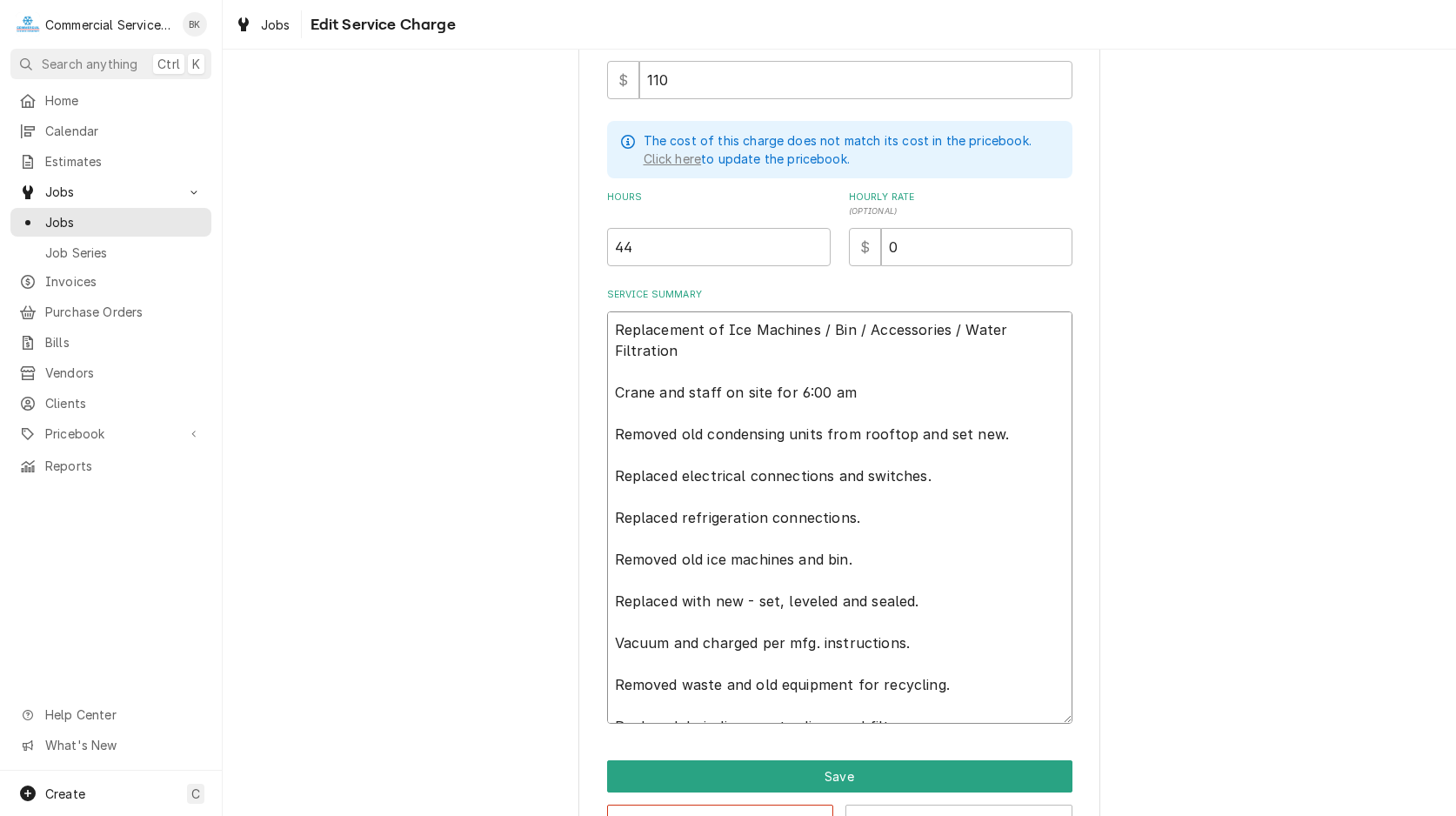
click at [877, 369] on textarea "Replacement of Ice Machines / Bin / Accessories / Water Filtration Crane and st…" at bounding box center [839, 516] width 465 height 412
drag, startPoint x: 1003, startPoint y: 410, endPoint x: 910, endPoint y: 411, distance: 93.0
click at [910, 411] on textarea "Replacement of Ice Machines / Bin / Accessories / Water Filtration Crane and st…" at bounding box center [839, 516] width 465 height 412
click at [614, 454] on textarea "Replacement of Ice Machines / Bin / Accessories / Water Filtration Crane and st…" at bounding box center [839, 516] width 465 height 412
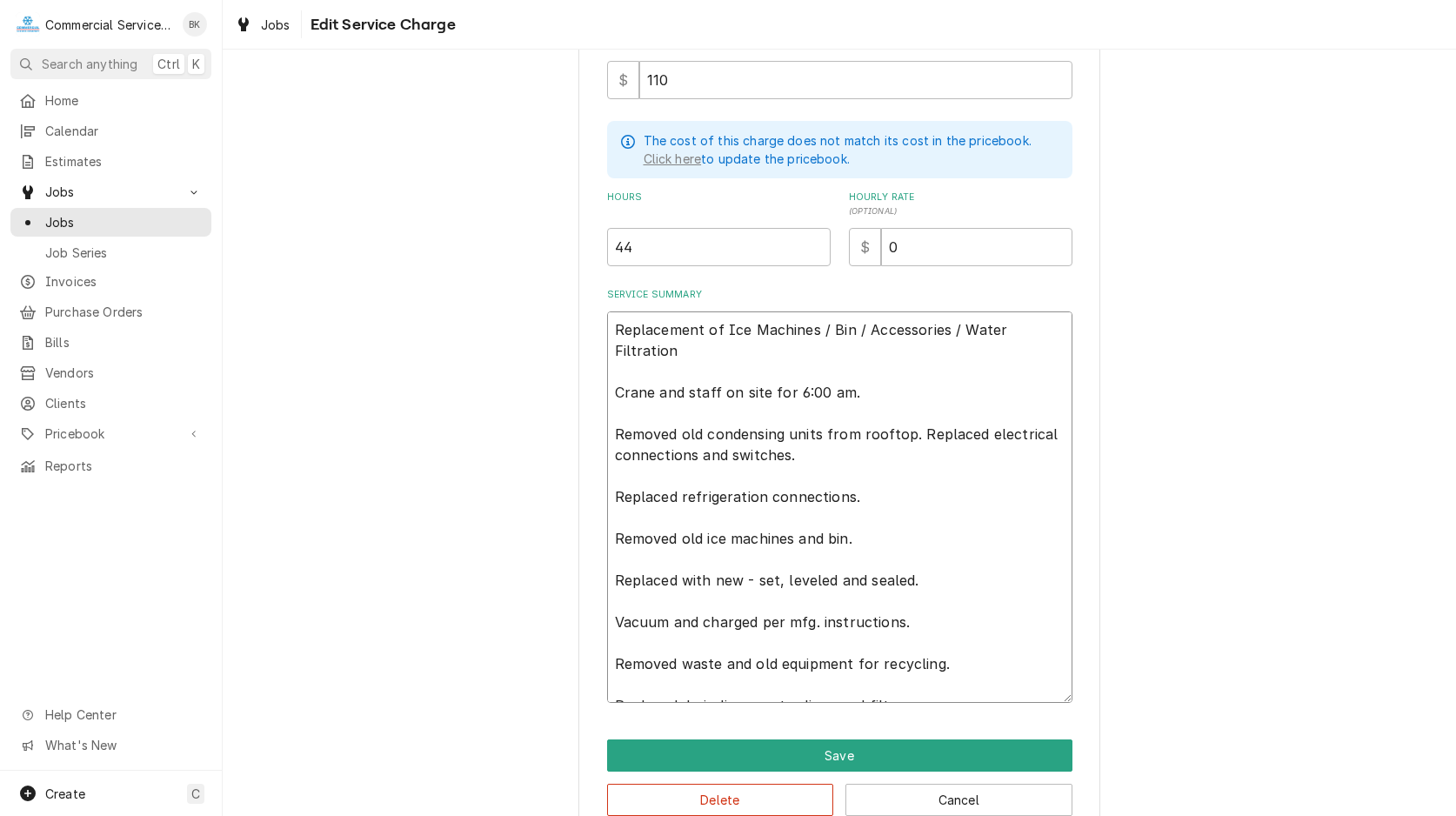
click at [802, 432] on textarea "Replacement of Ice Machines / Bin / Accessories / Water Filtration Crane and st…" at bounding box center [839, 507] width 465 height 392
click at [615, 556] on textarea "Replacement of Ice Machines / Bin / Accessories / Water Filtration Crane and st…" at bounding box center [839, 507] width 465 height 392
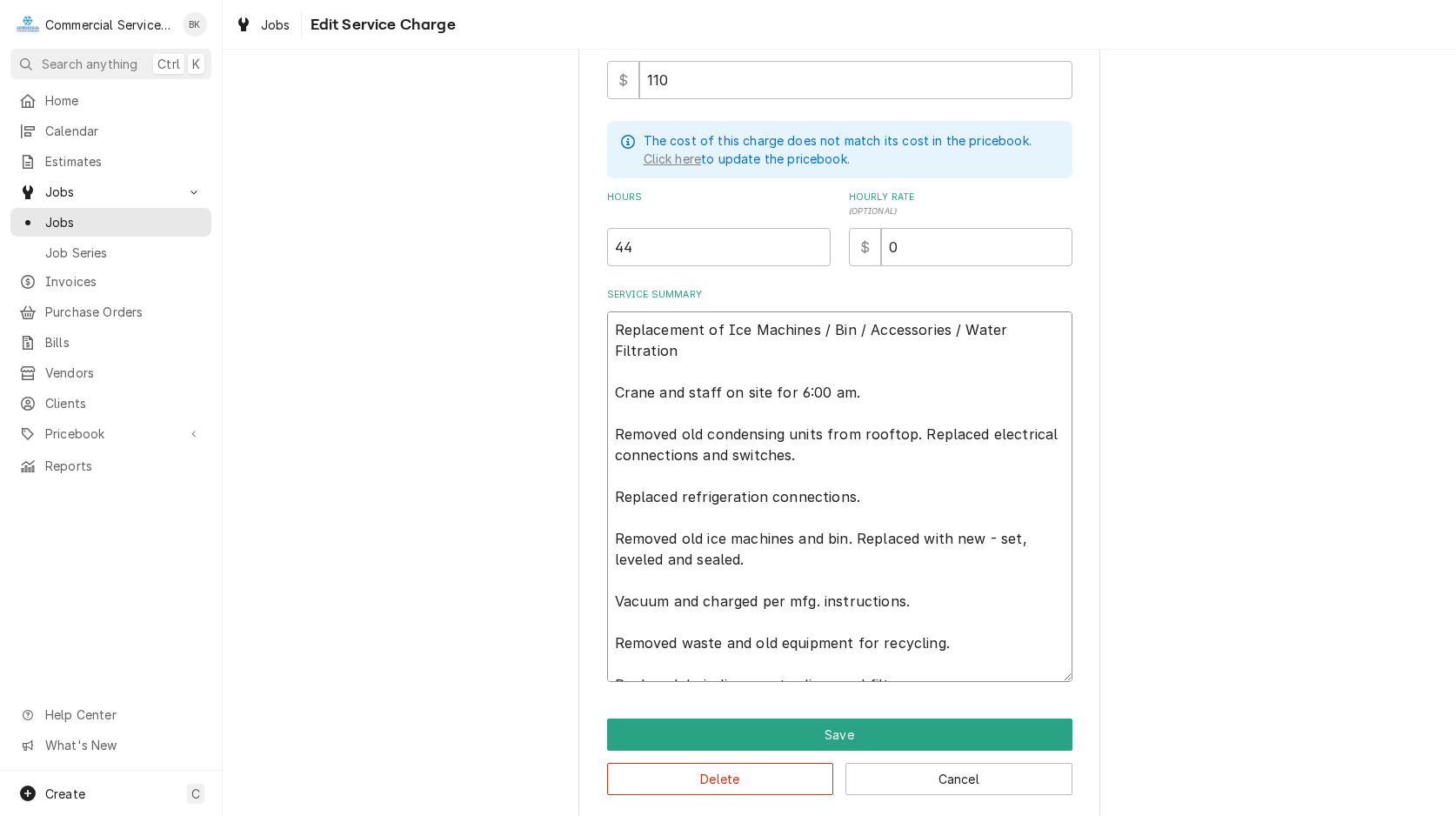
drag, startPoint x: 756, startPoint y: 533, endPoint x: 814, endPoint y: 535, distance: 58.0
click at [757, 532] on textarea "Replacement of Ice Machines / Bin / Accessories / Water Filtration Crane and st…" at bounding box center [839, 496] width 465 height 371
click at [994, 535] on textarea "Replacement of Ice Machines / Bin / Accessories / Water Filtration Crane and st…" at bounding box center [839, 496] width 465 height 371
click at [1042, 545] on textarea "Replacement of Ice Machines / Bin / Accessories / Water Filtration Crane and st…" at bounding box center [839, 496] width 465 height 371
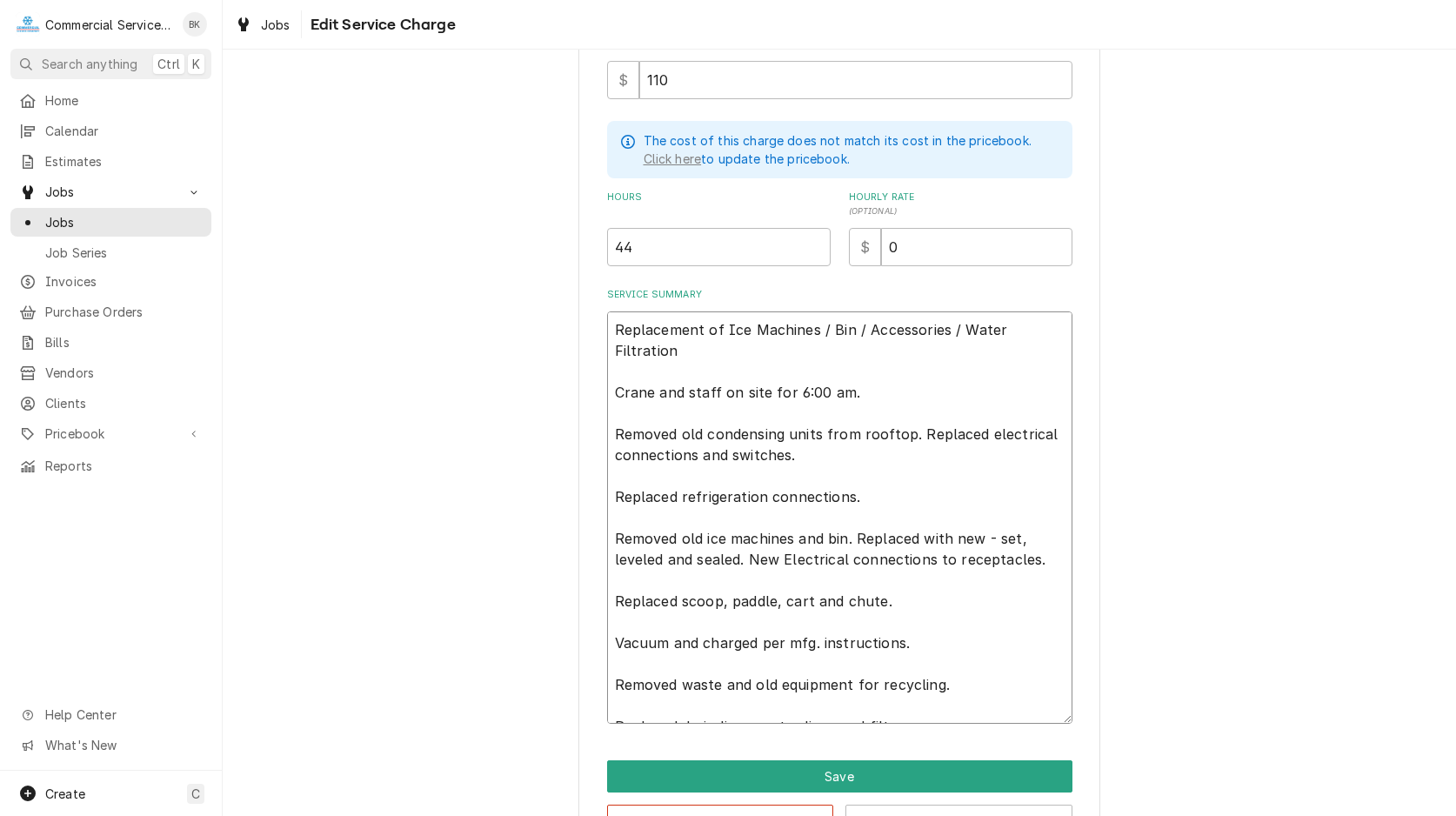
click at [908, 620] on textarea "Replacement of Ice Machines / Bin / Accessories / Water Filtration Crane and st…" at bounding box center [839, 516] width 465 height 412
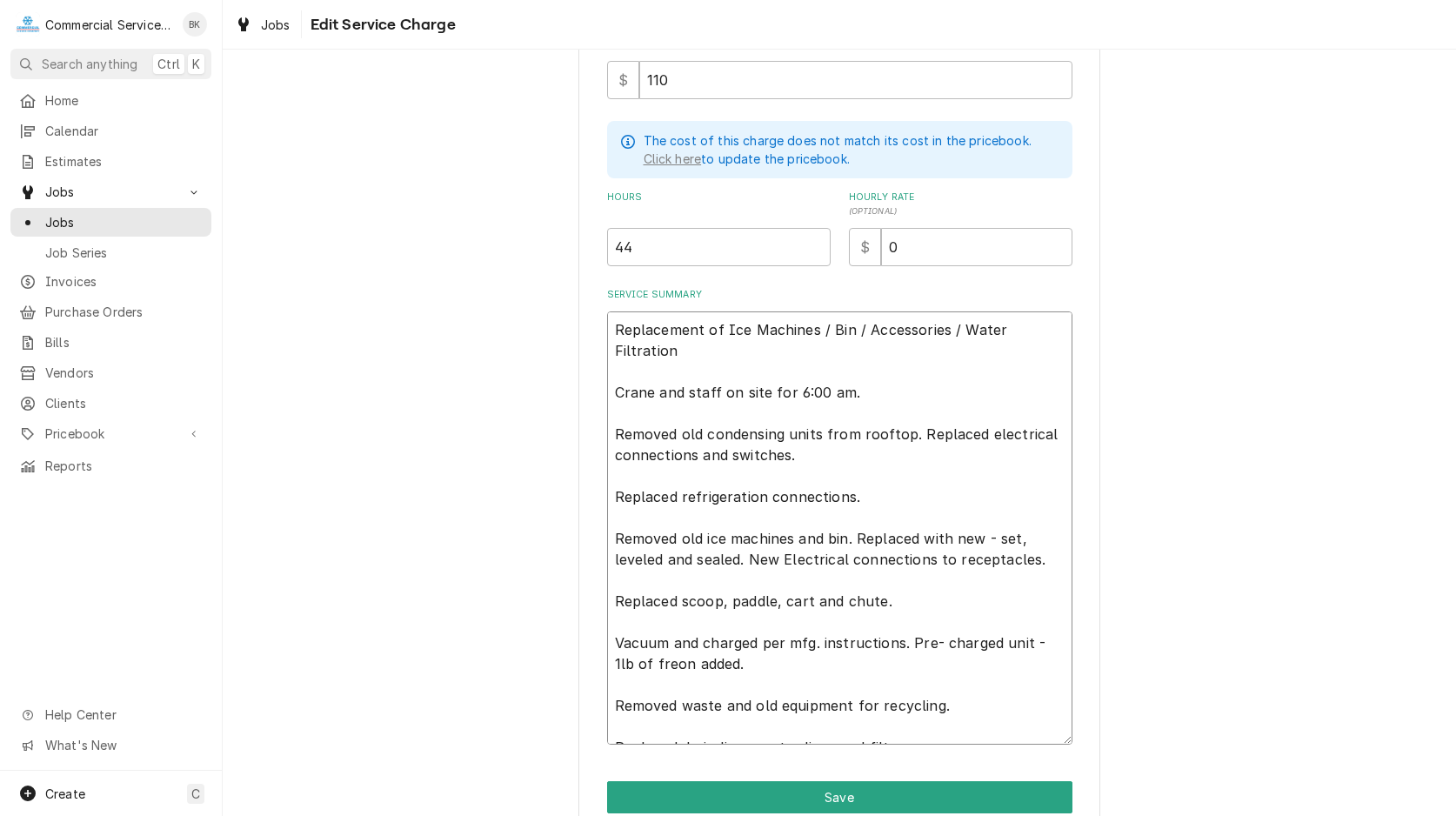
click at [944, 620] on textarea "Replacement of Ice Machines / Bin / Accessories / Water Filtration Crane and st…" at bounding box center [839, 527] width 465 height 433
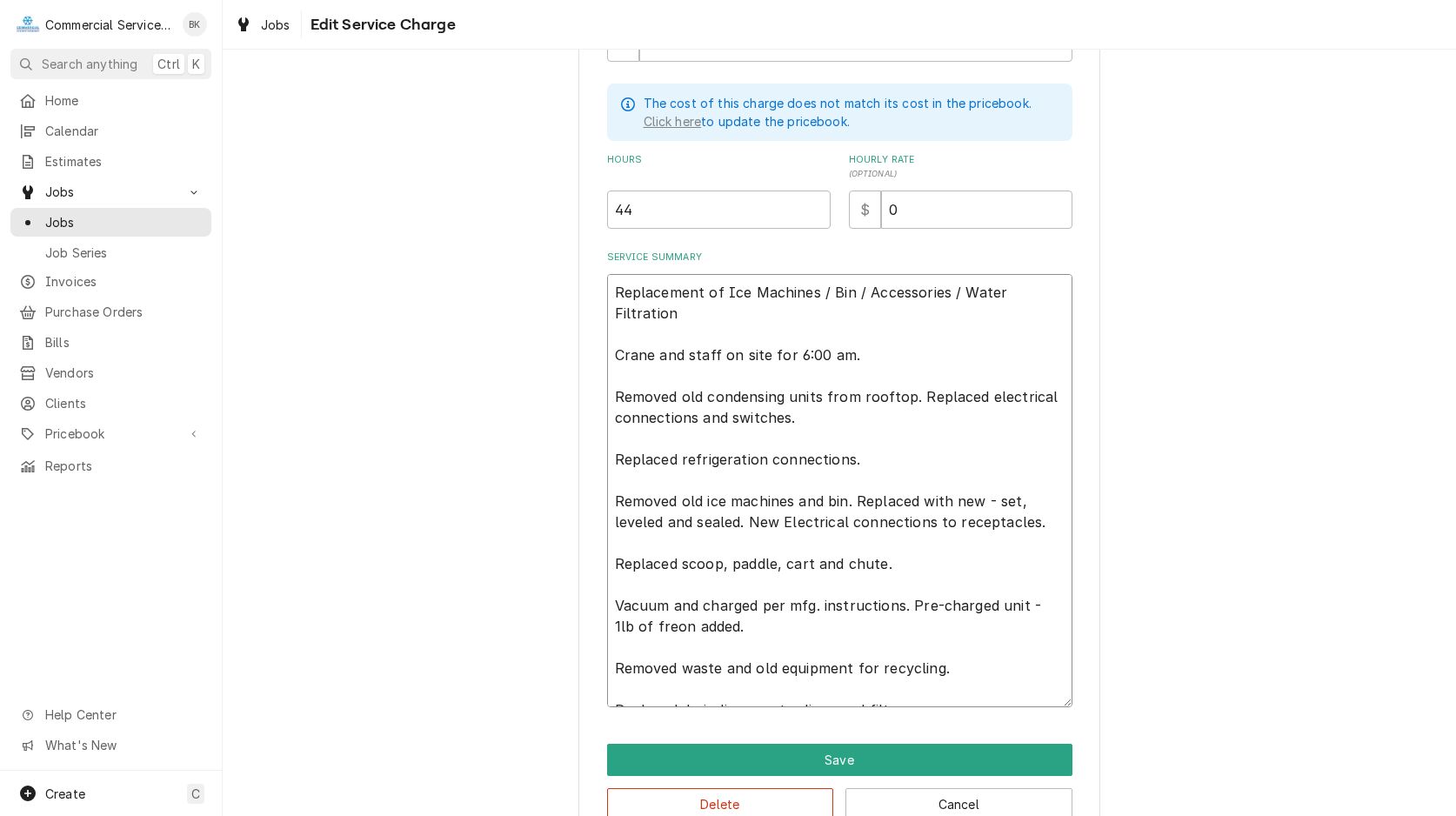
scroll to position [521, 0]
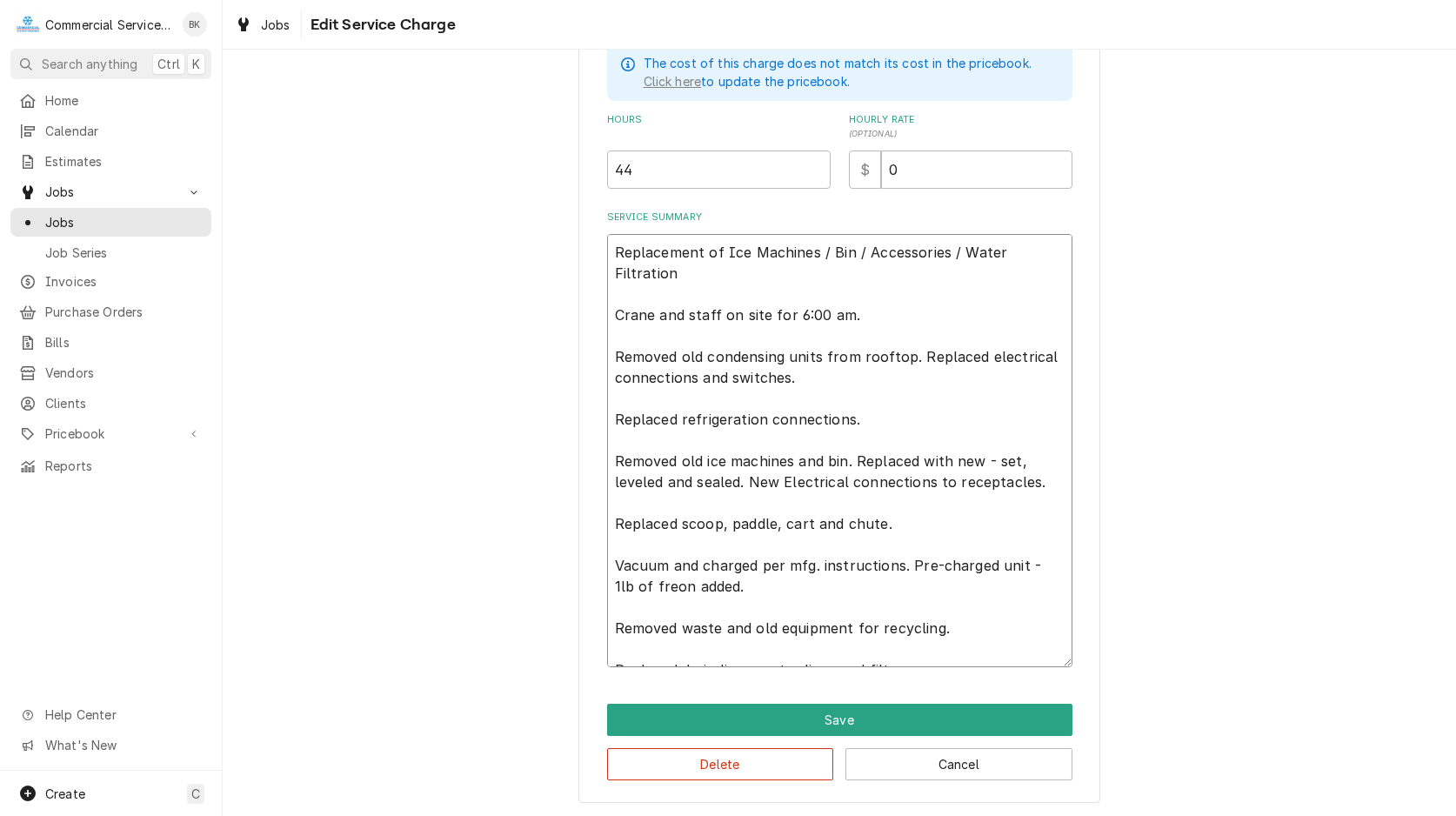
drag, startPoint x: 918, startPoint y: 645, endPoint x: 601, endPoint y: 643, distance: 317.0
click at [607, 643] on textarea "Replacement of Ice Machines / Bin / Accessories / Water Filtration Crane and st…" at bounding box center [839, 450] width 465 height 433
click at [945, 545] on textarea "Replacement of Ice Machines / Bin / Accessories / Water Filtration Crane and st…" at bounding box center [839, 450] width 465 height 433
click at [985, 597] on textarea "Replacement of Ice Machines / Bin / Accessories / Water Filtration Crane and st…" at bounding box center [839, 450] width 465 height 433
click at [1019, 545] on textarea "Replacement of Ice Machines / Bin / Accessories / Water Filtration Crane and st…" at bounding box center [839, 450] width 465 height 433
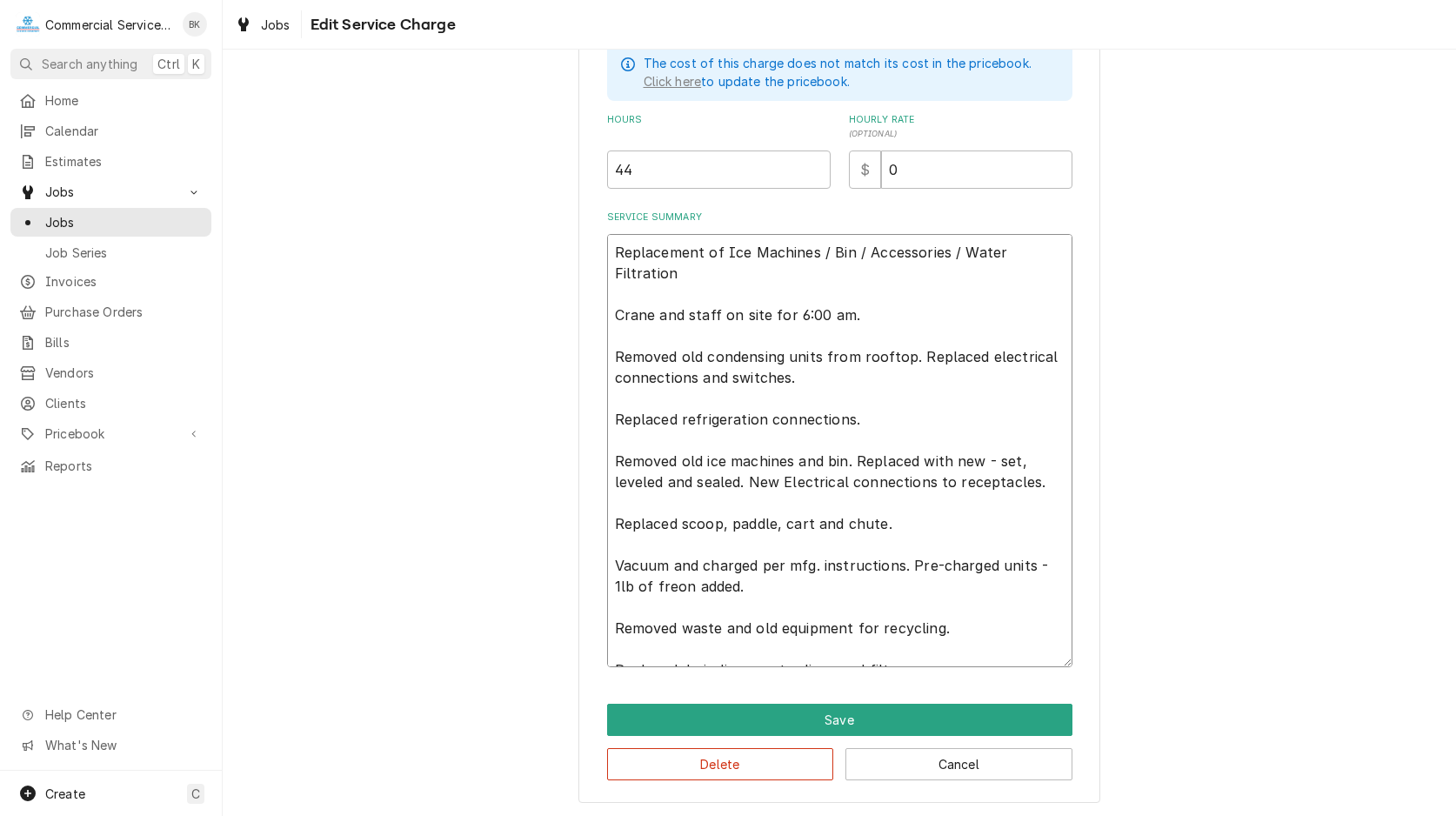
drag, startPoint x: 914, startPoint y: 647, endPoint x: 612, endPoint y: 647, distance: 302.0
click at [612, 647] on textarea "Replacement of Ice Machines / Bin / Accessories / Water Filtration Crane and st…" at bounding box center [839, 450] width 465 height 433
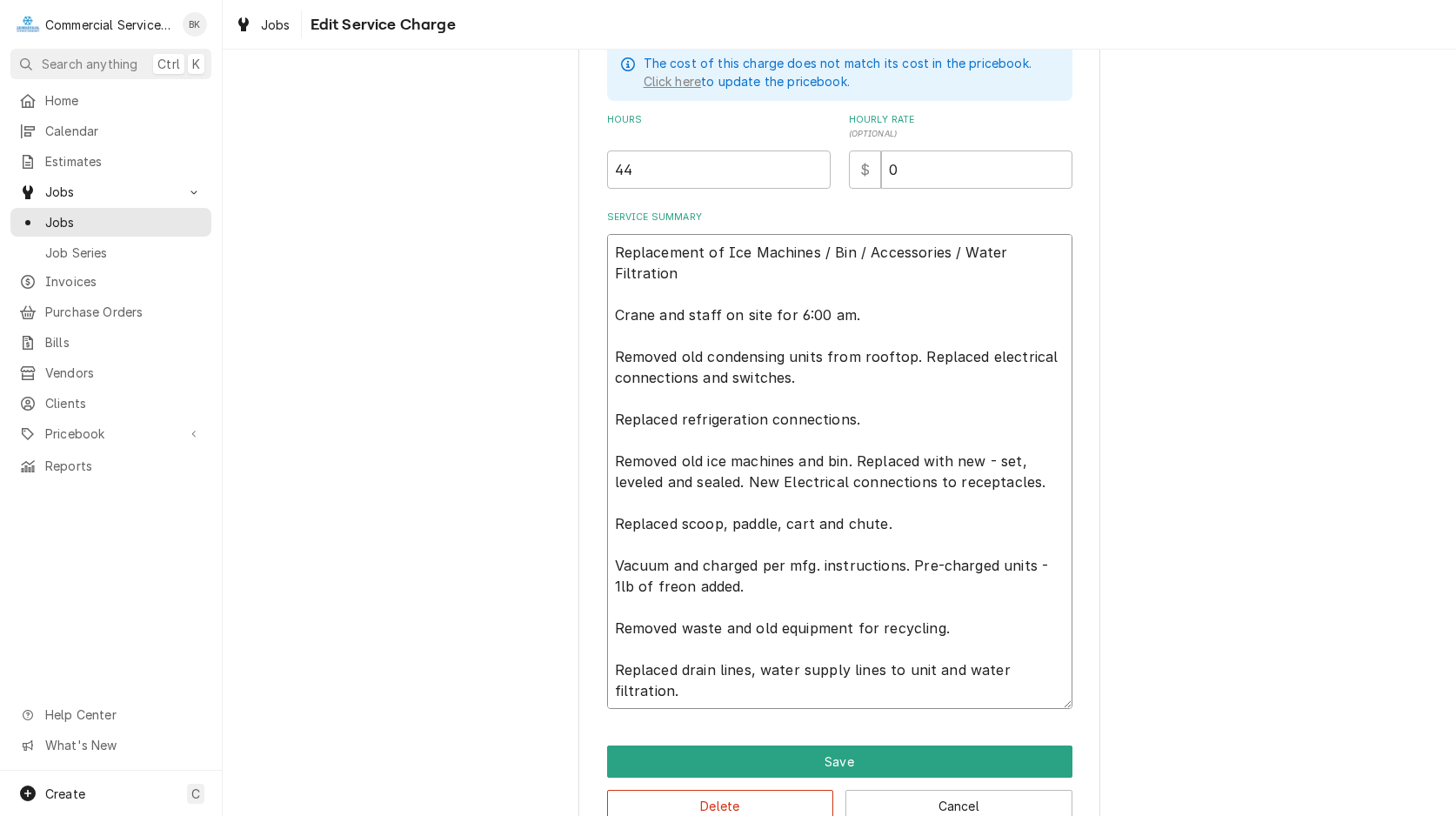
click at [613, 690] on textarea "Replacement of Ice Machines / Bin / Accessories / Water Filtration Crane and st…" at bounding box center [839, 471] width 465 height 475
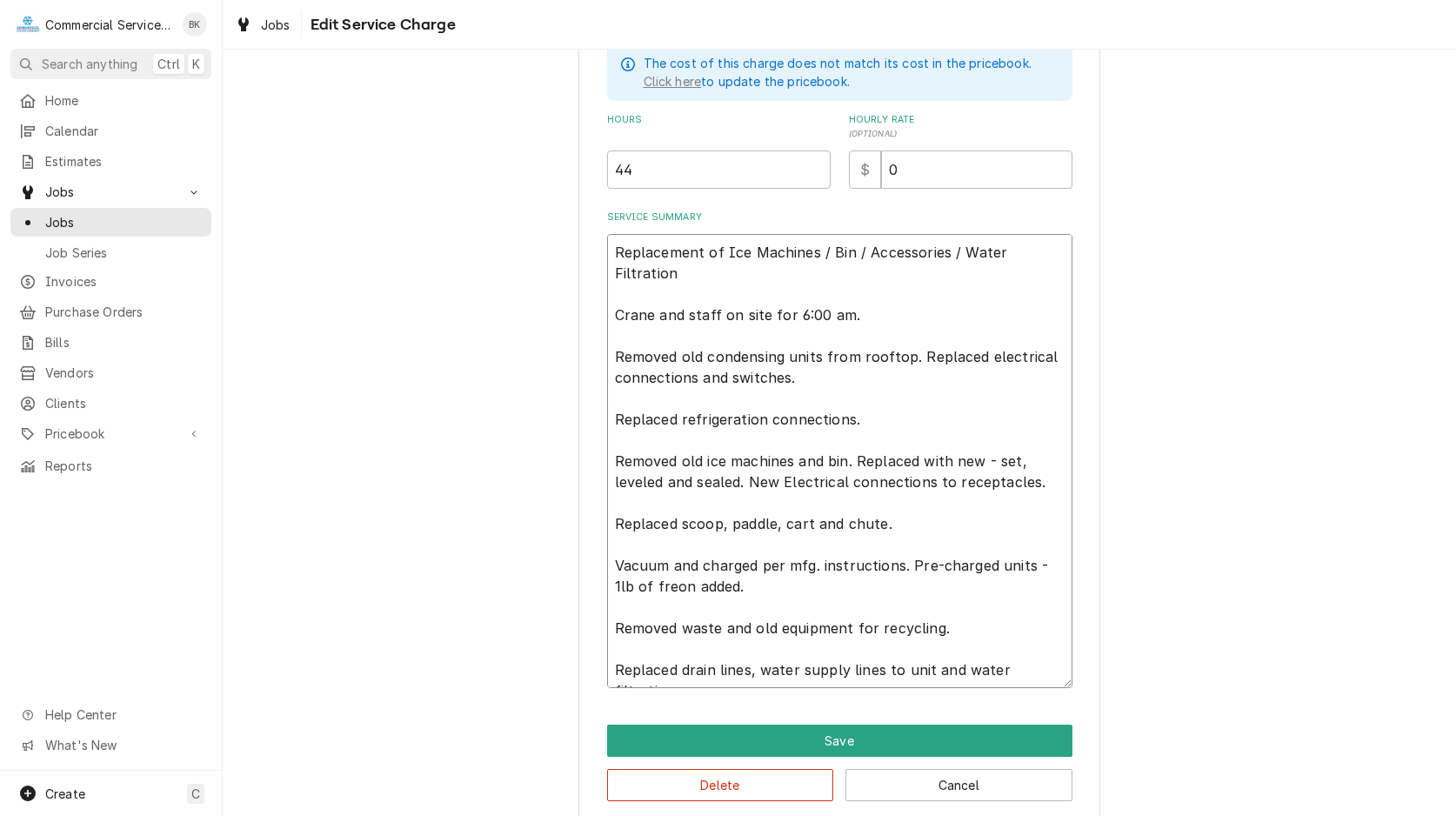
click at [902, 672] on textarea "Replacement of Ice Machines / Bin / Accessories / Water Filtration Crane and st…" at bounding box center [839, 461] width 465 height 454
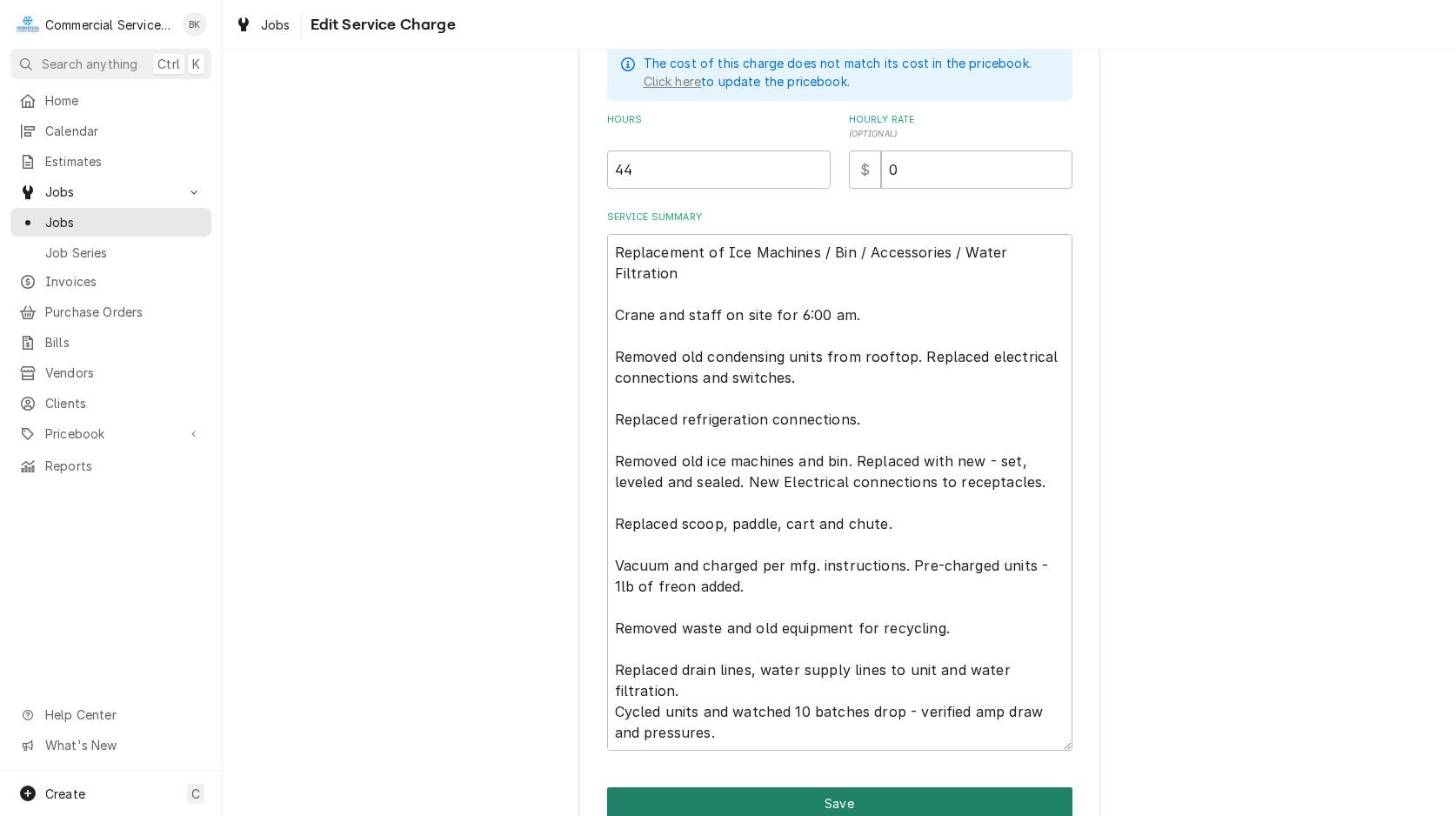
click at [868, 791] on button "Save" at bounding box center [839, 804] width 465 height 33
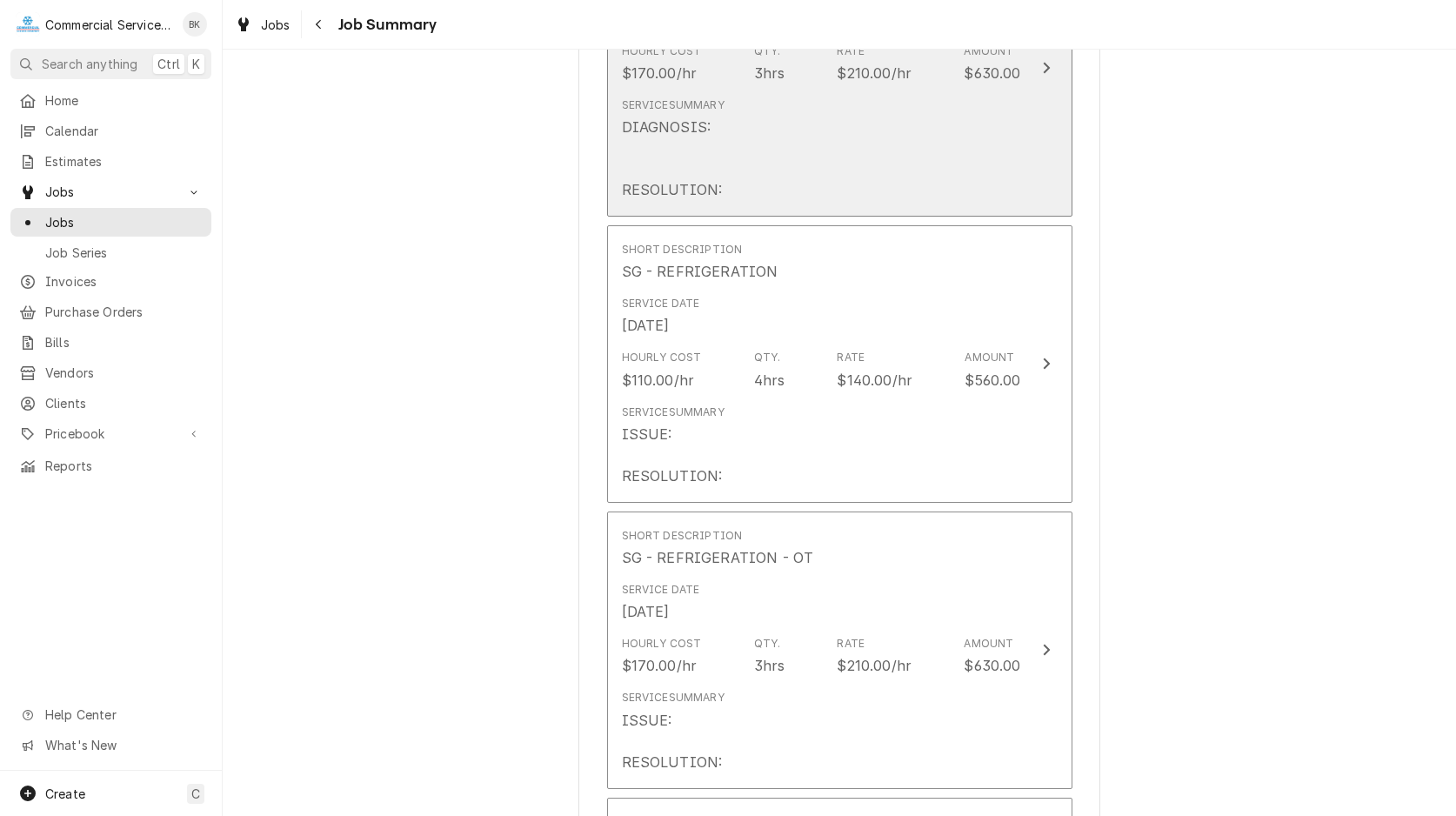
scroll to position [1686, 0]
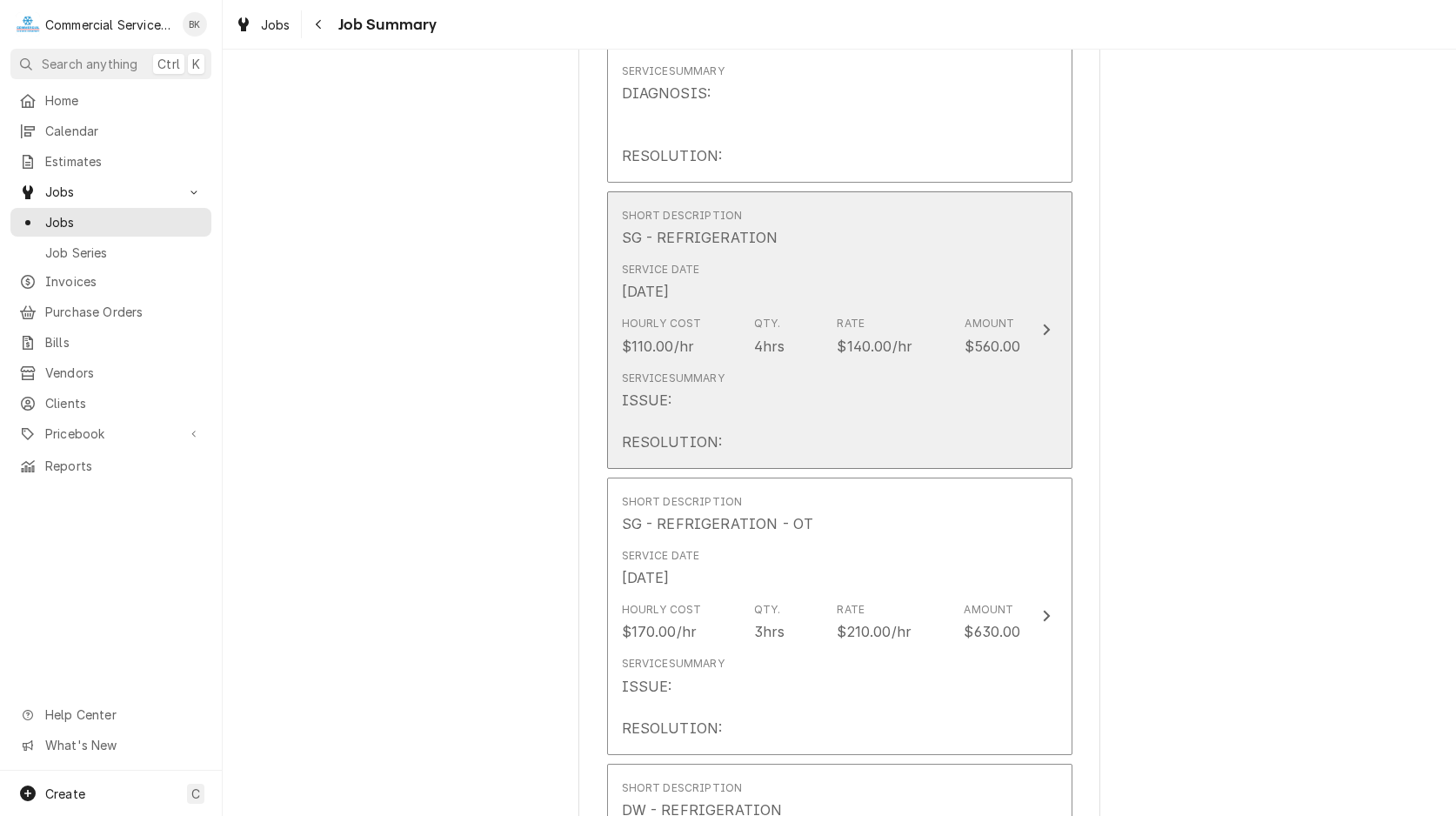
click at [821, 385] on div "Service Summary ISSUE: RESOLUTION:" at bounding box center [822, 412] width 399 height 96
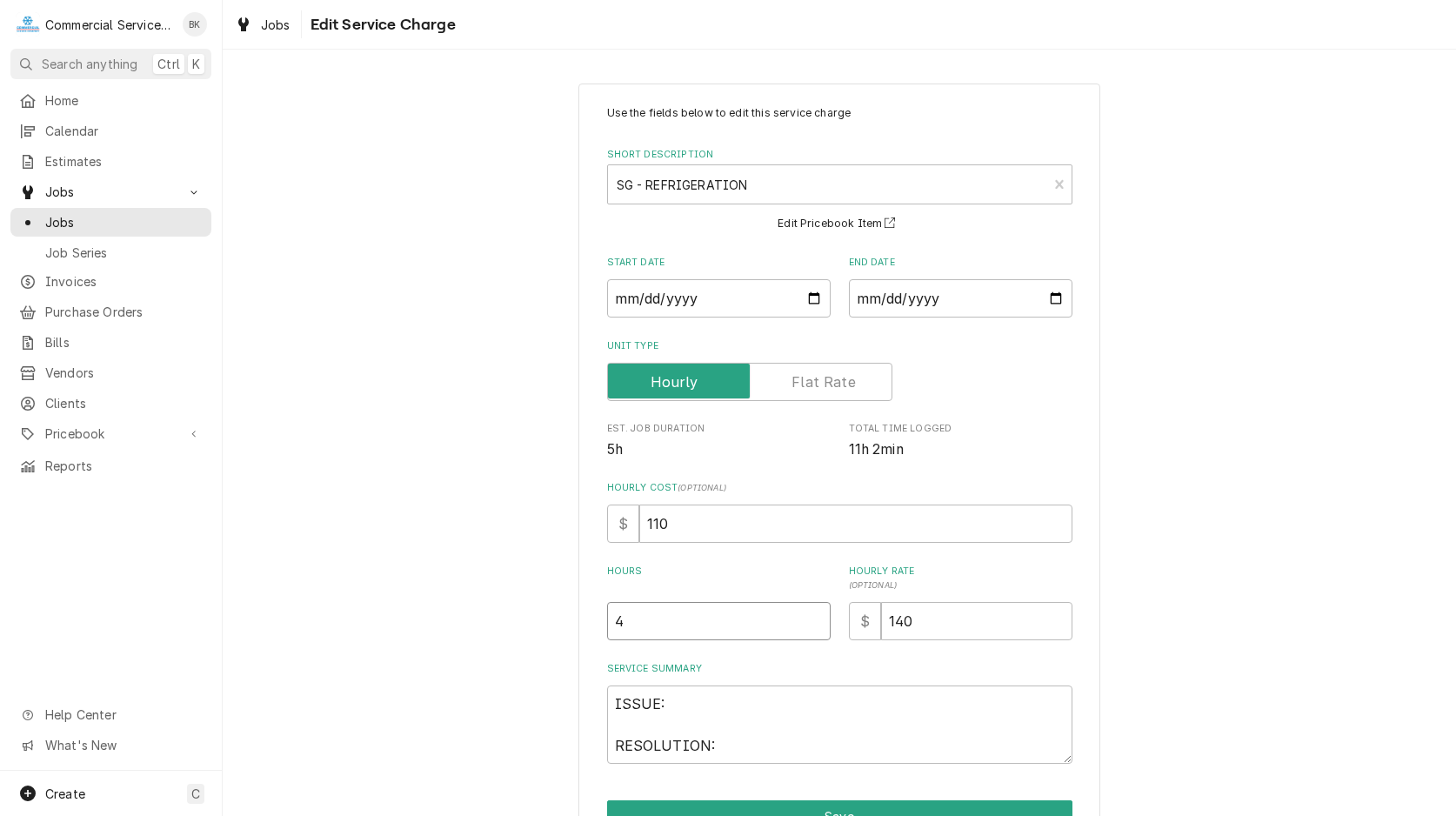
drag, startPoint x: 699, startPoint y: 620, endPoint x: 520, endPoint y: 638, distance: 179.9
click at [607, 638] on input "4" at bounding box center [718, 621] width 224 height 38
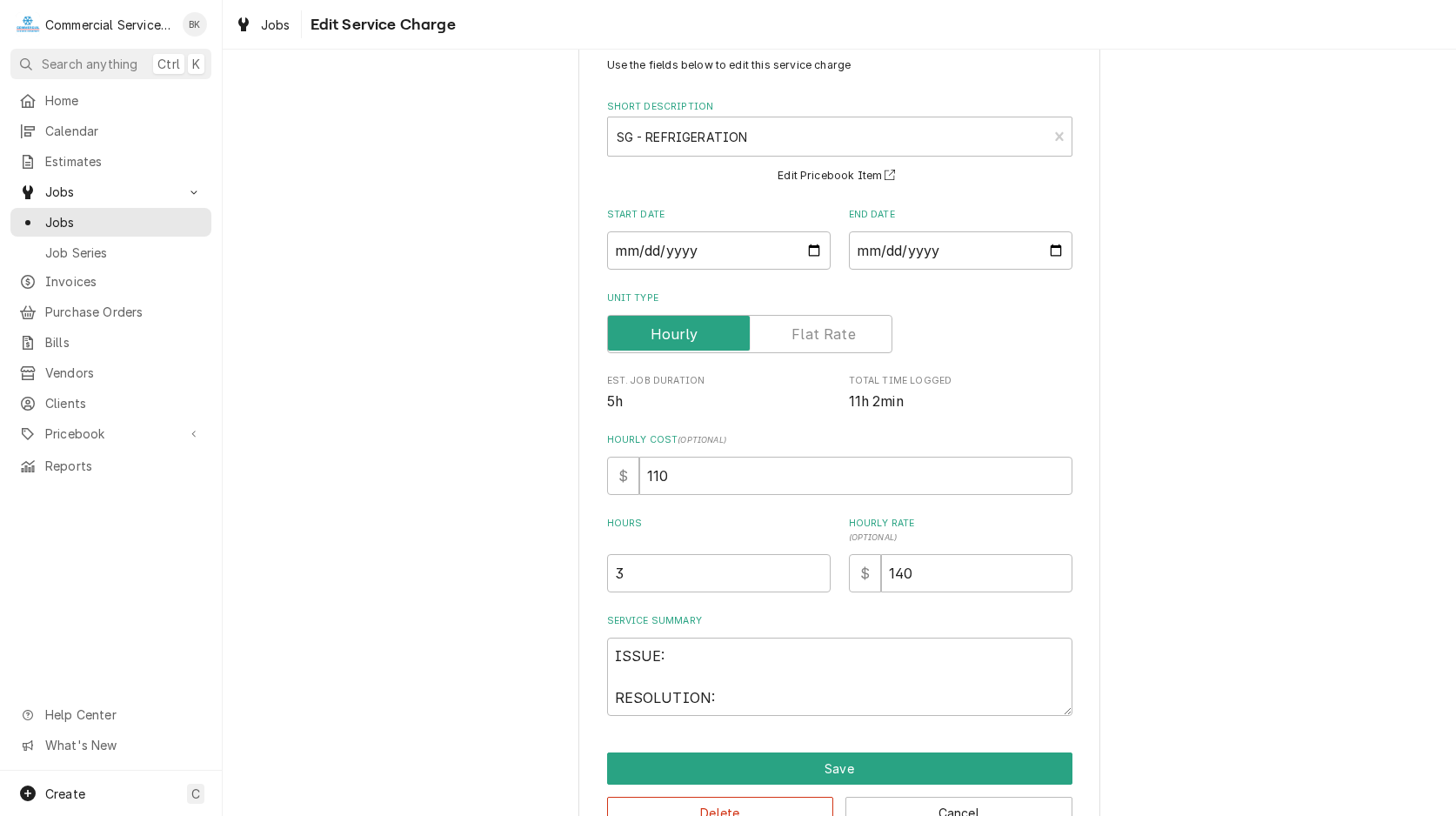
scroll to position [98, 0]
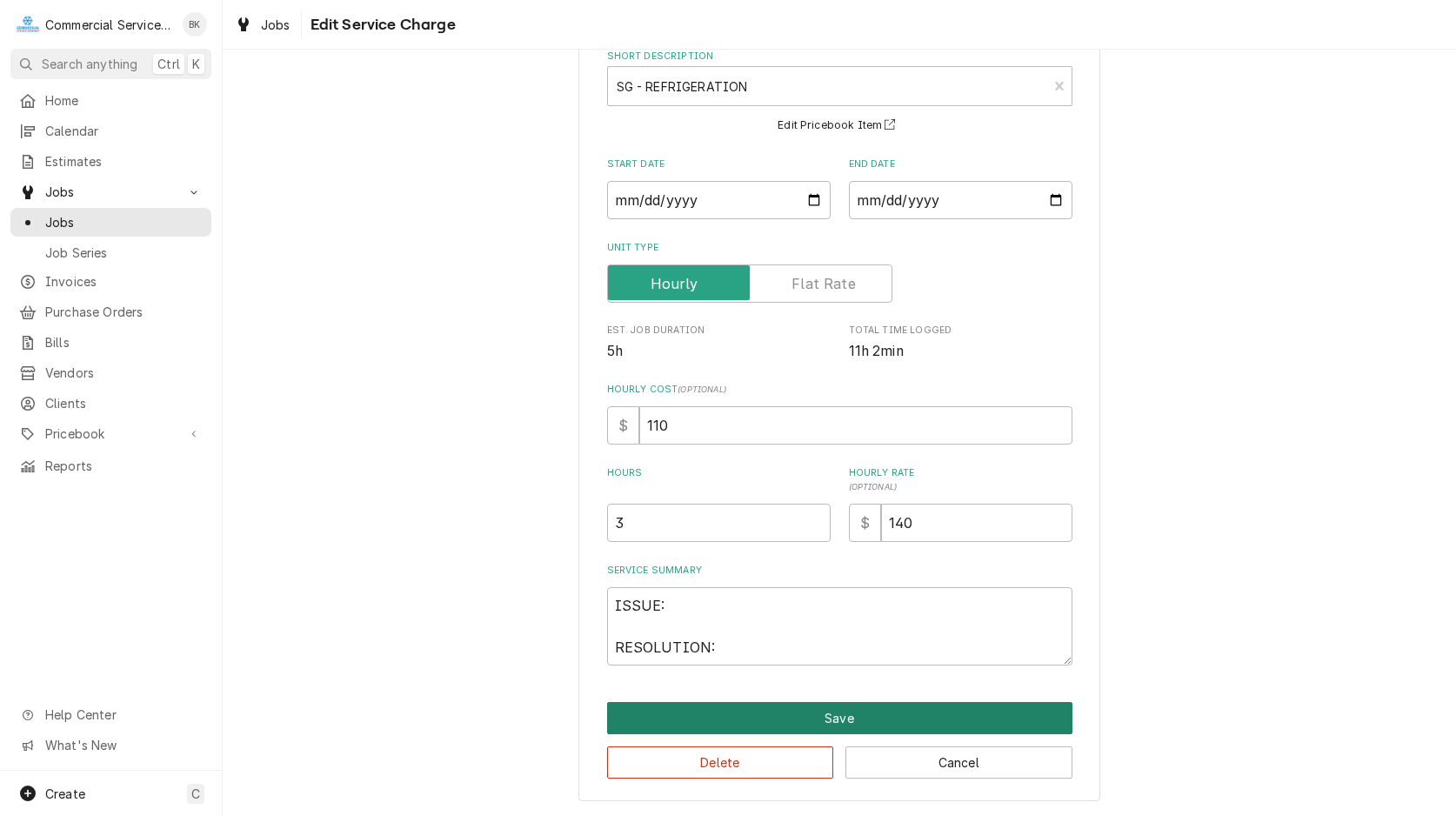
click at [828, 724] on button "Save" at bounding box center [839, 718] width 465 height 33
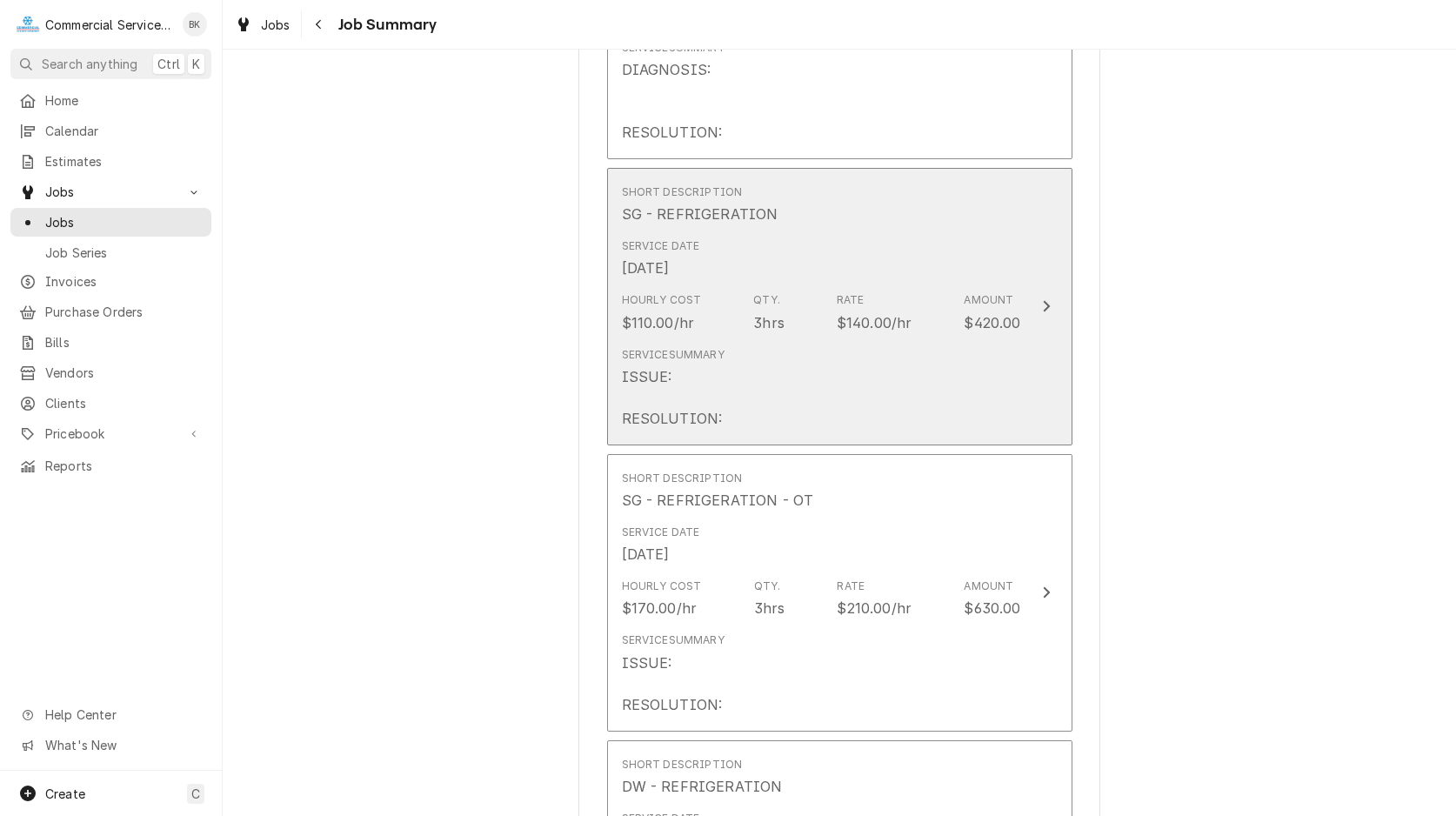
scroll to position [1686, 0]
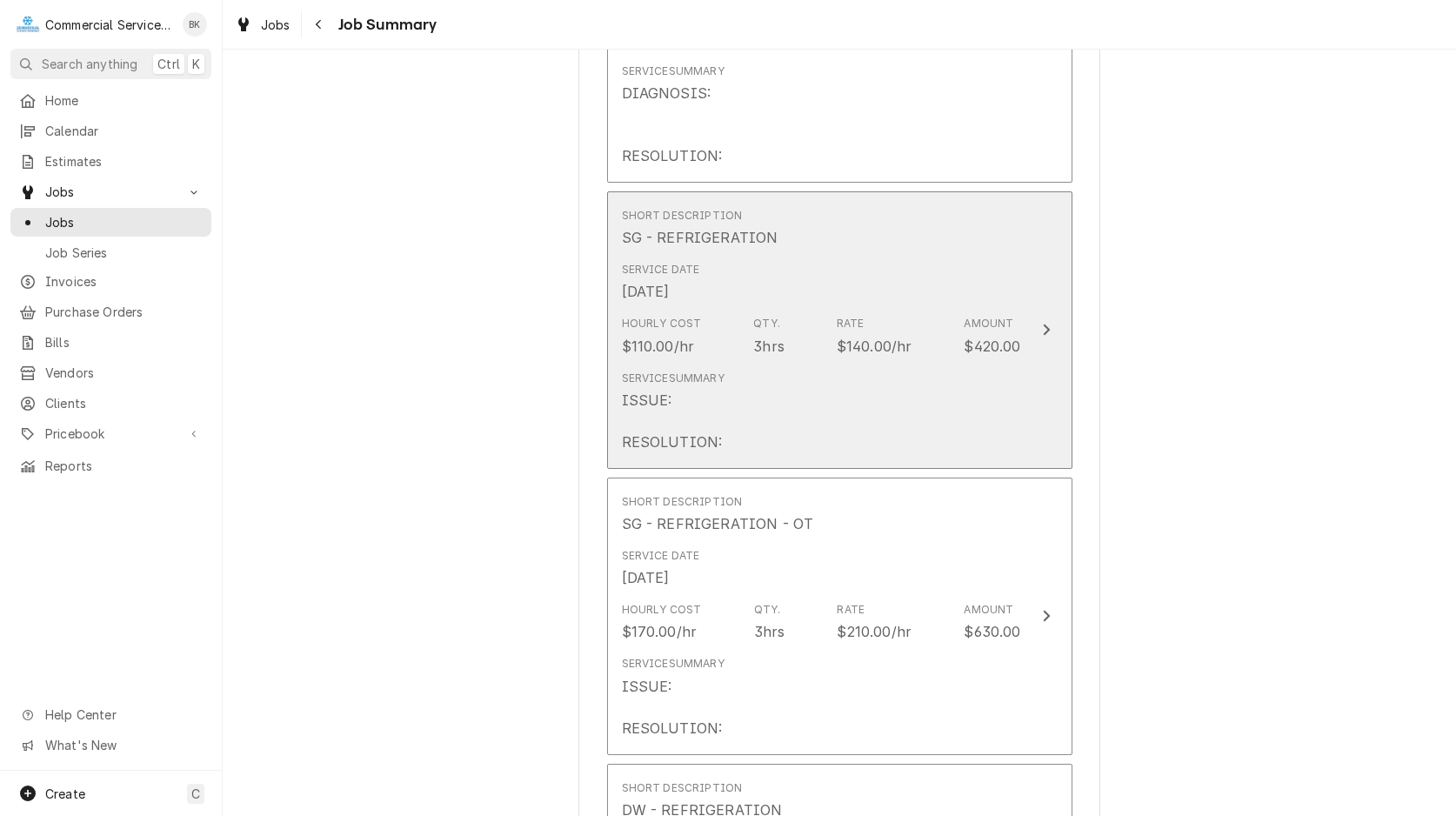
click at [820, 360] on div "Hourly Cost $110.00/hr Qty. 3hrs Rate $140.00/hr Amount $420.00" at bounding box center [822, 336] width 399 height 54
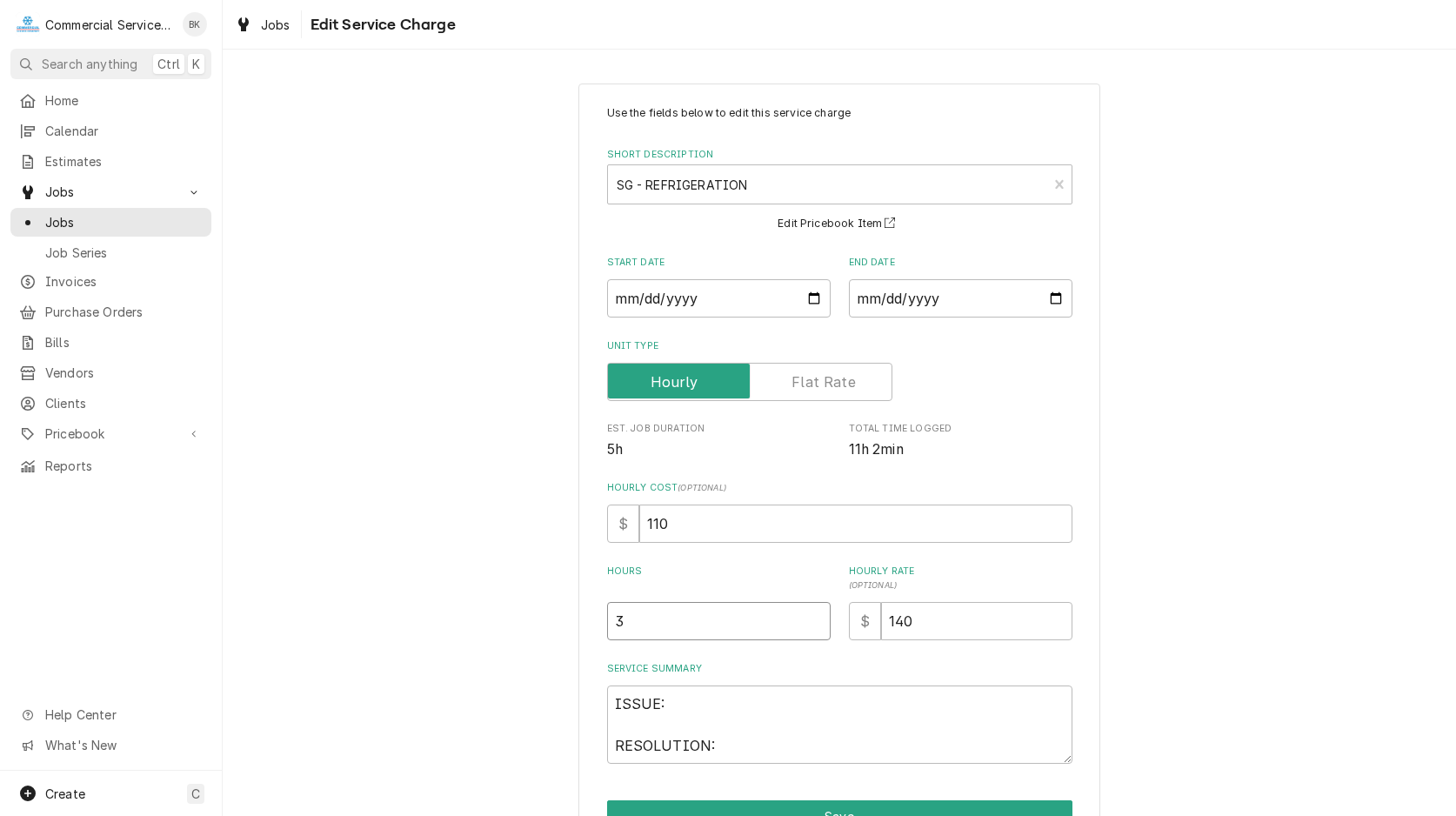
drag, startPoint x: 660, startPoint y: 611, endPoint x: 607, endPoint y: 622, distance: 54.1
click at [607, 622] on input "3" at bounding box center [718, 621] width 224 height 38
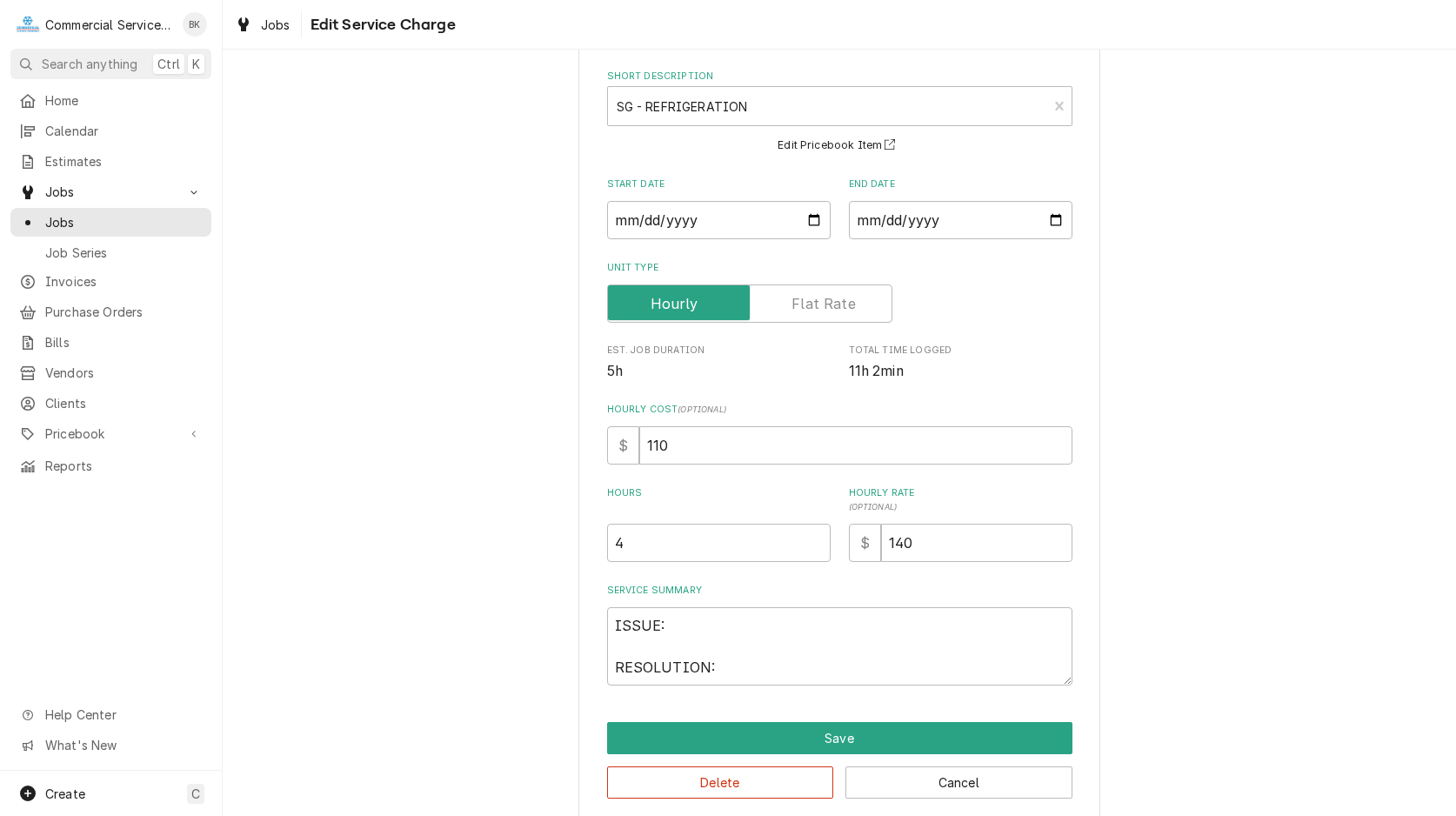
scroll to position [98, 0]
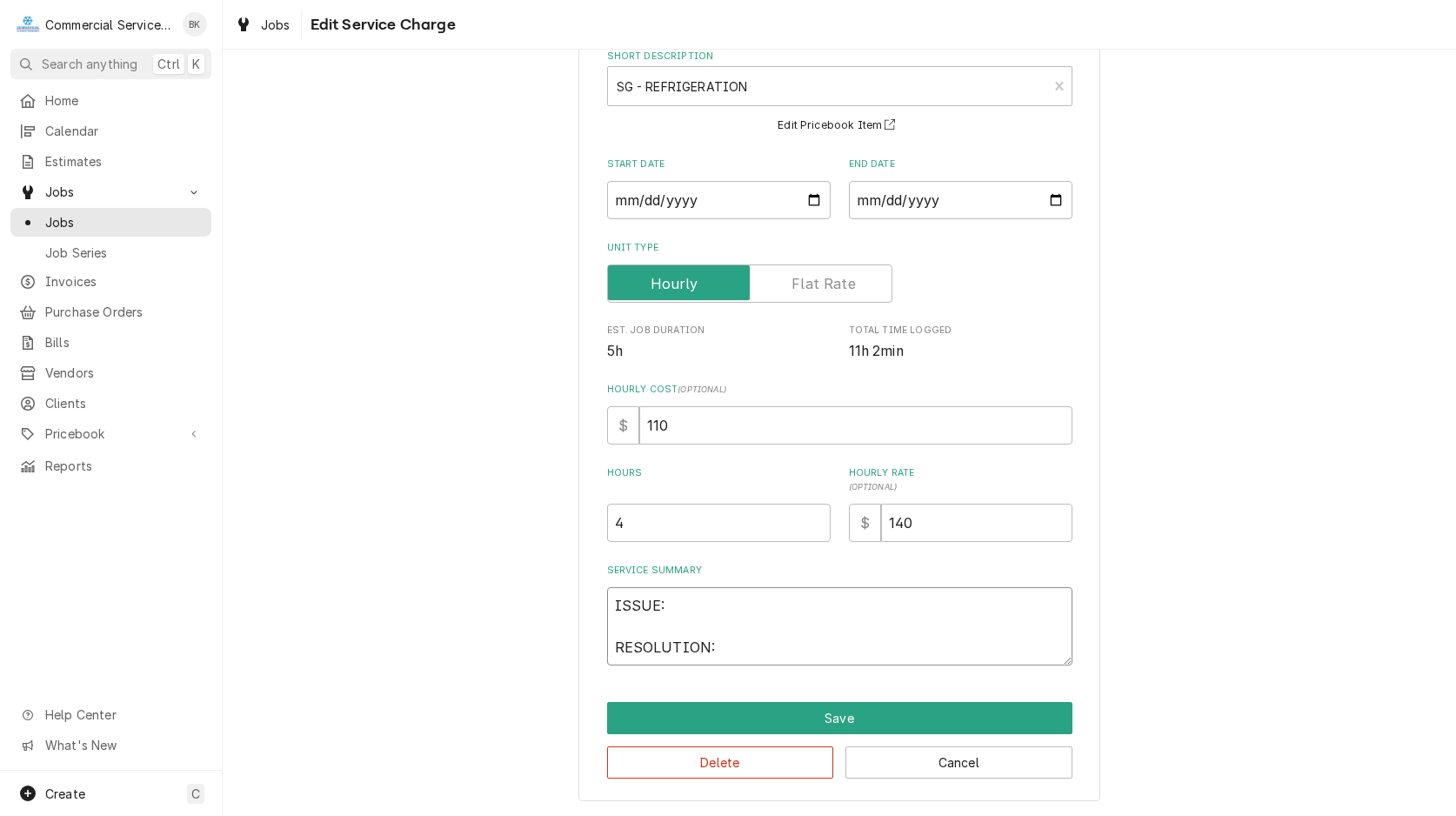
drag, startPoint x: 718, startPoint y: 654, endPoint x: 574, endPoint y: 593, distance: 156.4
click at [607, 593] on textarea "ISSUE: RESOLUTION:" at bounding box center [839, 627] width 465 height 79
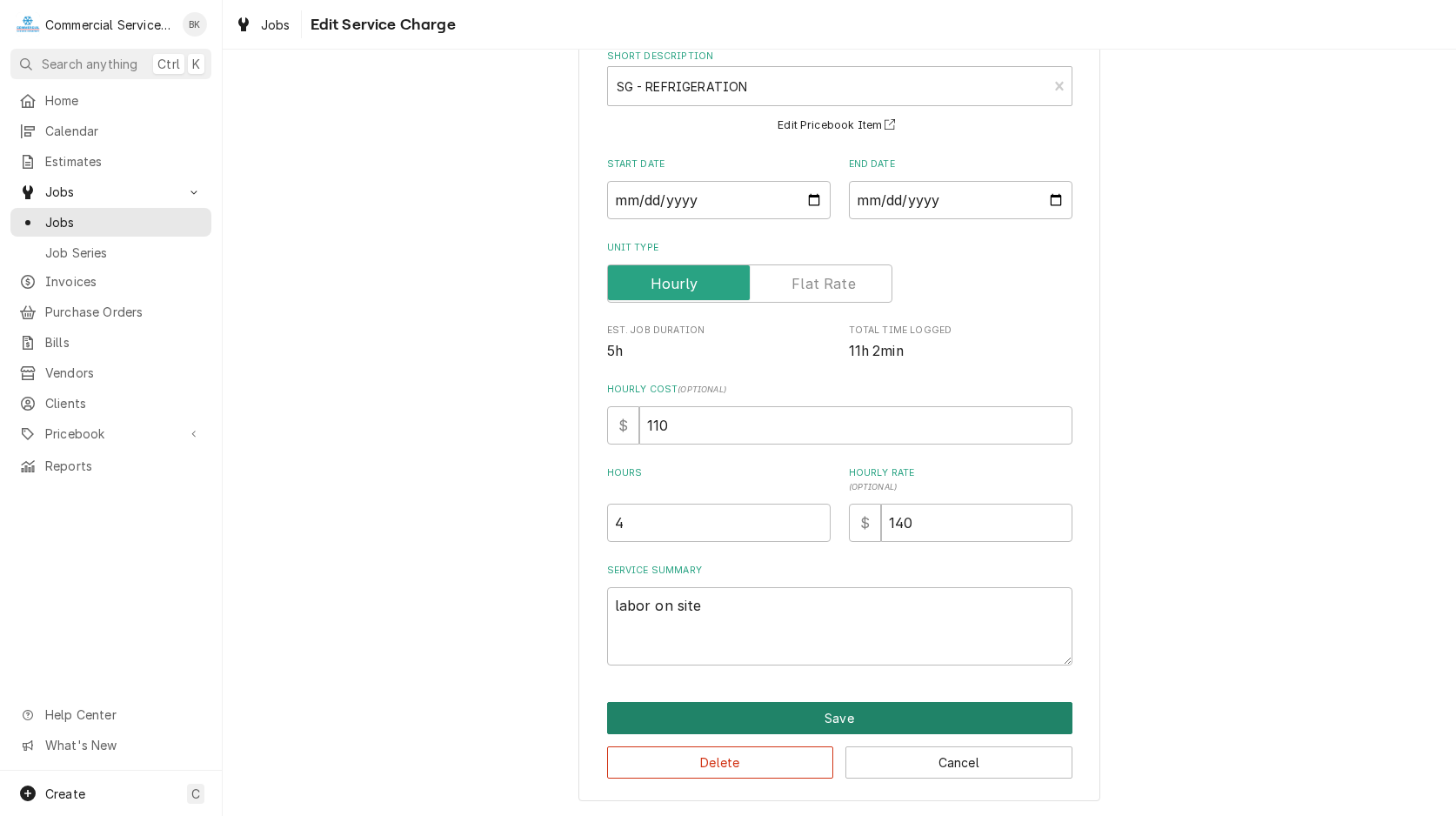
click at [763, 722] on button "Save" at bounding box center [839, 718] width 465 height 33
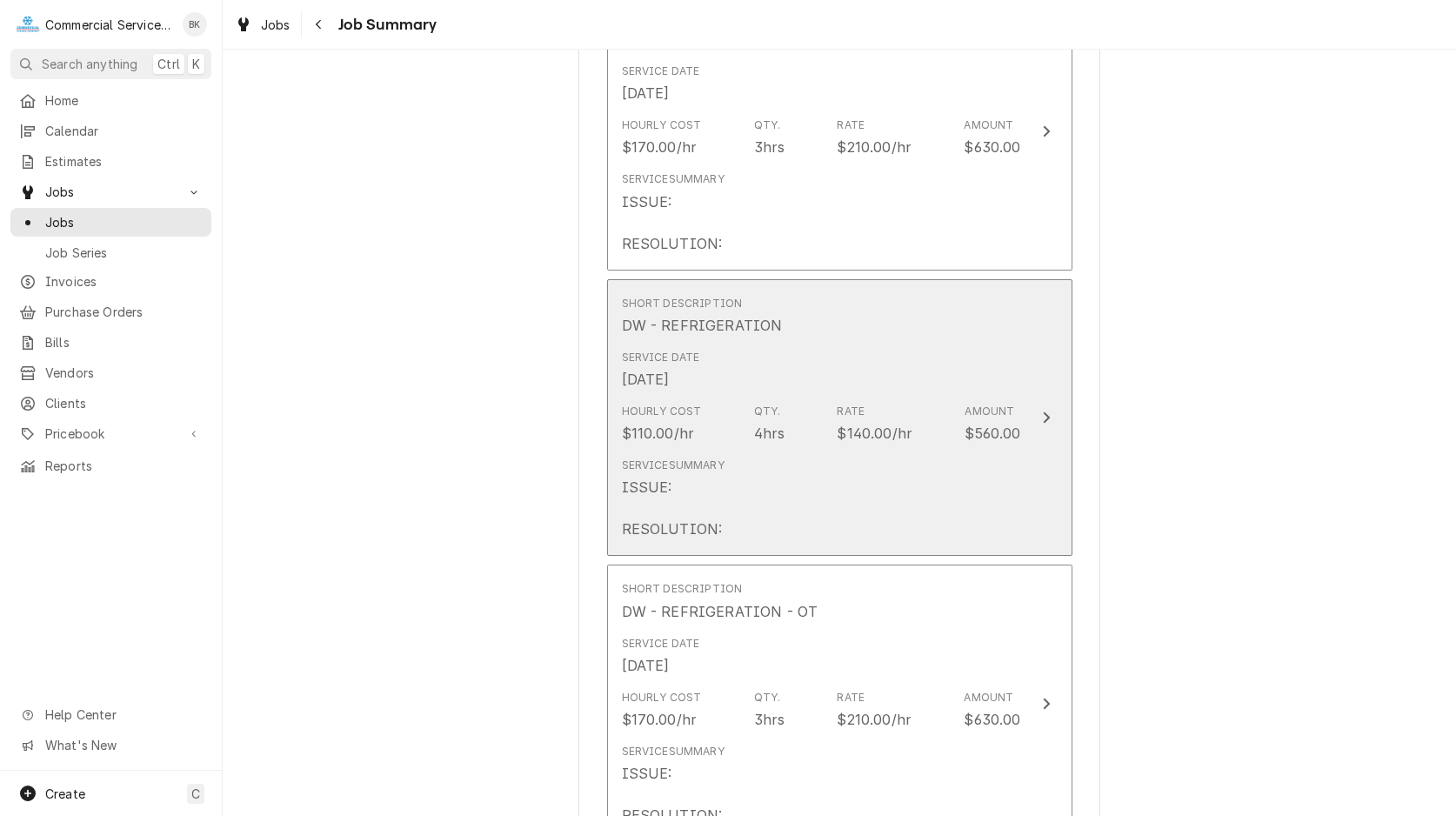
scroll to position [2129, 0]
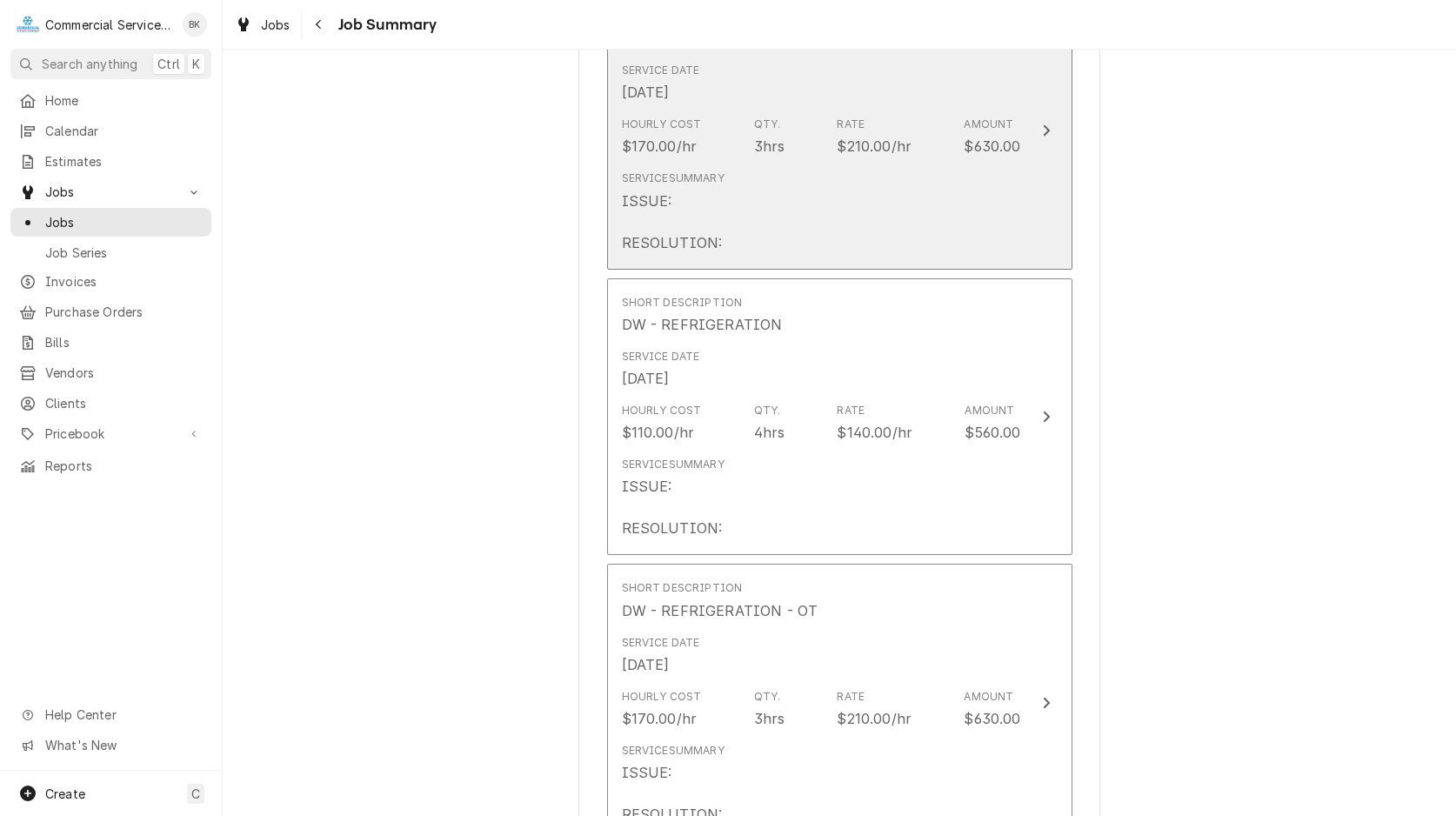
click at [778, 198] on div "Service Summary ISSUE: RESOLUTION:" at bounding box center [822, 211] width 399 height 96
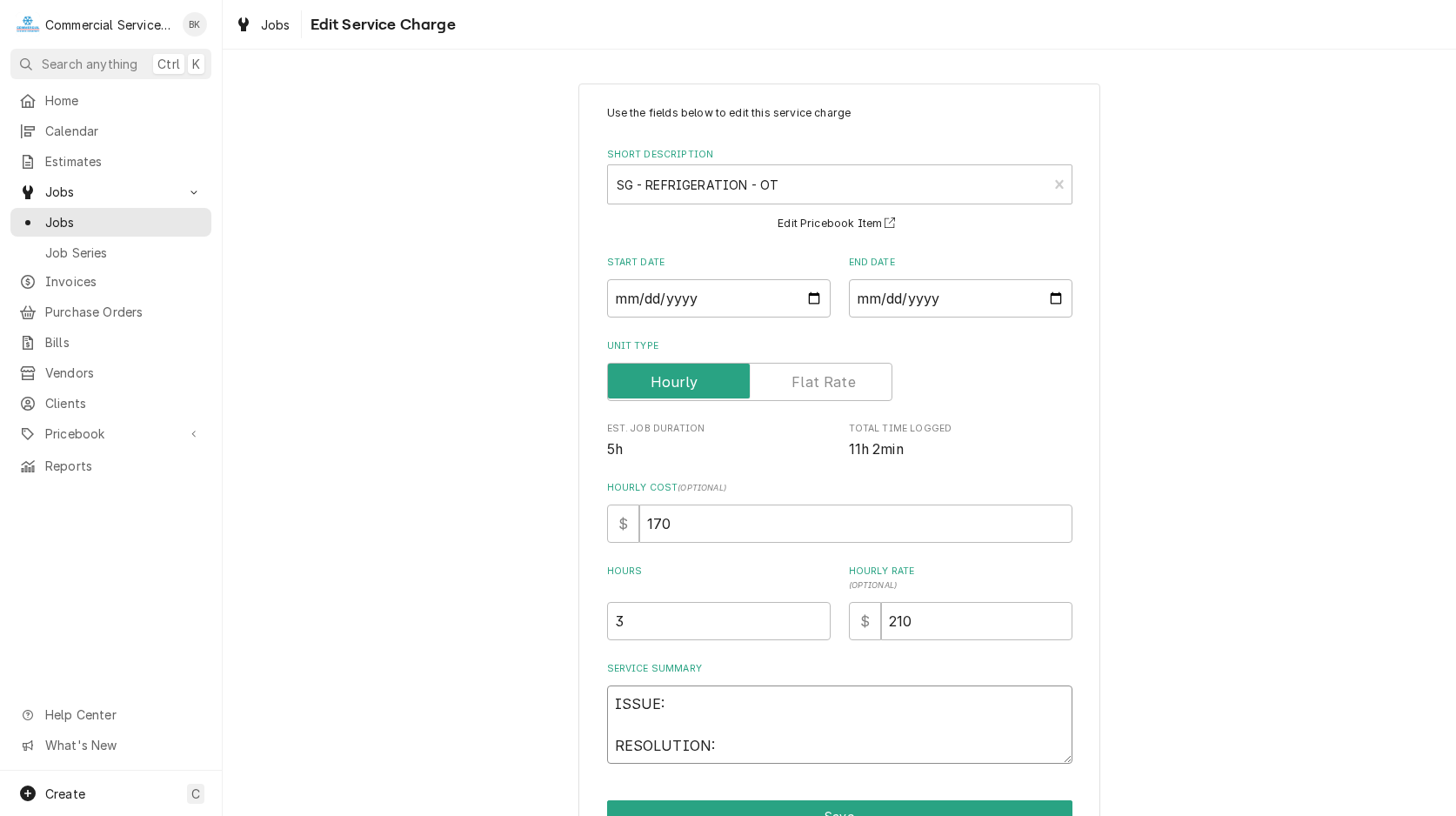
drag, startPoint x: 713, startPoint y: 741, endPoint x: 578, endPoint y: 689, distance: 144.7
click at [607, 689] on textarea "ISSUE: RESOLUTION:" at bounding box center [839, 725] width 465 height 79
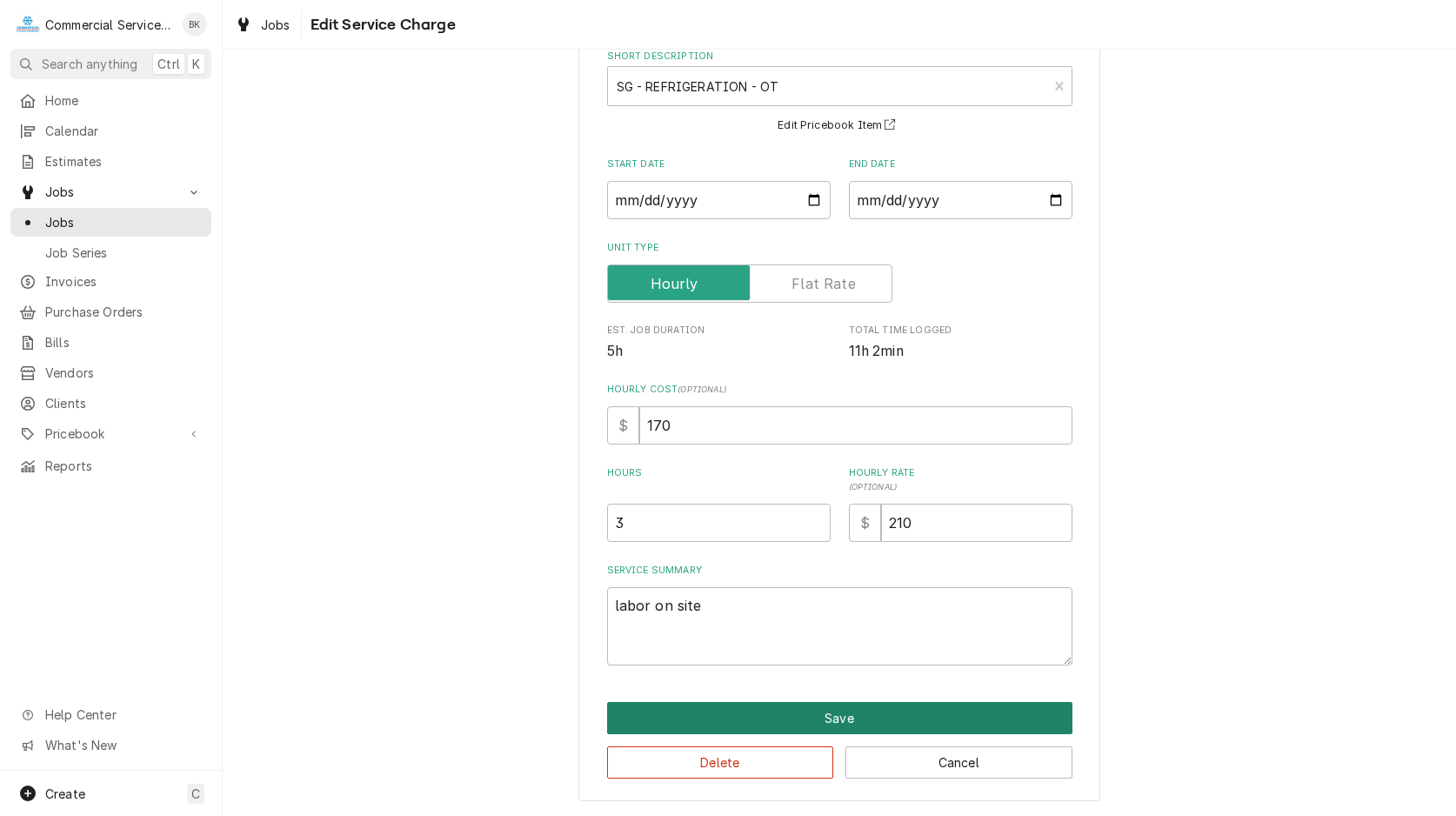
click at [774, 716] on button "Save" at bounding box center [839, 718] width 465 height 33
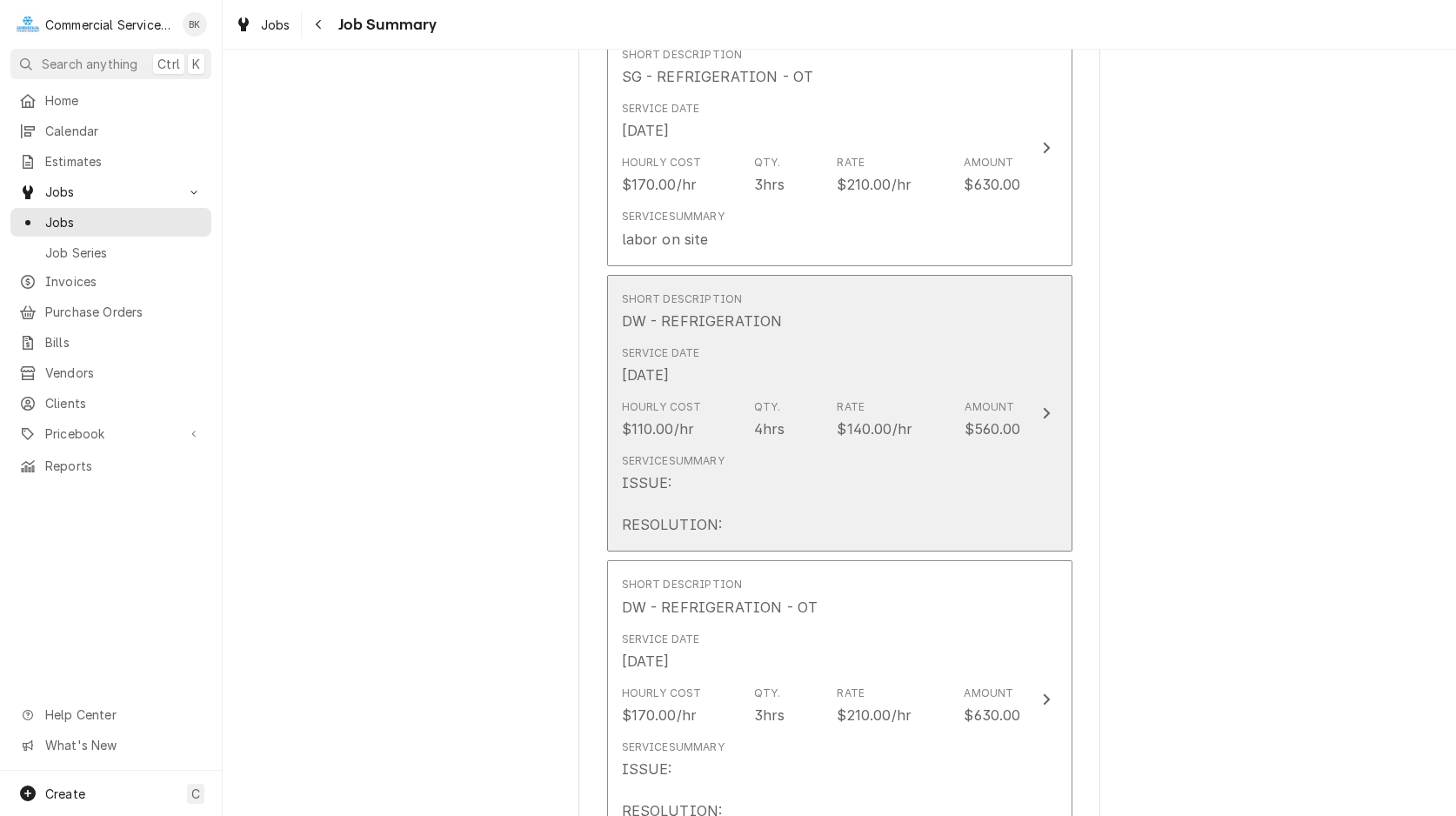
scroll to position [2218, 0]
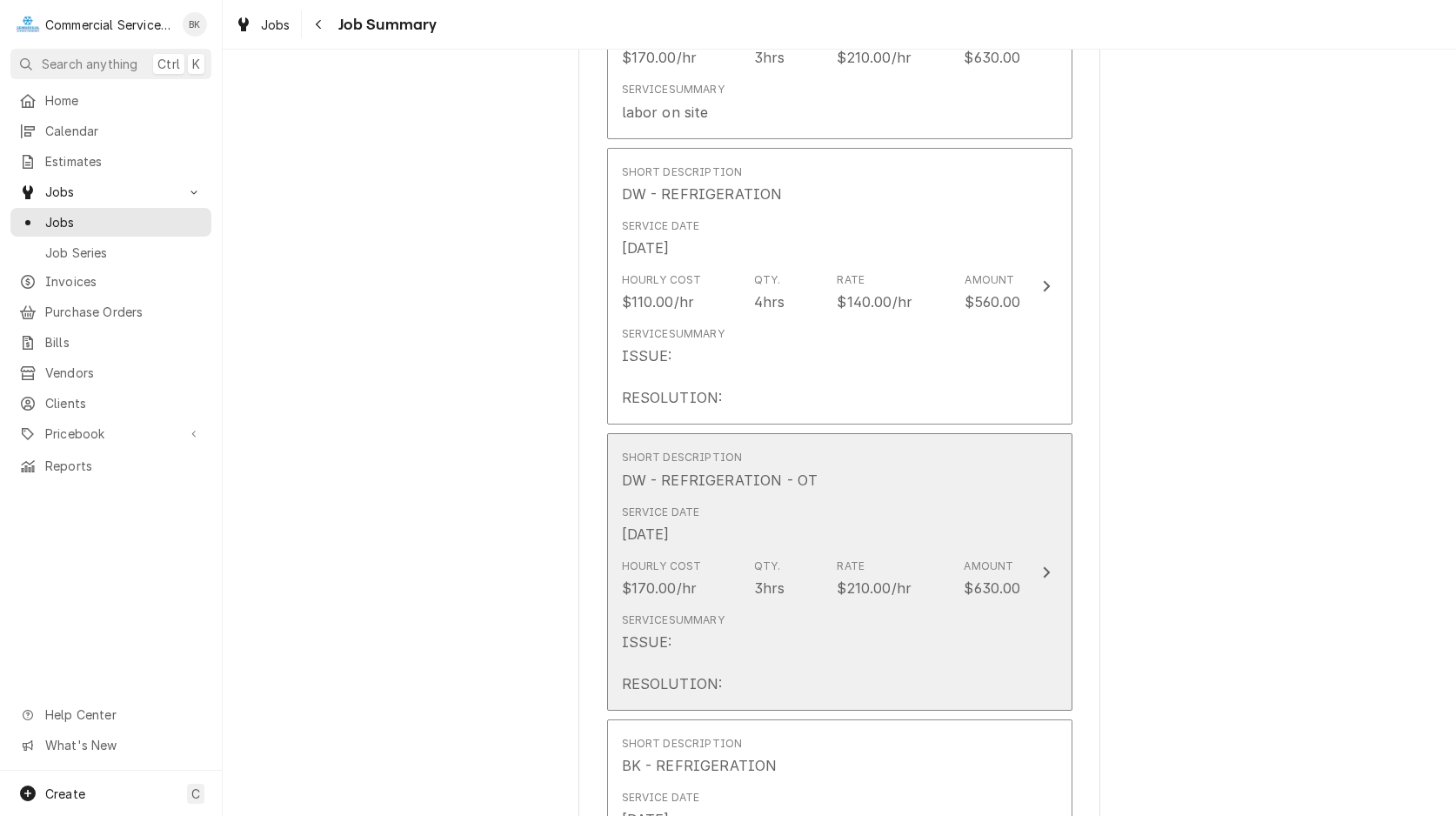
click at [725, 588] on div "Hourly Cost $170.00/hr Qty. 3hrs Rate $210.00/hr Amount $630.00" at bounding box center [822, 578] width 399 height 54
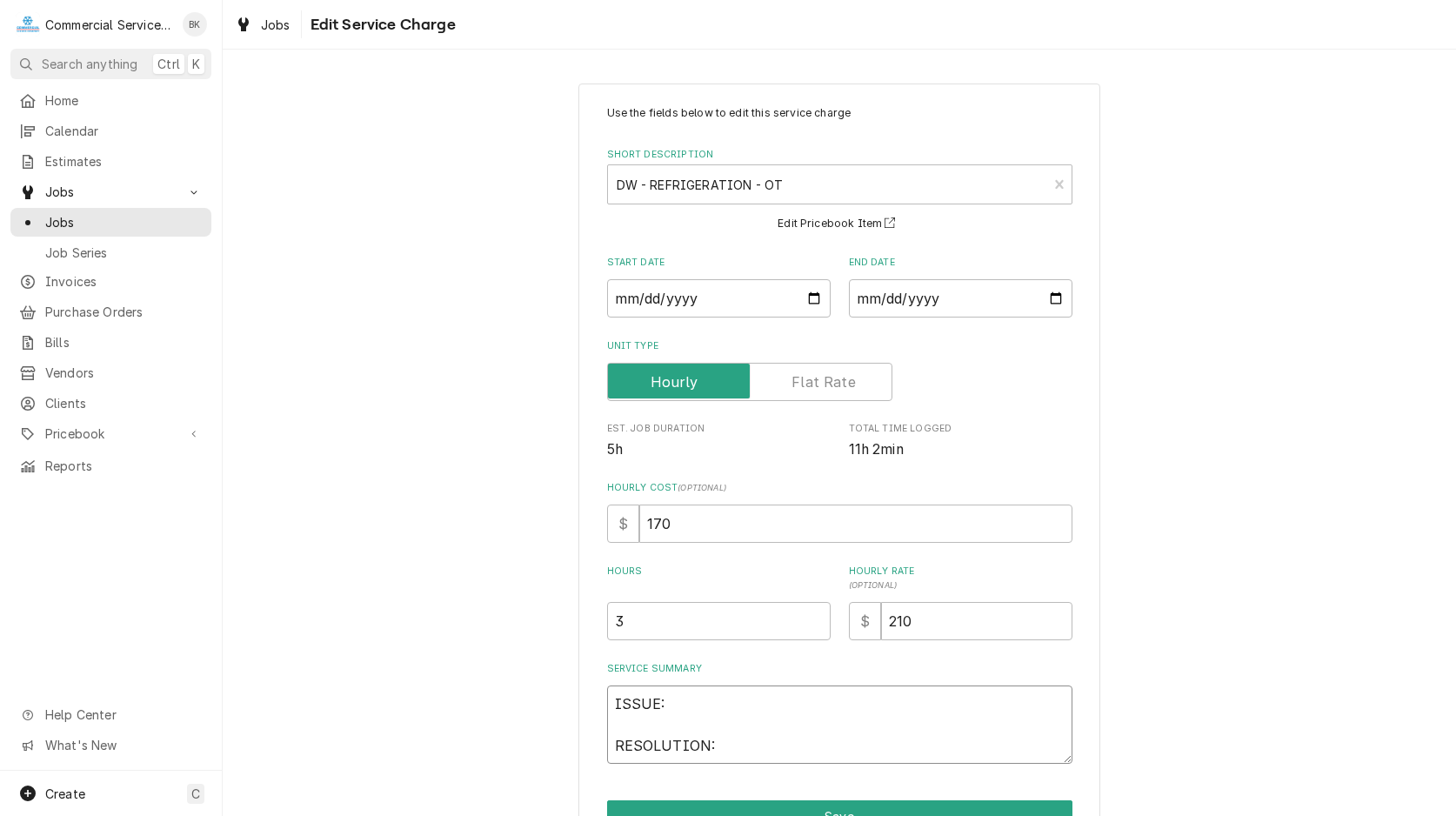
drag, startPoint x: 710, startPoint y: 745, endPoint x: 573, endPoint y: 687, distance: 148.8
click at [607, 687] on textarea "ISSUE: RESOLUTION:" at bounding box center [839, 725] width 465 height 79
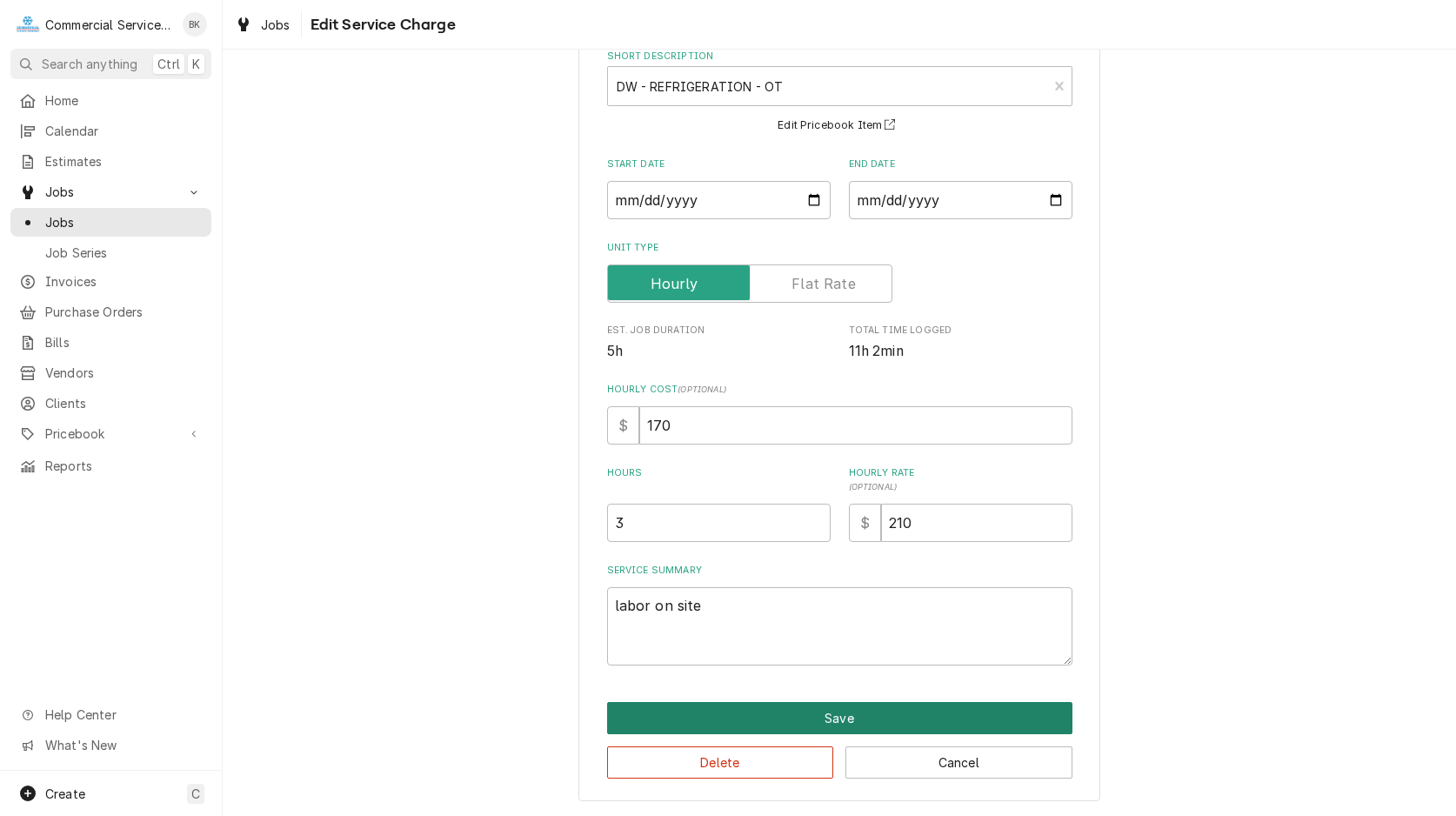
click at [800, 727] on button "Save" at bounding box center [839, 718] width 465 height 33
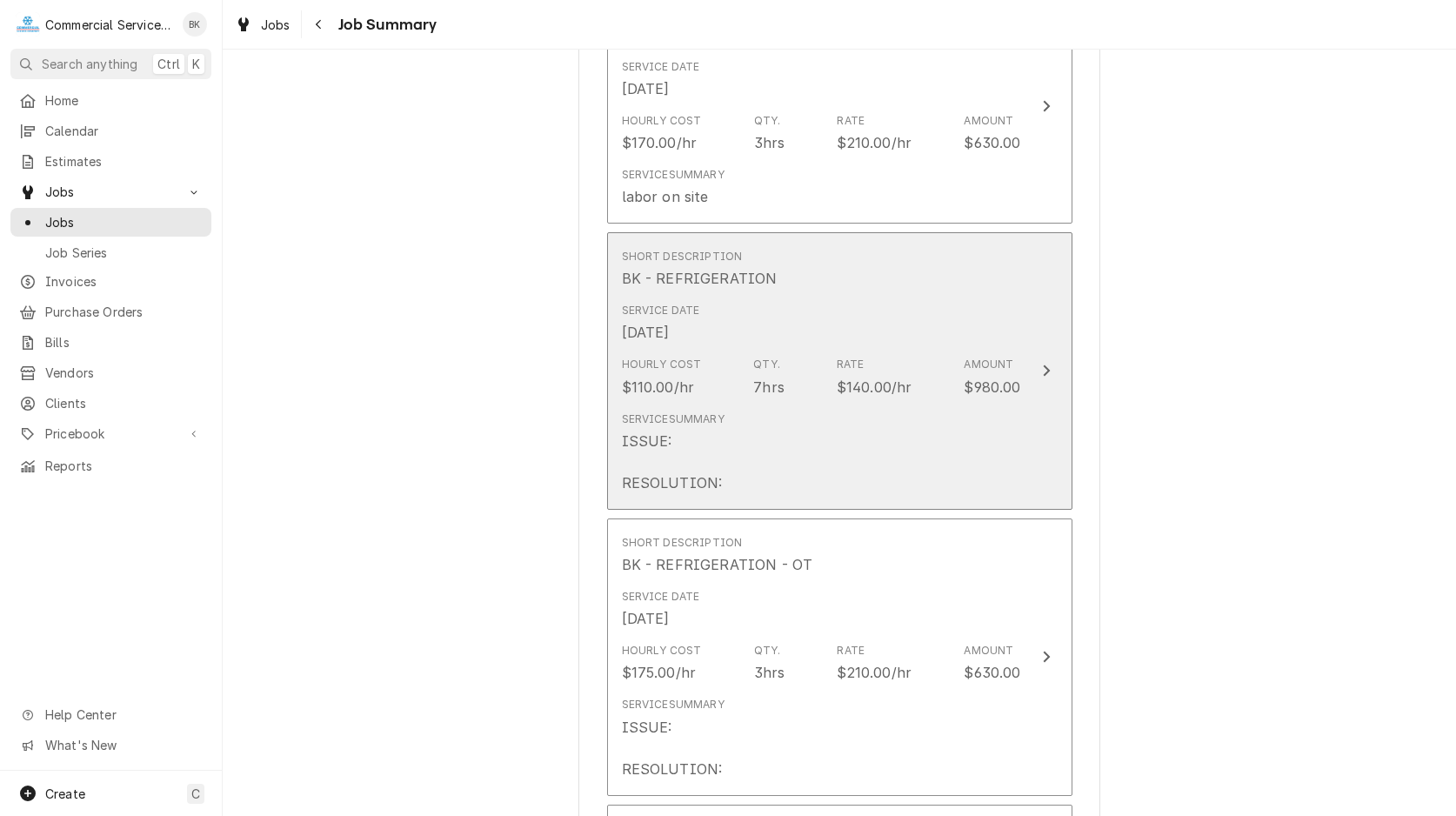
scroll to position [2661, 0]
click at [780, 423] on div "Service Summary ISSUE: RESOLUTION:" at bounding box center [822, 454] width 399 height 96
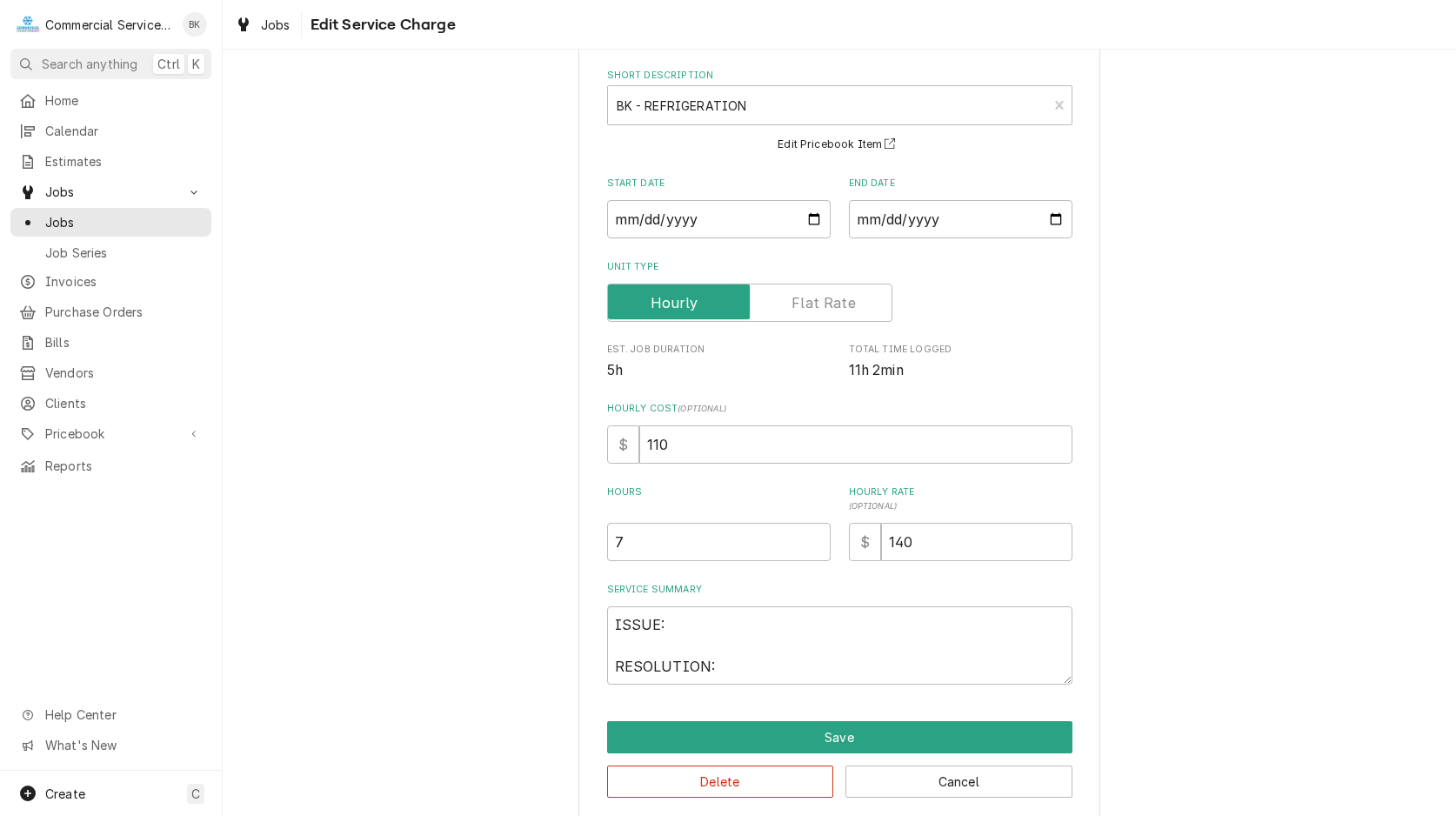
scroll to position [98, 0]
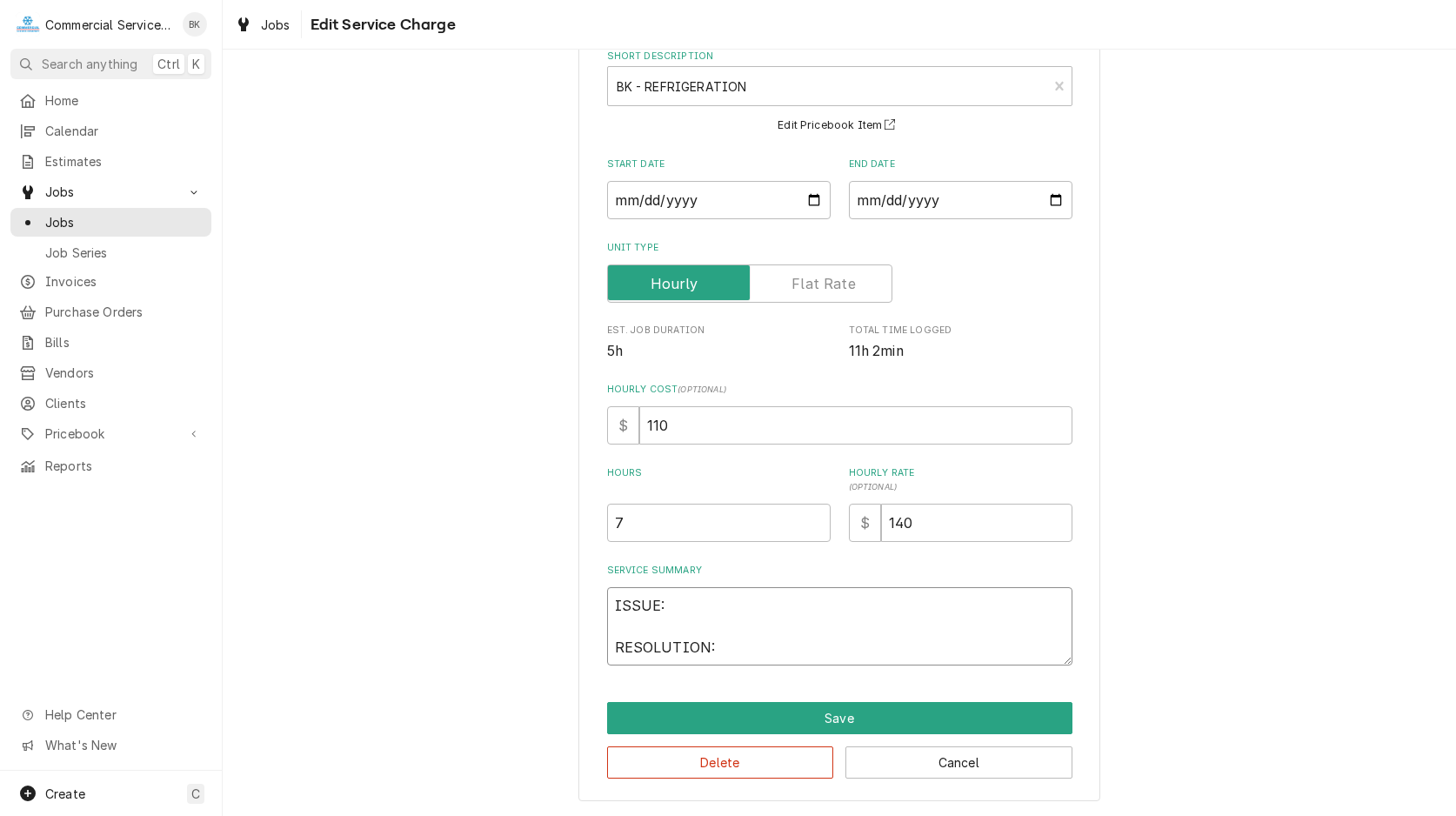
drag, startPoint x: 728, startPoint y: 652, endPoint x: 603, endPoint y: 584, distance: 142.3
click at [607, 588] on textarea "ISSUE: RESOLUTION:" at bounding box center [839, 627] width 465 height 79
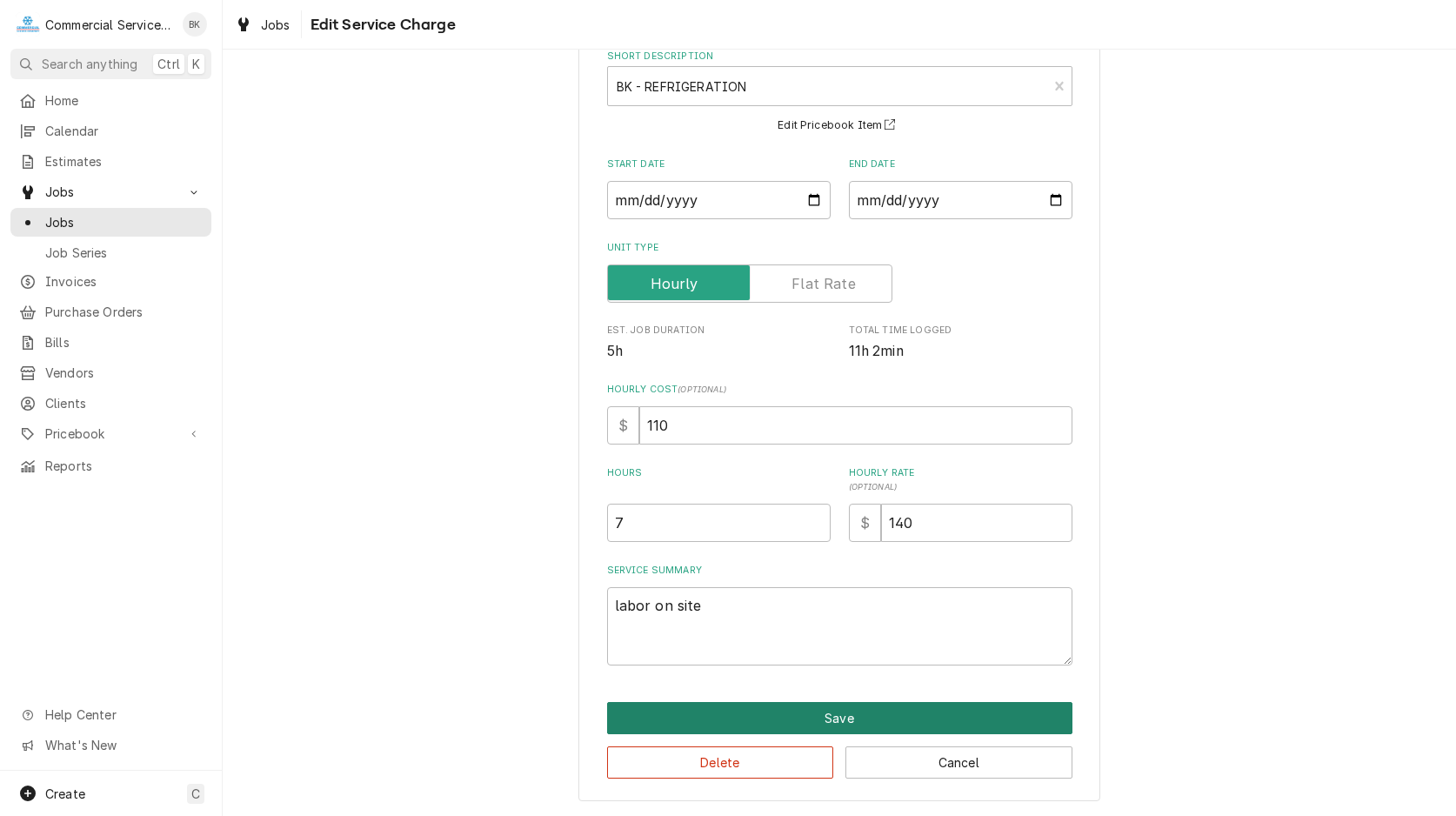
click at [846, 708] on button "Save" at bounding box center [839, 718] width 465 height 33
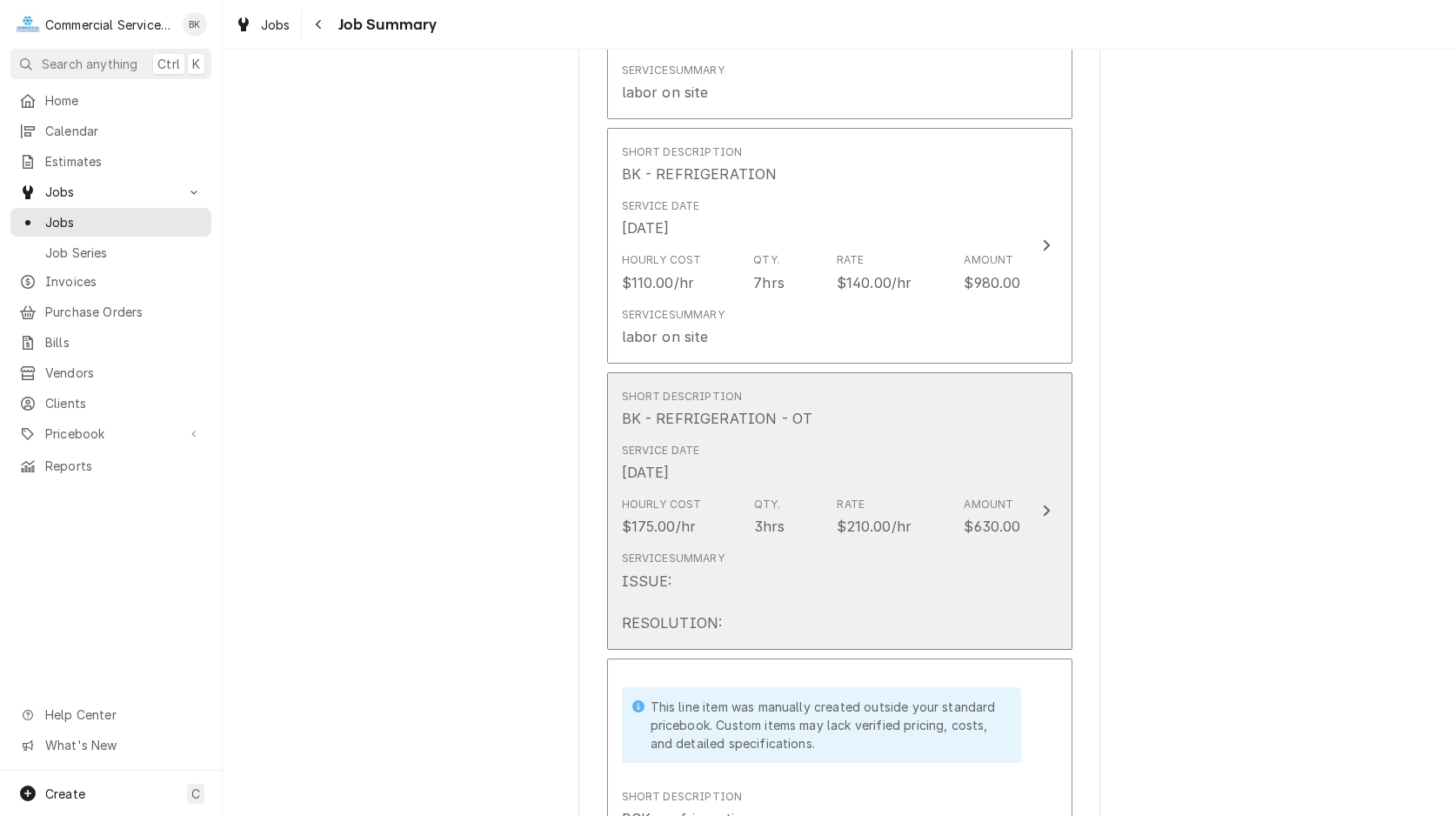
scroll to position [2750, 0]
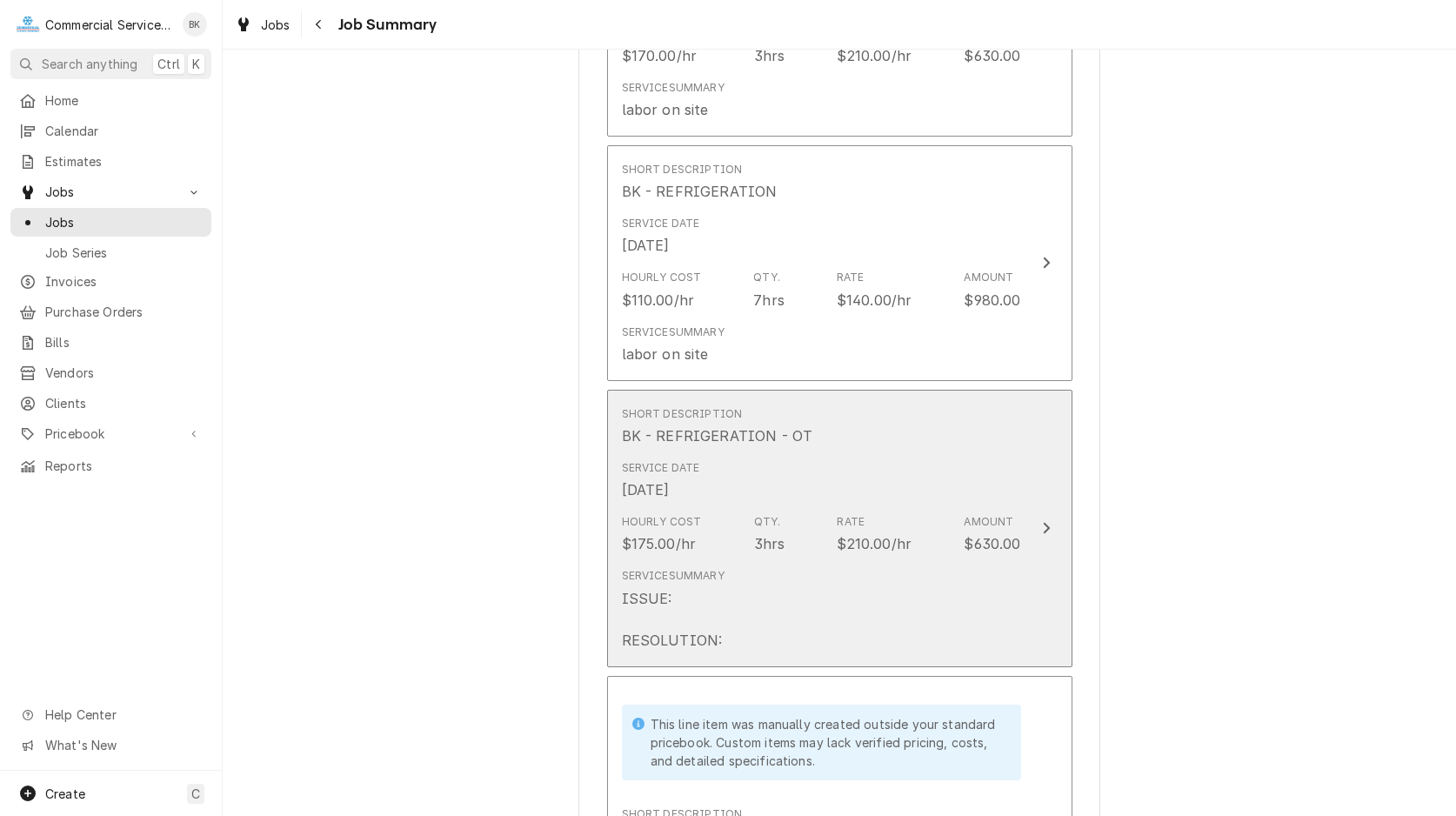
click at [856, 569] on div "Service Summary ISSUE: RESOLUTION:" at bounding box center [822, 609] width 399 height 96
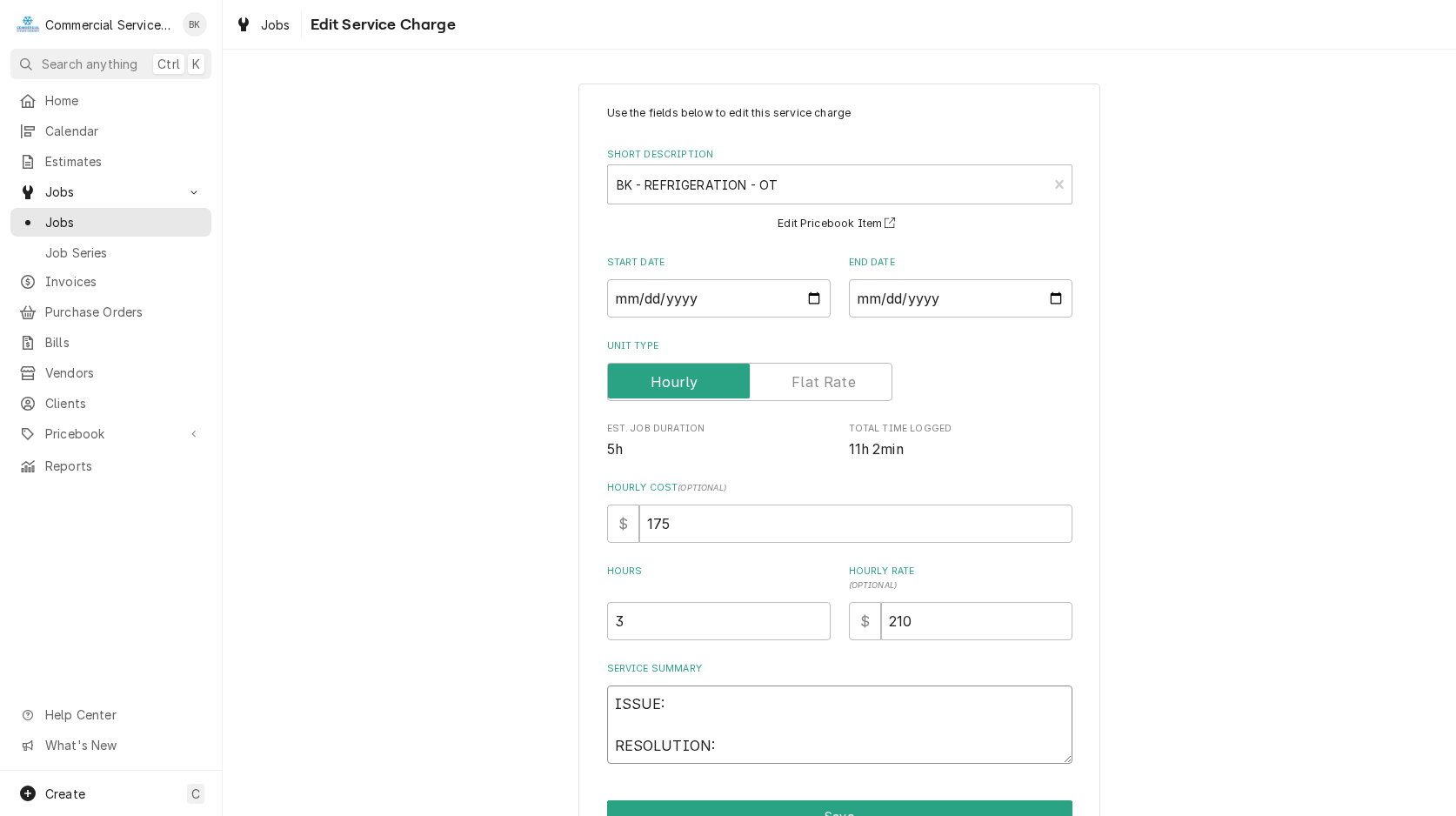
drag, startPoint x: 728, startPoint y: 742, endPoint x: 599, endPoint y: 684, distance: 141.4
click at [607, 685] on textarea "ISSUE: RESOLUTION:" at bounding box center [839, 725] width 465 height 79
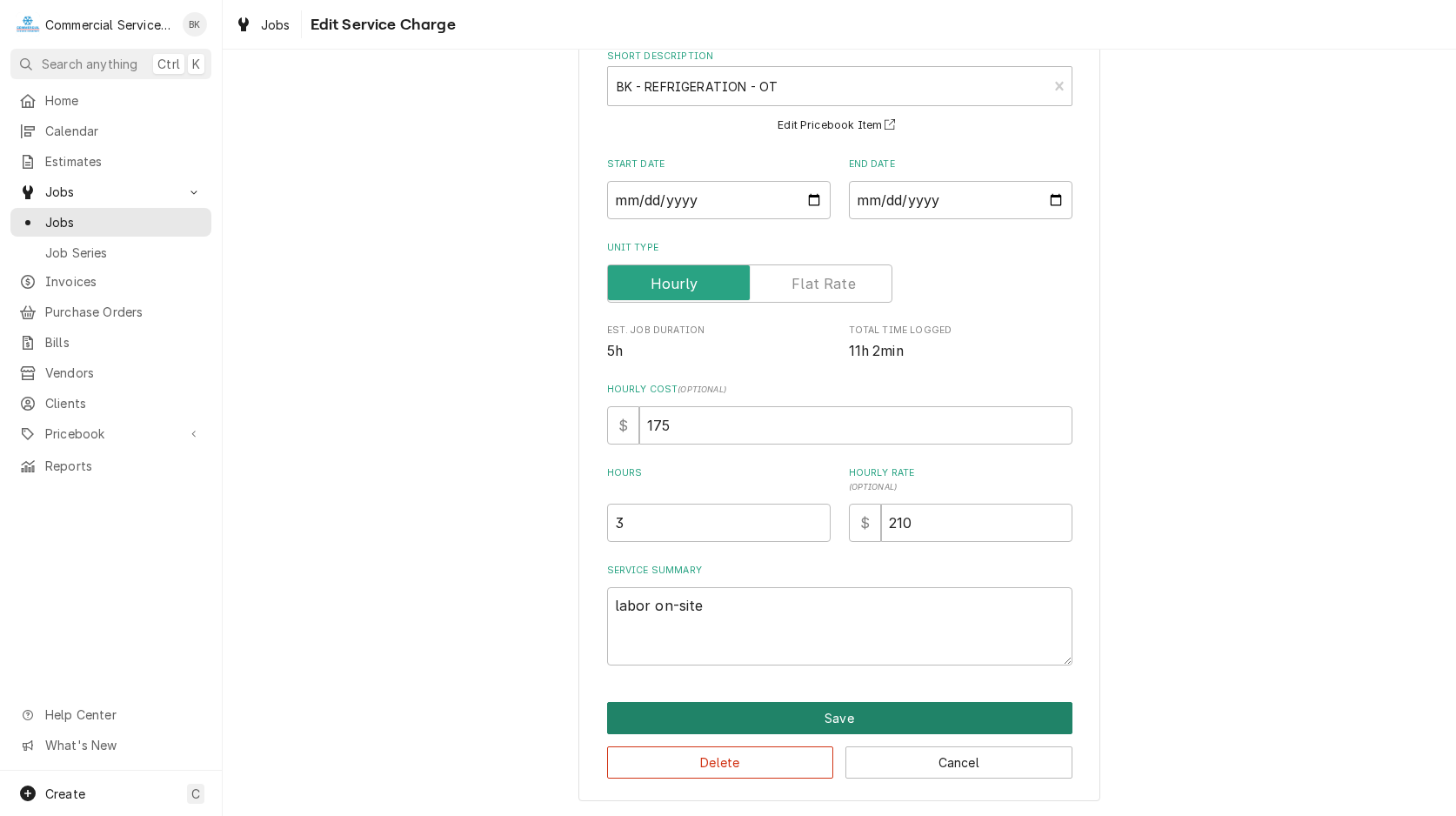
click at [834, 719] on button "Save" at bounding box center [839, 718] width 465 height 33
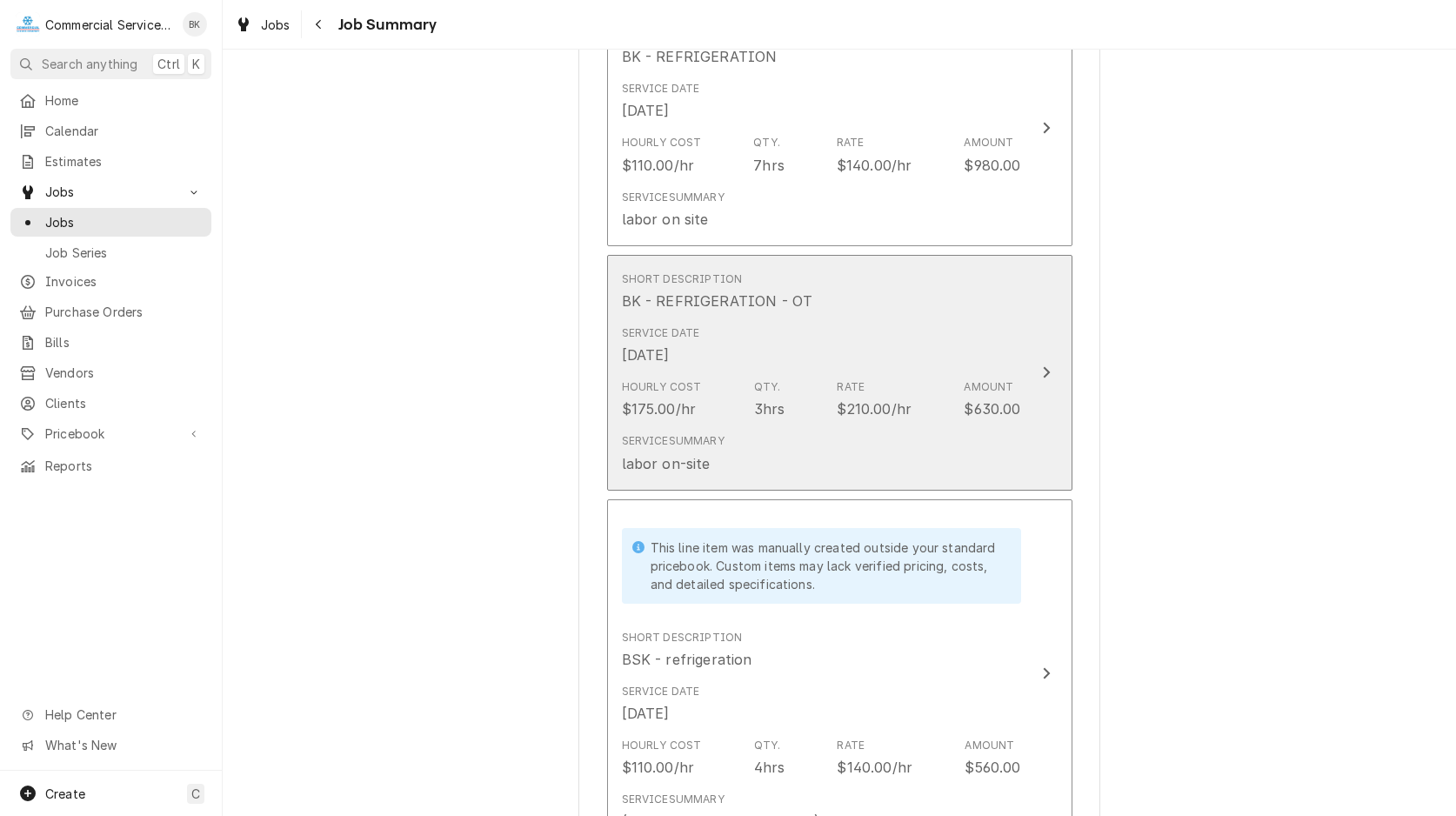
scroll to position [3016, 0]
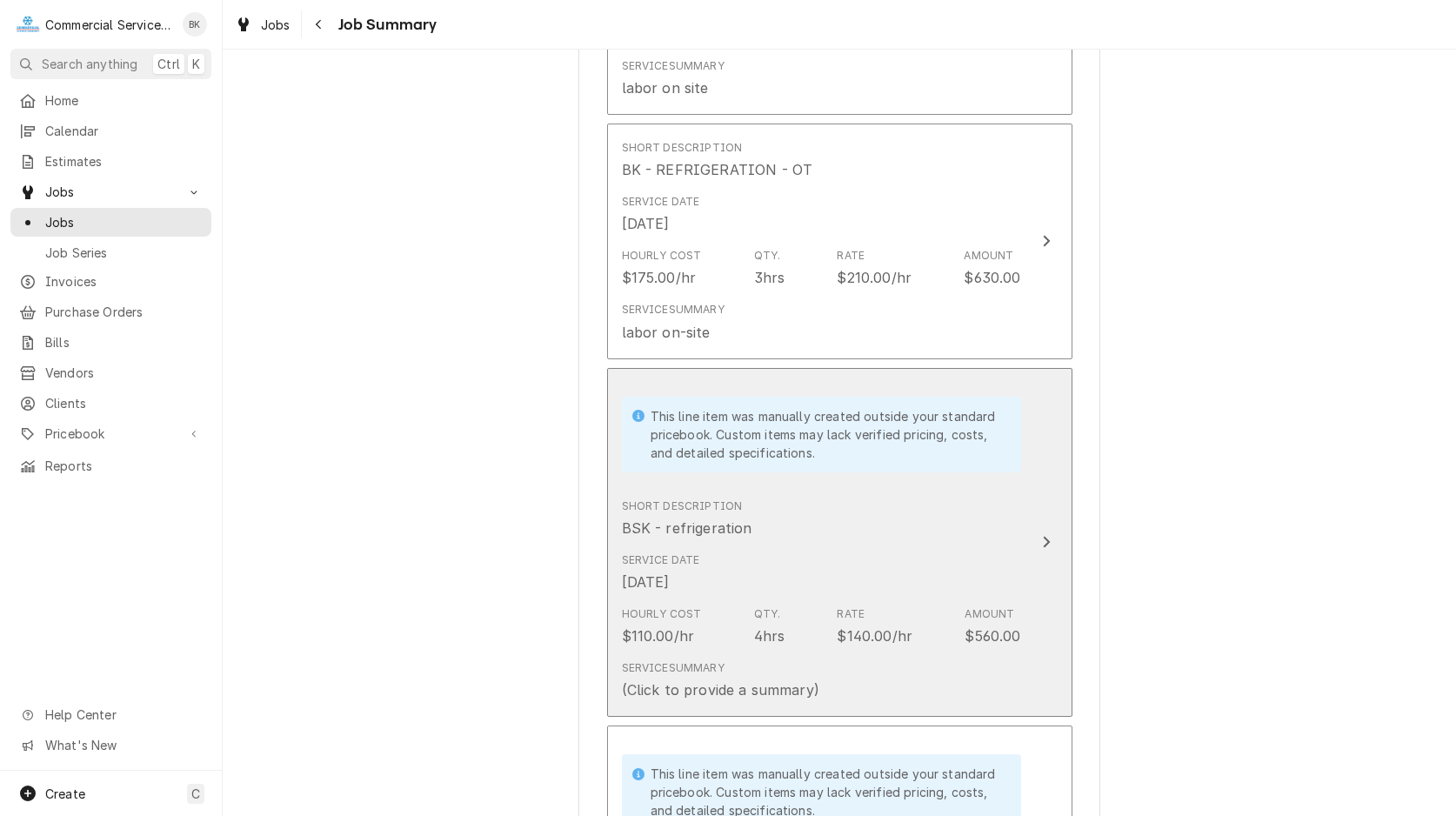
click at [751, 552] on div "Service Date [DATE]" at bounding box center [822, 572] width 399 height 54
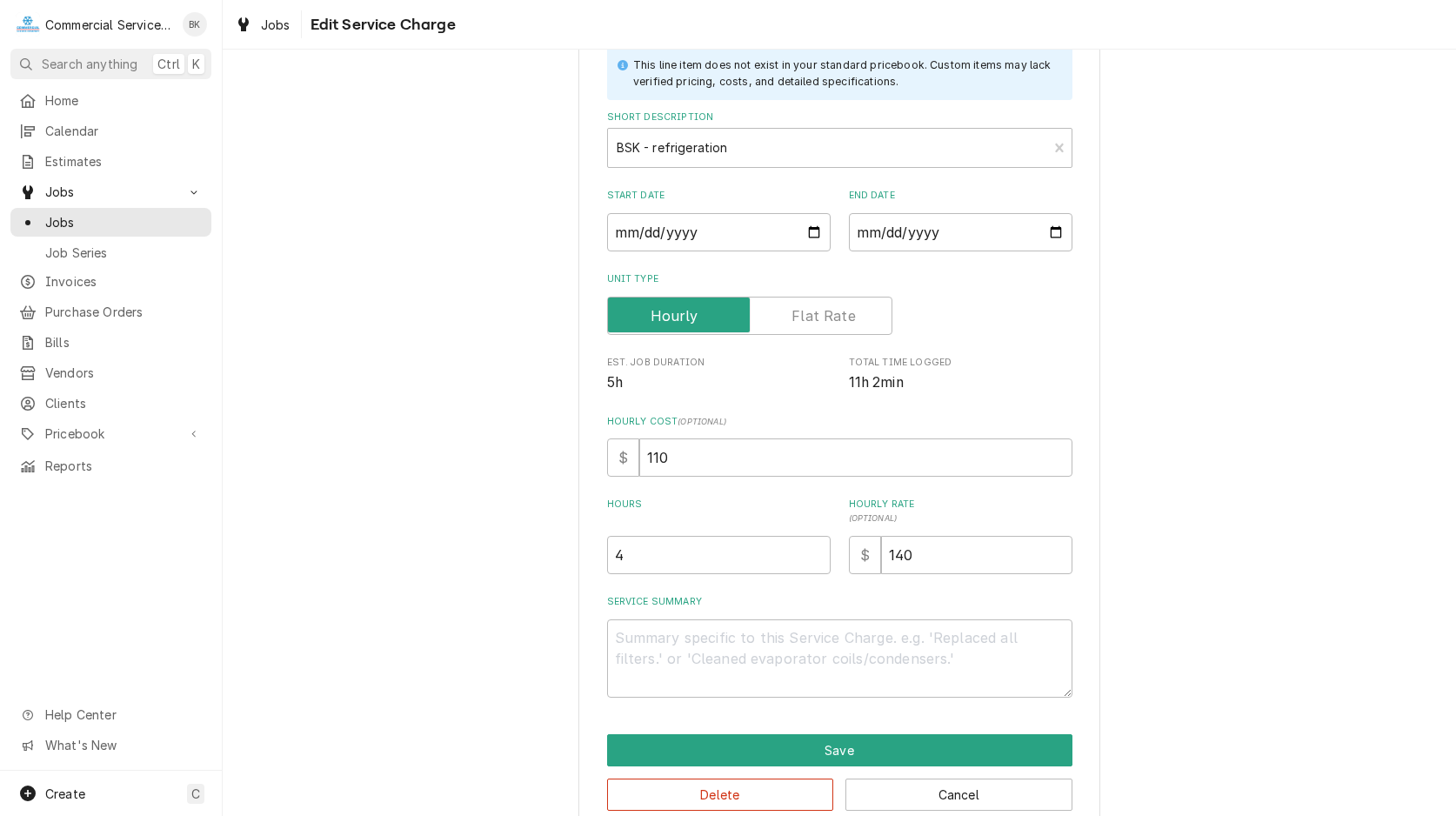
scroll to position [143, 0]
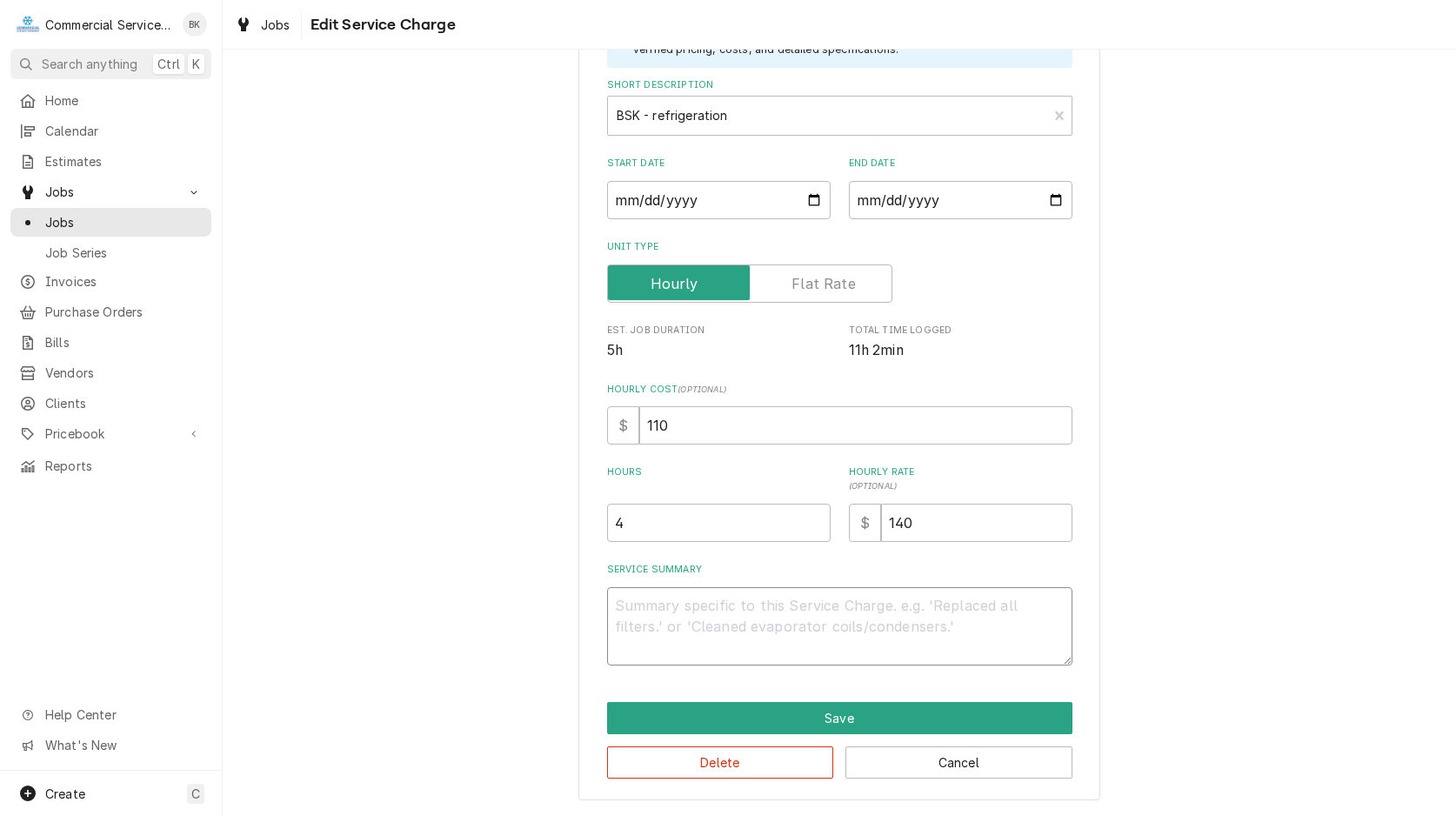
click at [732, 621] on textarea "Service Summary" at bounding box center [839, 627] width 465 height 79
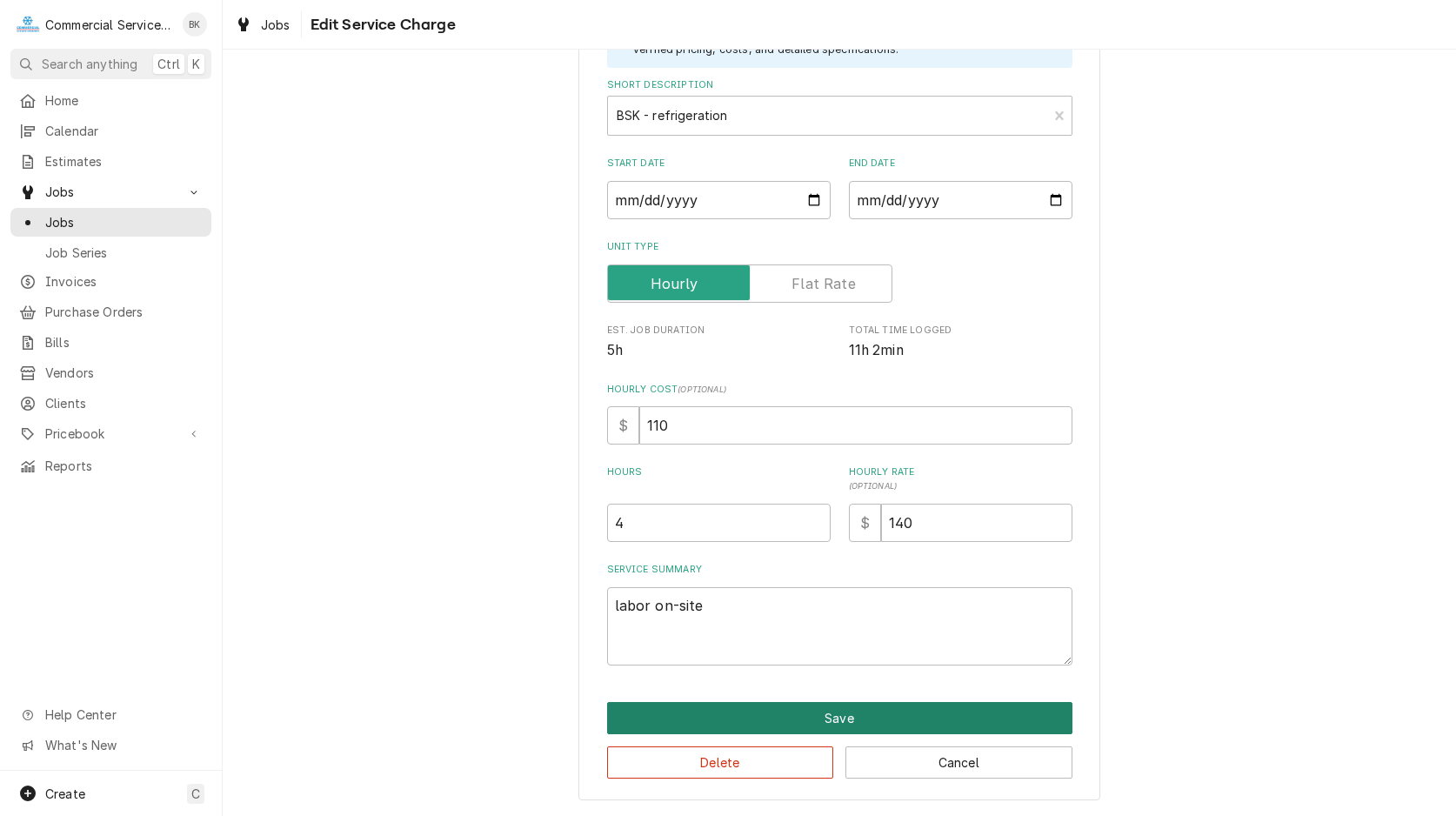
click at [794, 720] on button "Save" at bounding box center [839, 718] width 465 height 33
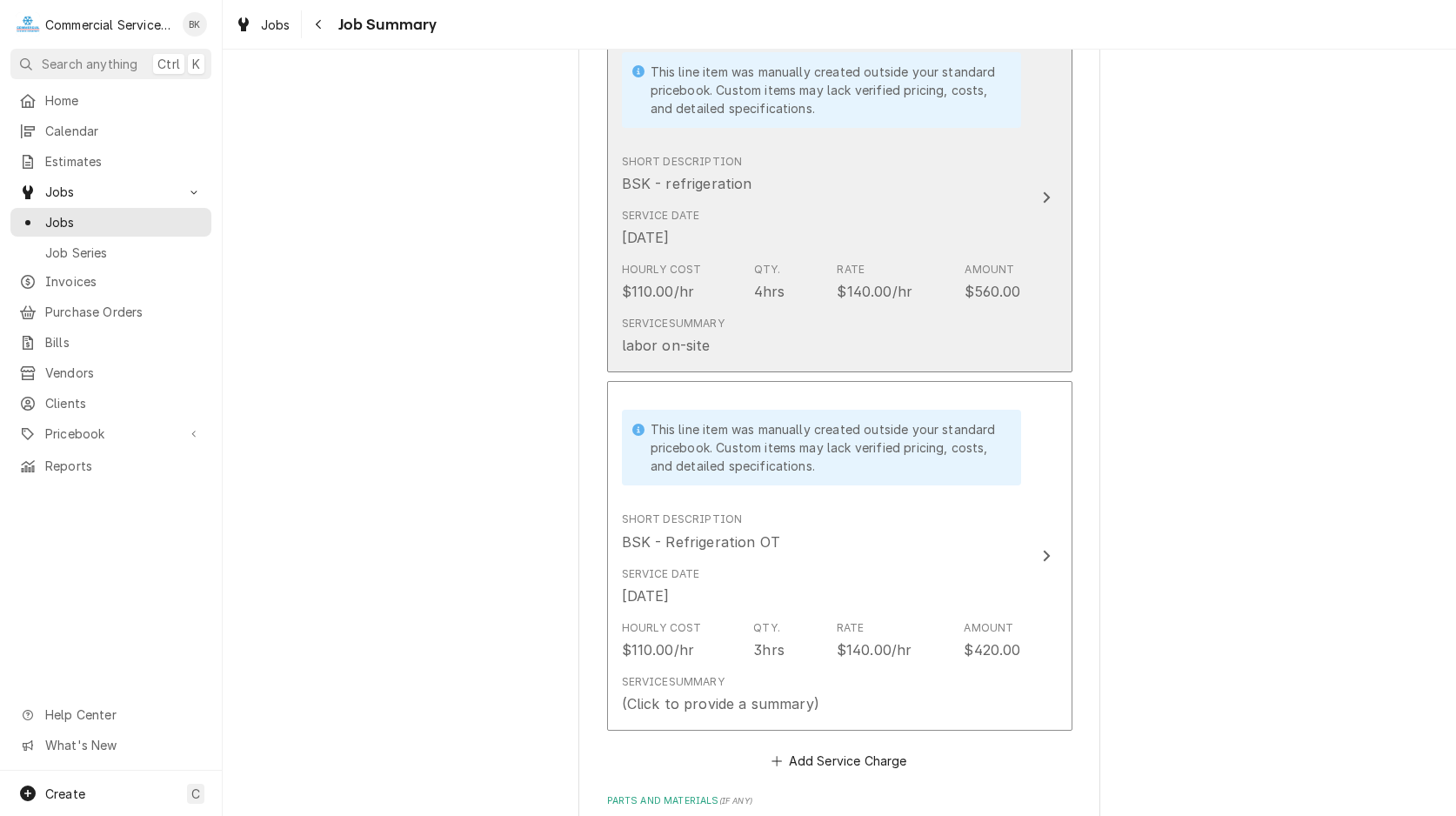
scroll to position [3372, 0]
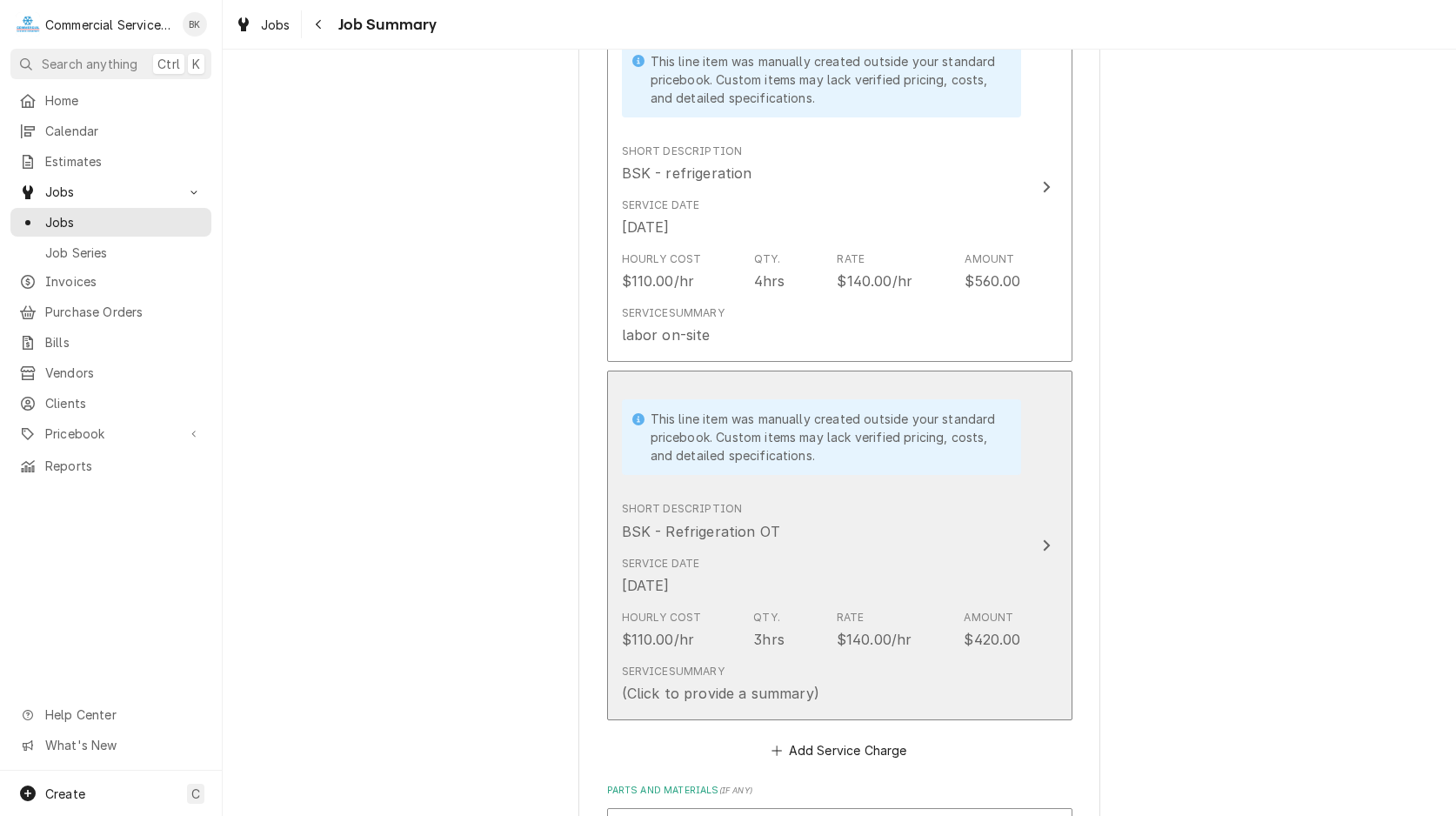
click at [819, 526] on div "Short Description BSK - Refrigeration OT" at bounding box center [822, 521] width 399 height 54
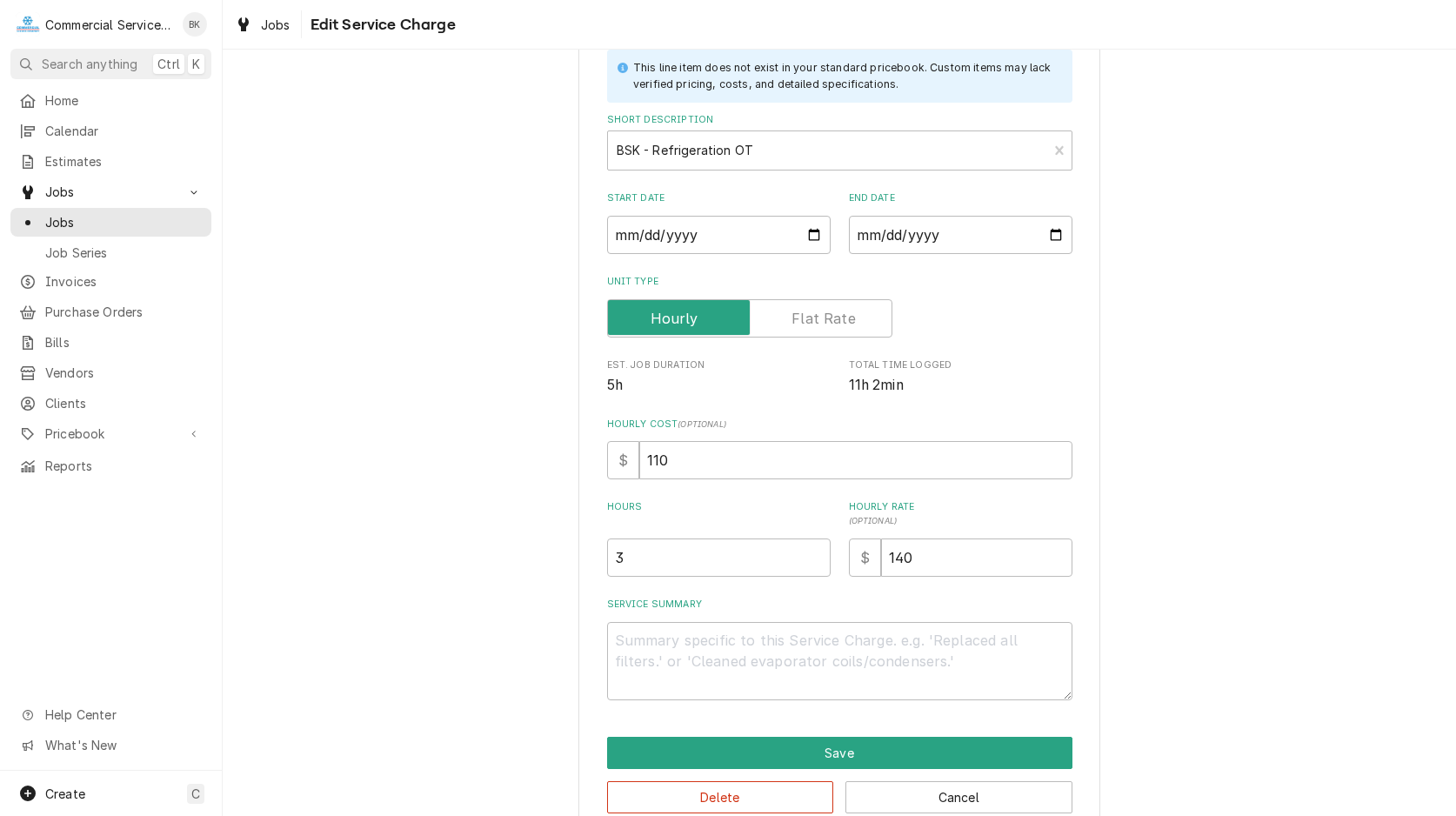
scroll to position [143, 0]
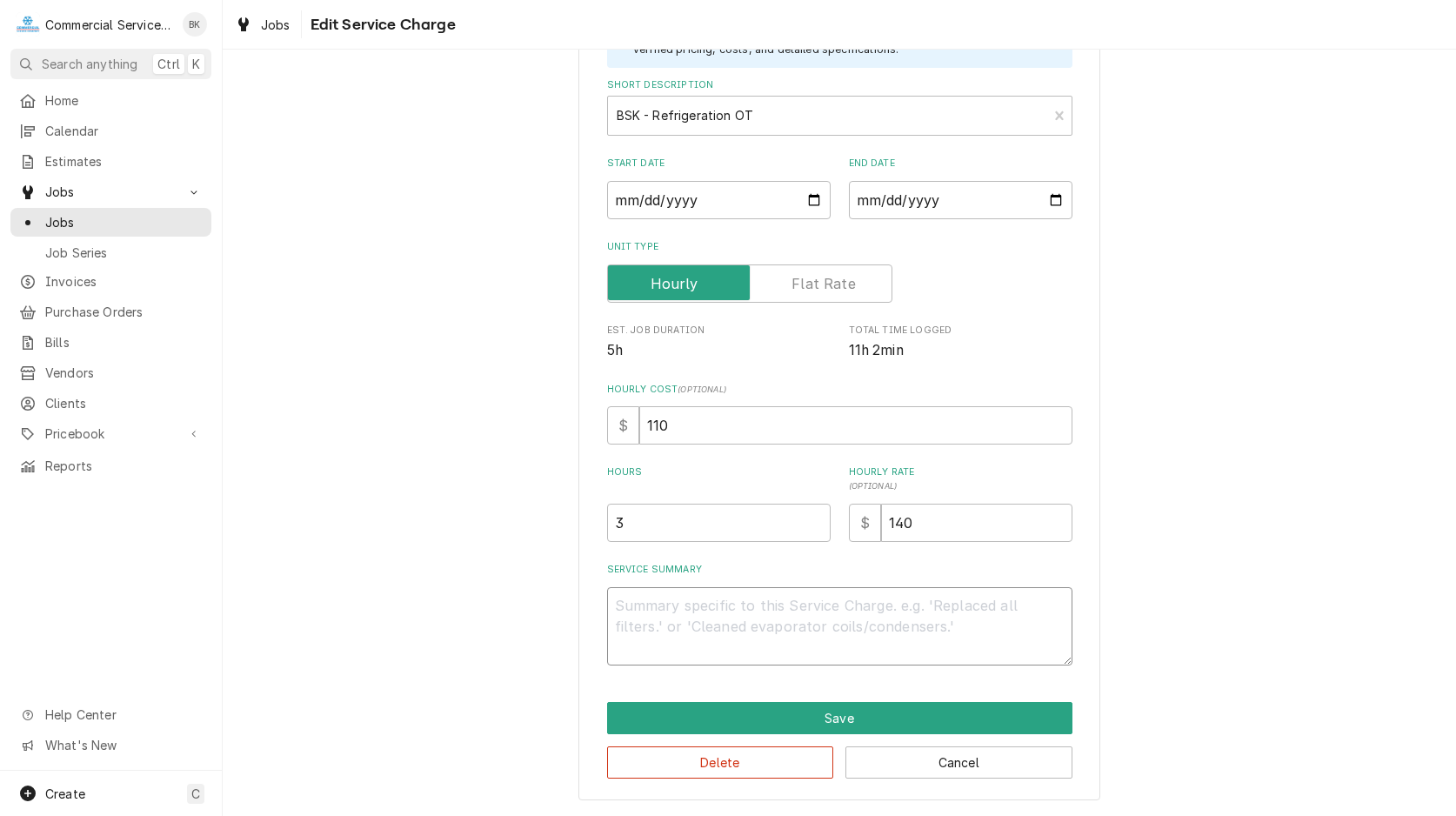
click at [727, 607] on textarea "Service Summary" at bounding box center [839, 627] width 465 height 79
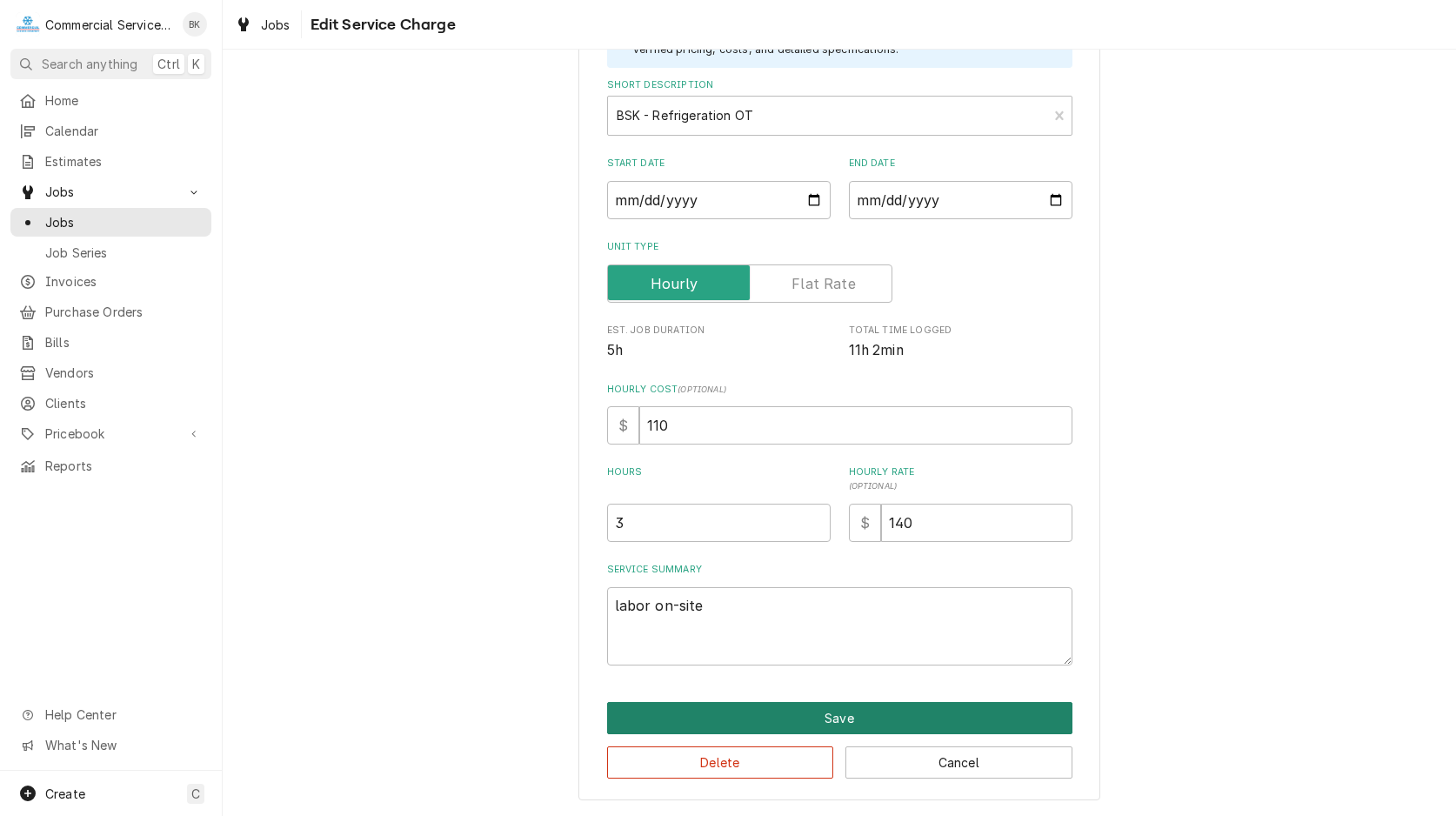
click at [961, 714] on button "Save" at bounding box center [839, 718] width 465 height 33
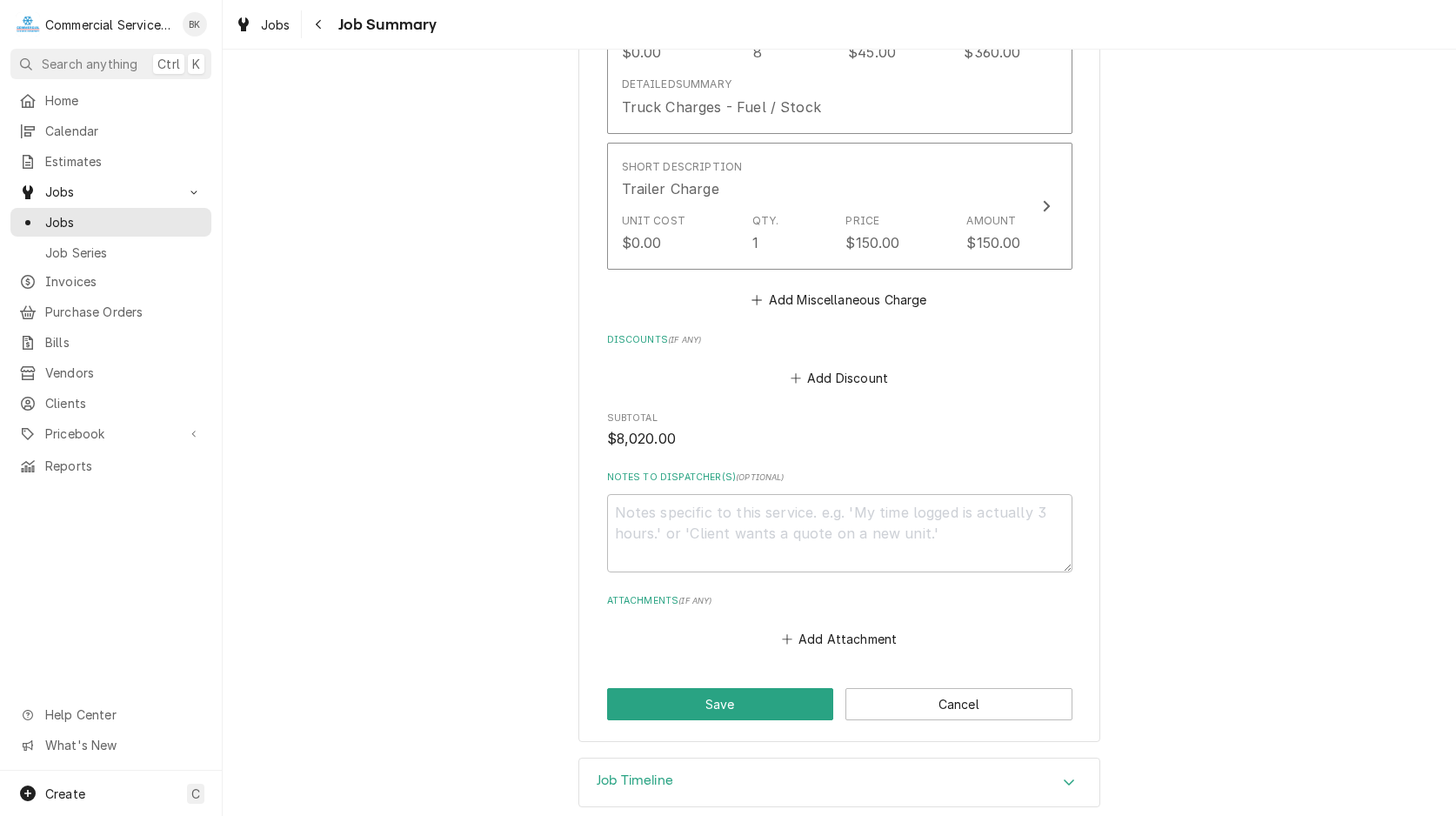
scroll to position [4710, 0]
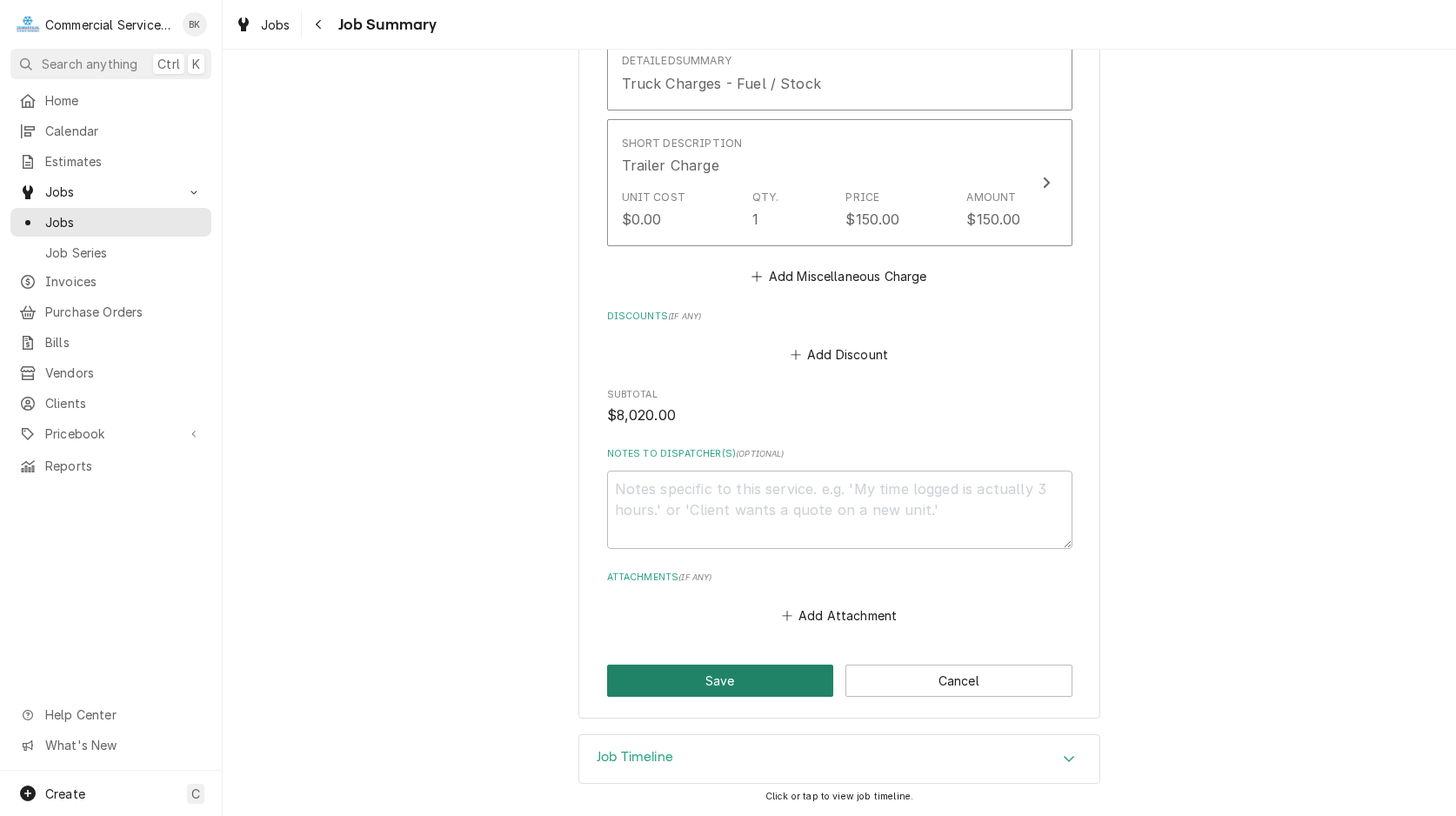
click at [721, 675] on button "Save" at bounding box center [720, 681] width 227 height 33
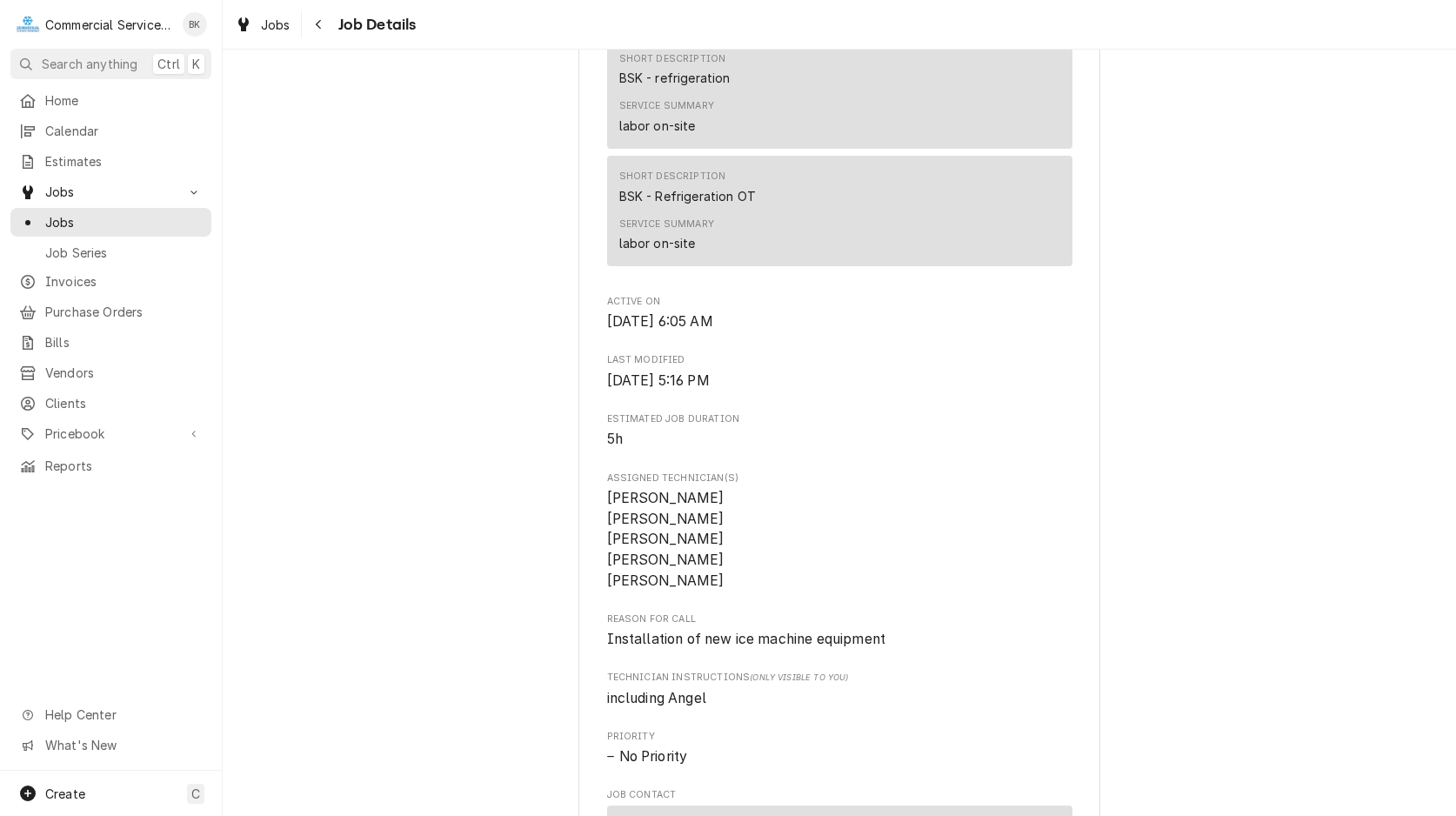
scroll to position [2719, 0]
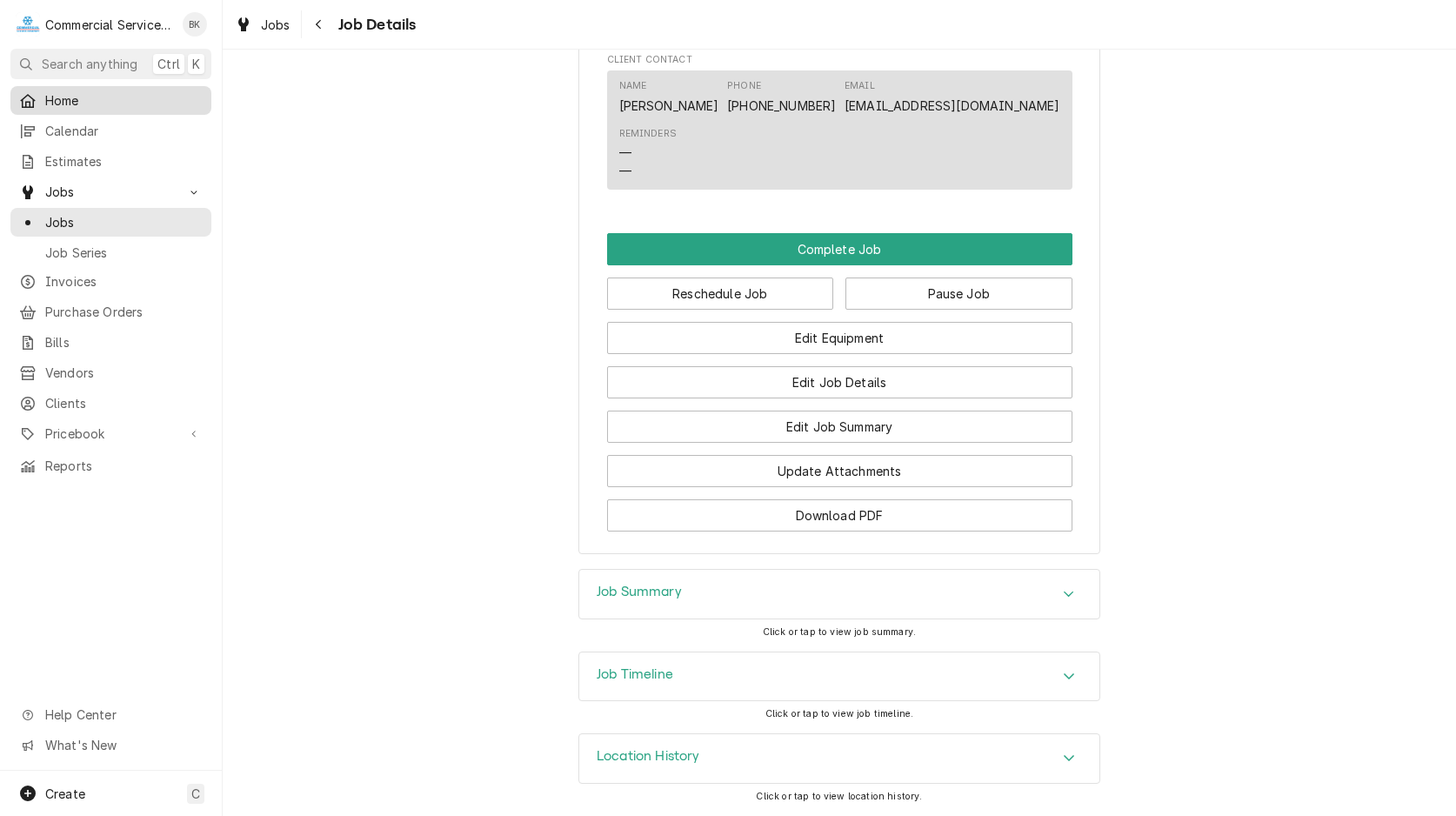
click at [86, 92] on span "Home" at bounding box center [124, 100] width 157 height 18
